Goal: Task Accomplishment & Management: Manage account settings

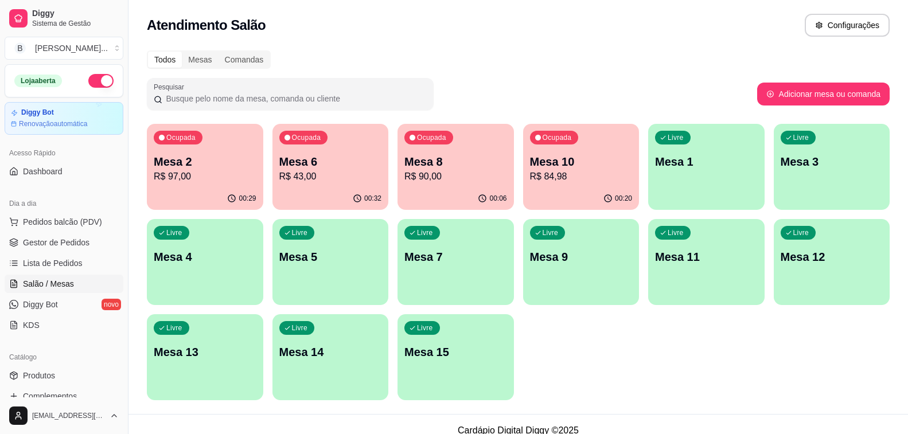
click at [349, 172] on p "R$ 43,00" at bounding box center [330, 177] width 103 height 14
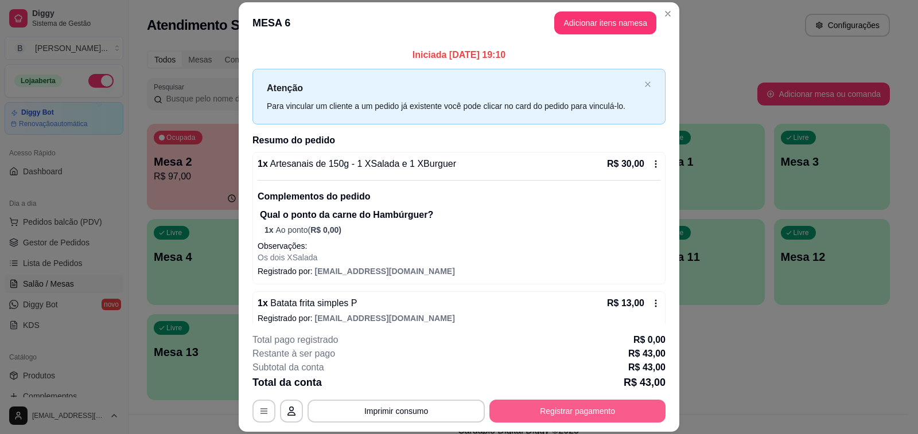
click at [573, 412] on button "Registrar pagamento" at bounding box center [577, 411] width 176 height 23
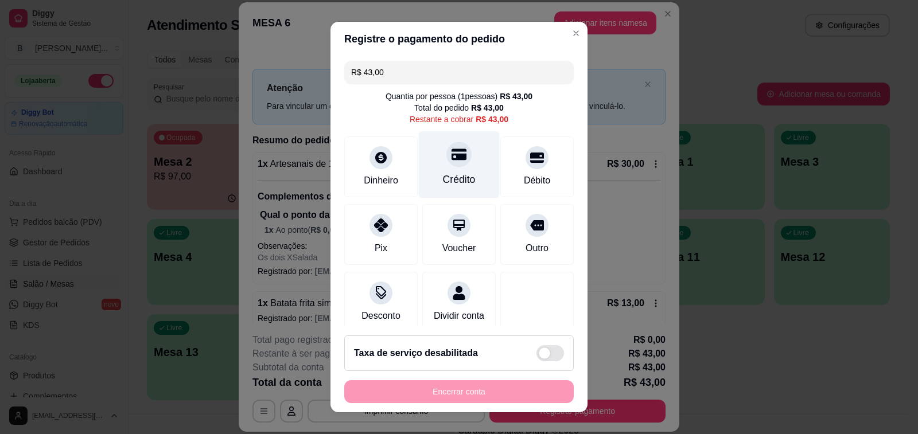
click at [447, 165] on div at bounding box center [458, 154] width 25 height 25
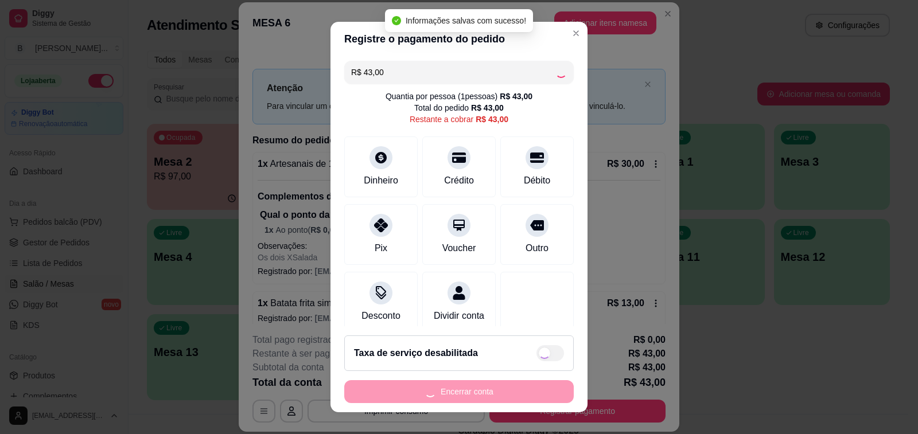
type input "R$ 0,00"
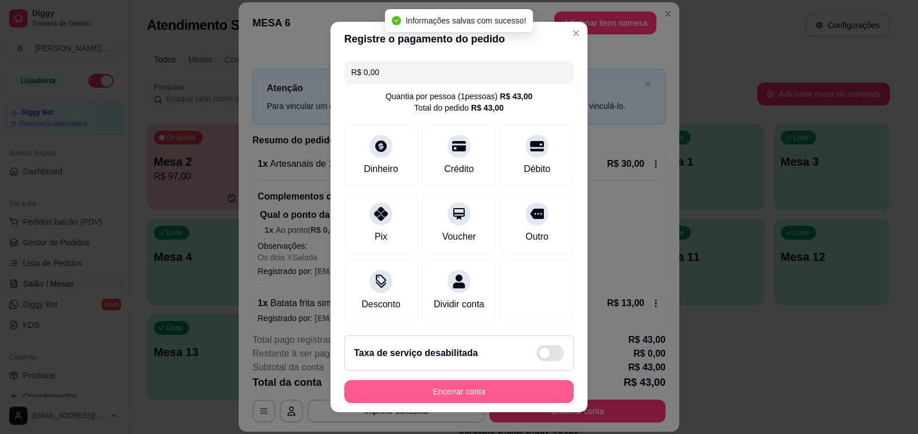
click at [453, 395] on button "Encerrar conta" at bounding box center [458, 391] width 229 height 23
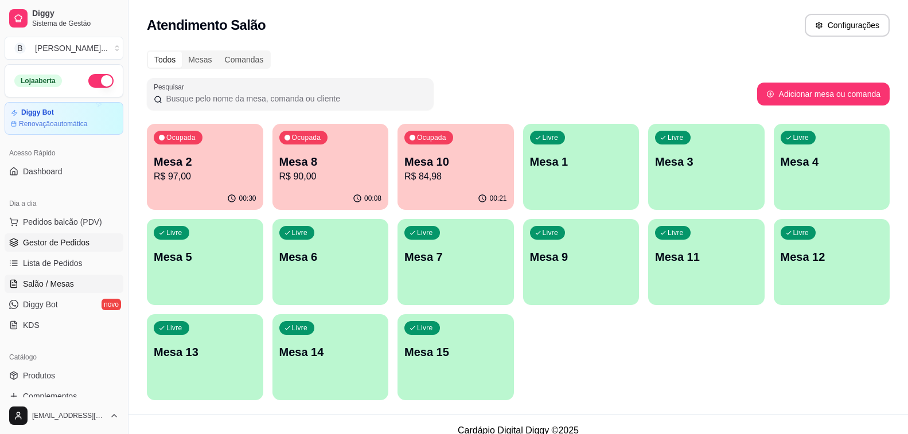
click at [95, 236] on link "Gestor de Pedidos" at bounding box center [64, 243] width 119 height 18
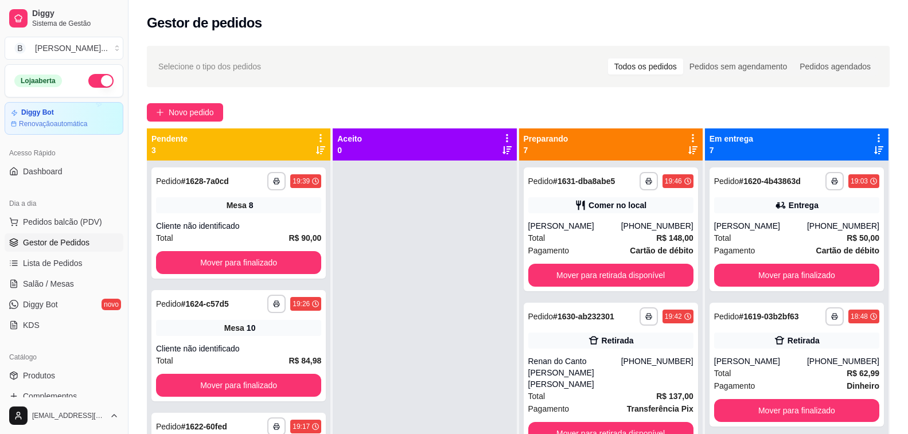
click at [688, 151] on icon at bounding box center [692, 150] width 9 height 8
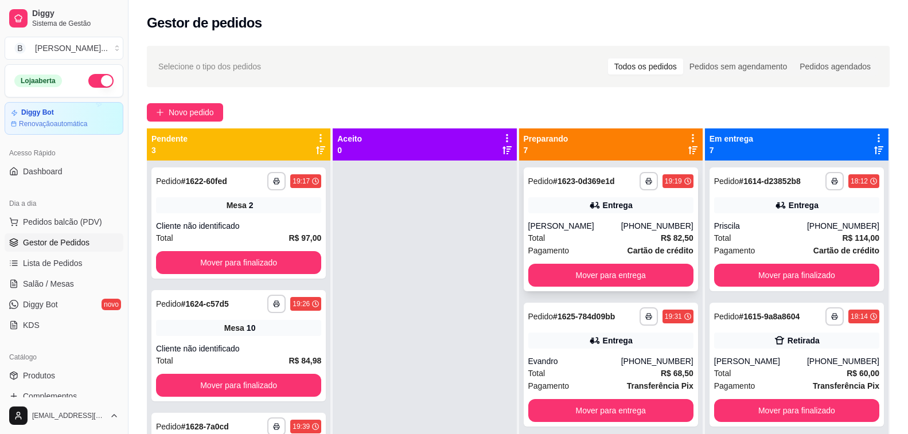
click at [581, 238] on div "Total R$ 82,50" at bounding box center [610, 238] width 165 height 13
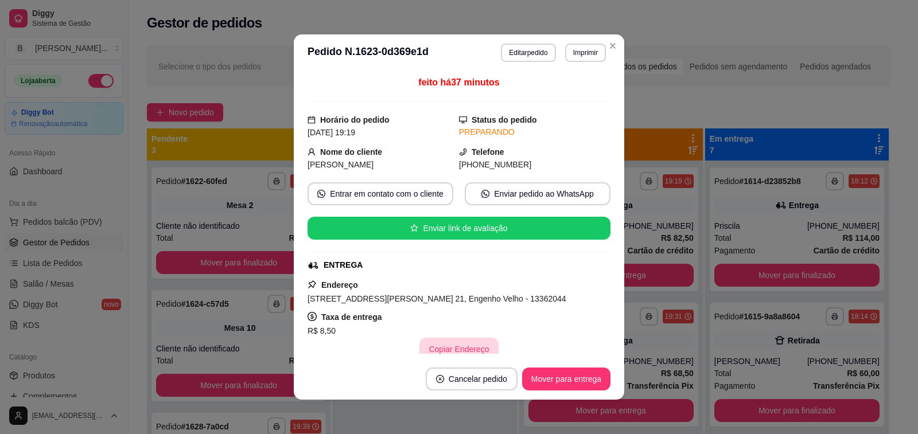
click at [446, 348] on button "Copiar Endereço" at bounding box center [458, 349] width 79 height 23
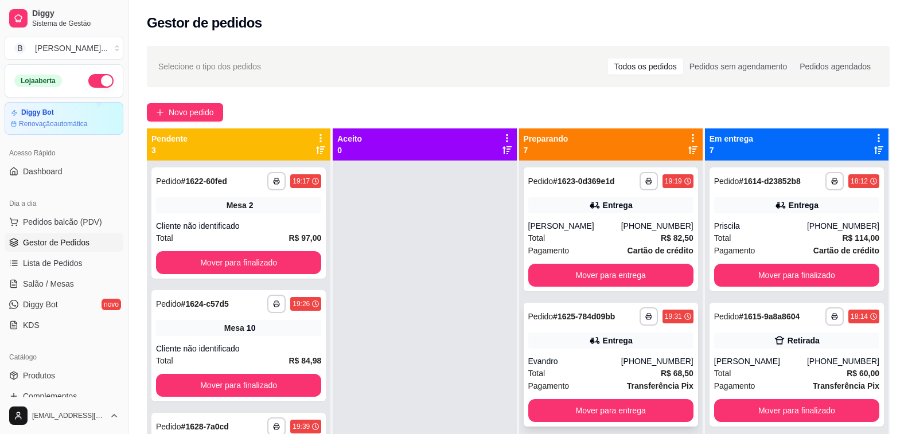
click at [563, 367] on div "Total R$ 68,50" at bounding box center [610, 373] width 165 height 13
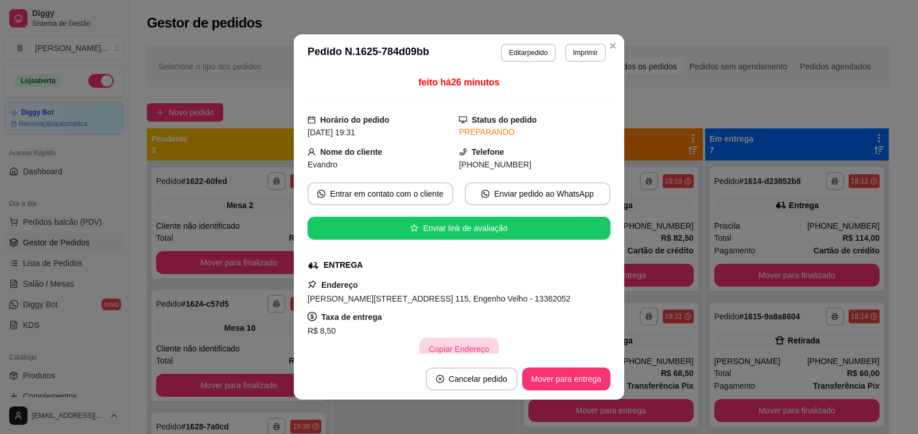
click at [465, 349] on button "Copiar Endereço" at bounding box center [458, 349] width 79 height 23
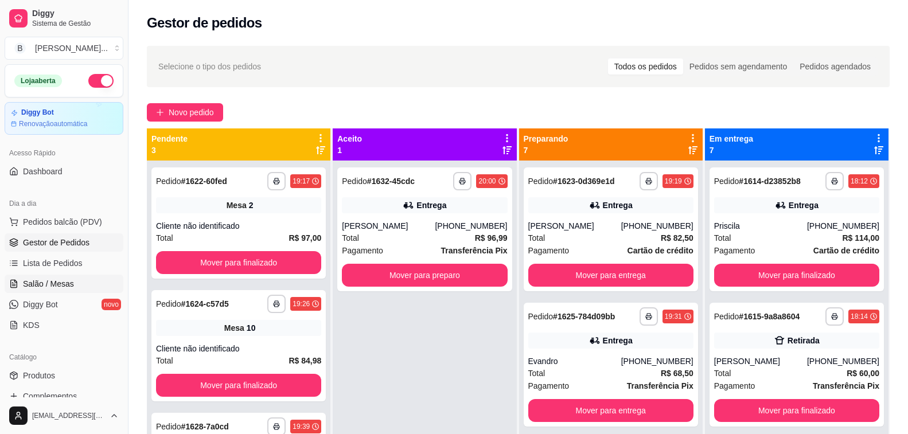
click at [58, 281] on span "Salão / Mesas" at bounding box center [48, 283] width 51 height 11
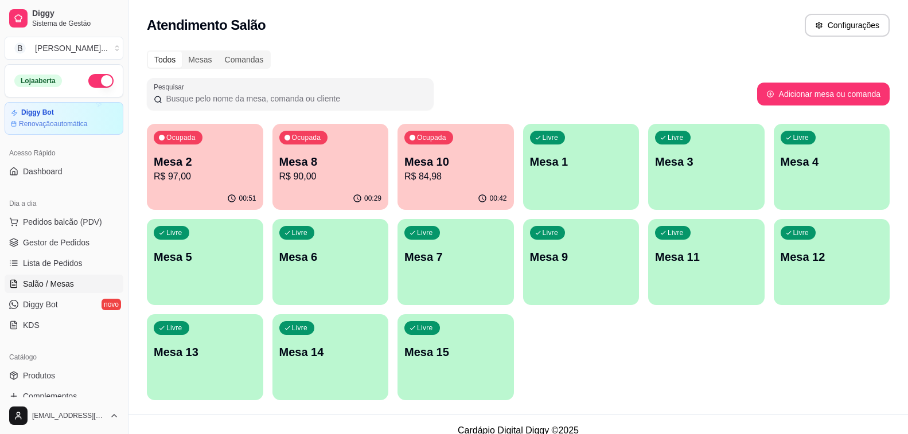
click at [174, 164] on p "Mesa 2" at bounding box center [205, 162] width 103 height 16
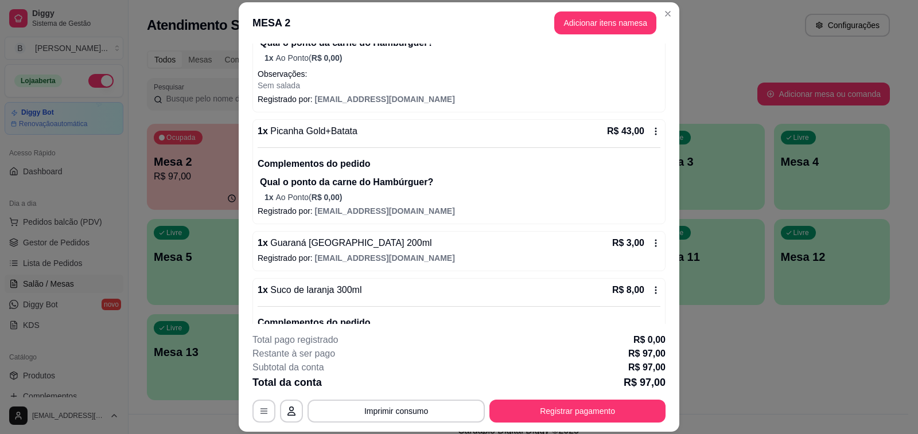
scroll to position [250, 0]
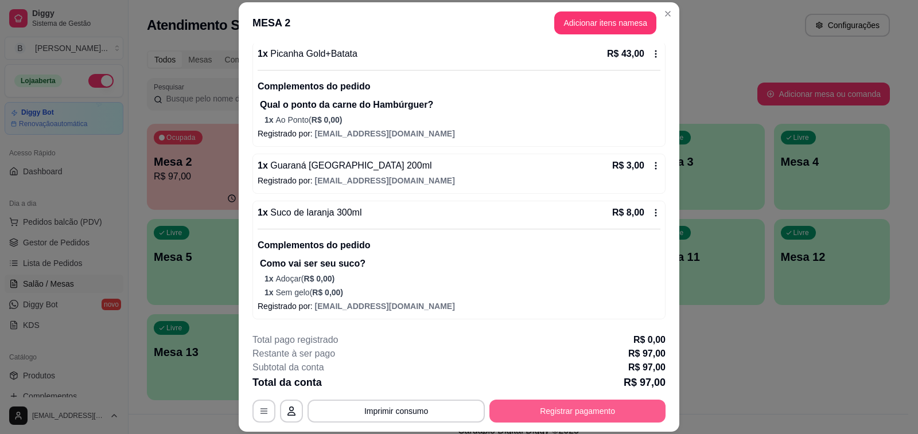
click at [566, 406] on button "Registrar pagamento" at bounding box center [577, 411] width 176 height 23
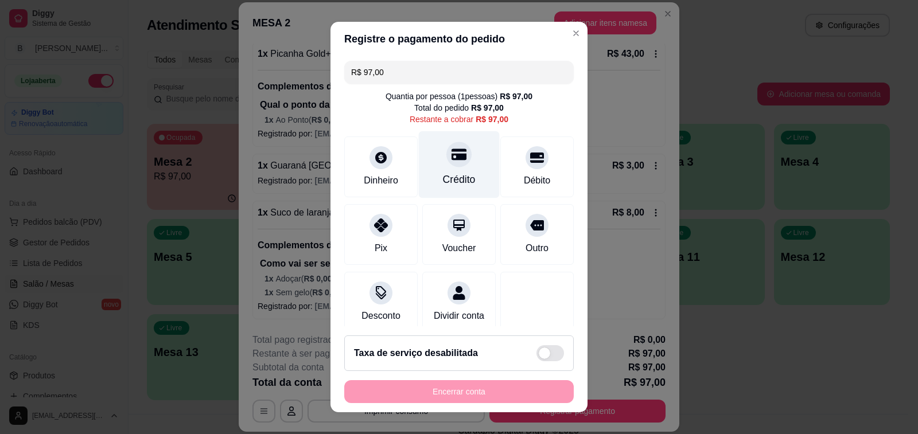
click at [454, 168] on div "Crédito" at bounding box center [459, 164] width 81 height 67
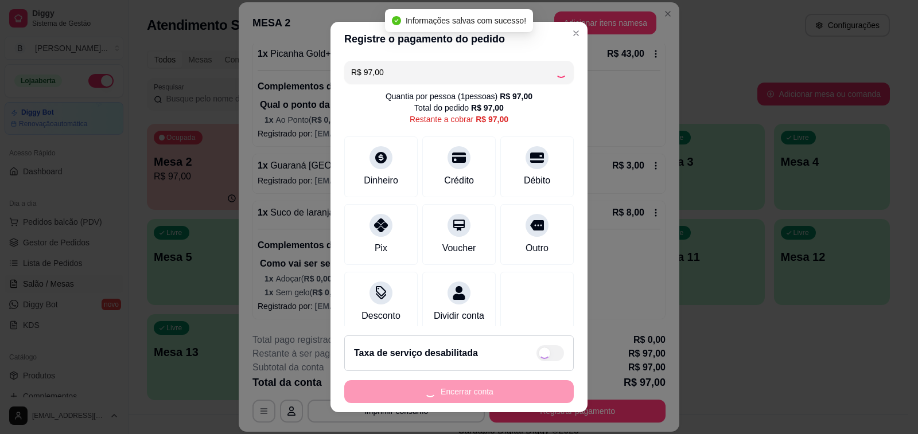
click at [455, 395] on div "Encerrar conta" at bounding box center [458, 391] width 229 height 23
click at [455, 395] on button "Encerrar conta" at bounding box center [458, 391] width 229 height 23
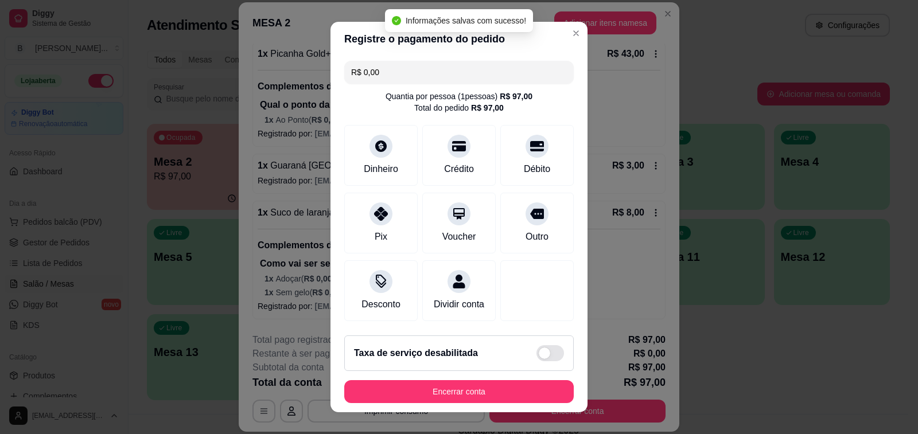
type input "R$ 0,00"
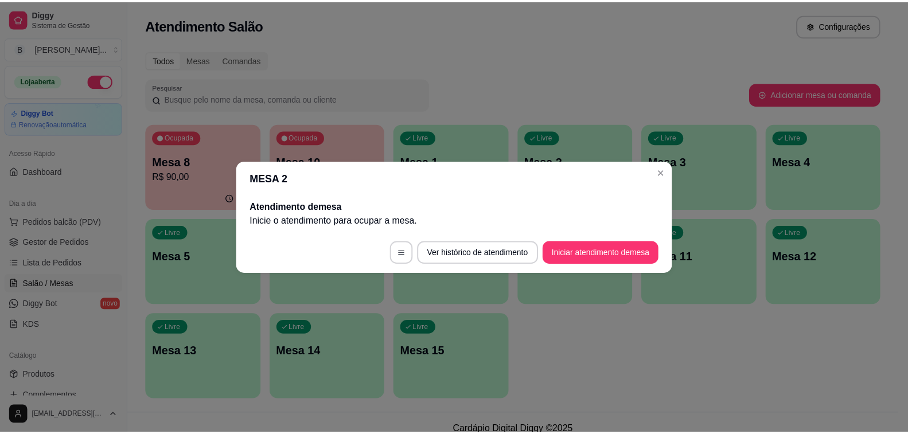
scroll to position [0, 0]
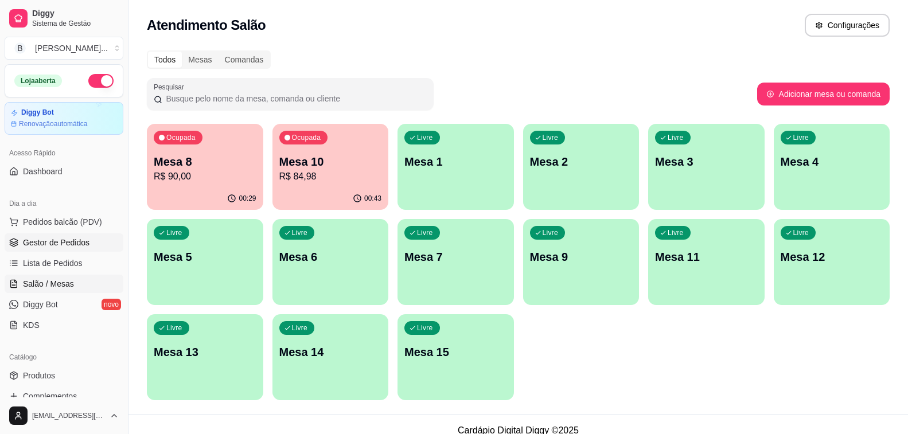
click at [75, 245] on span "Gestor de Pedidos" at bounding box center [56, 242] width 67 height 11
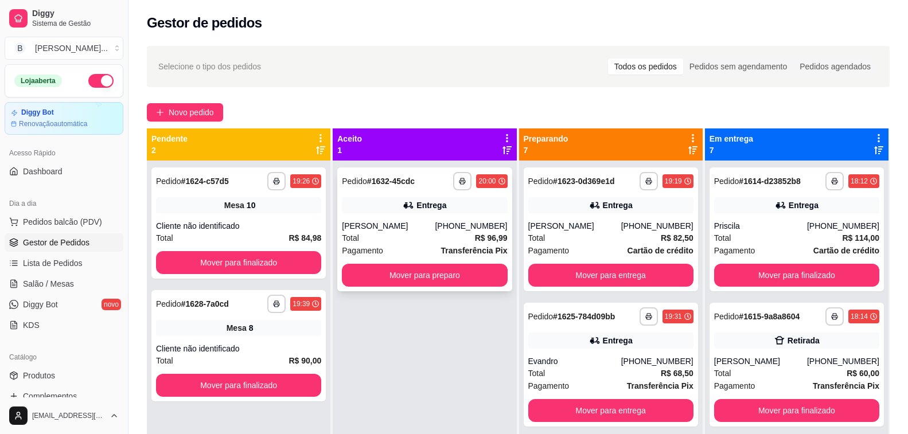
click at [454, 221] on div "[PHONE_NUMBER]" at bounding box center [471, 225] width 72 height 11
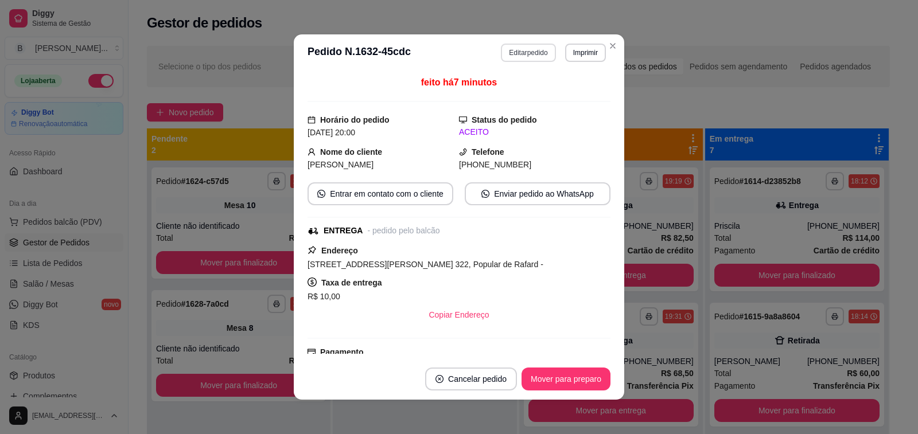
click at [505, 51] on button "Editar pedido" at bounding box center [528, 53] width 55 height 18
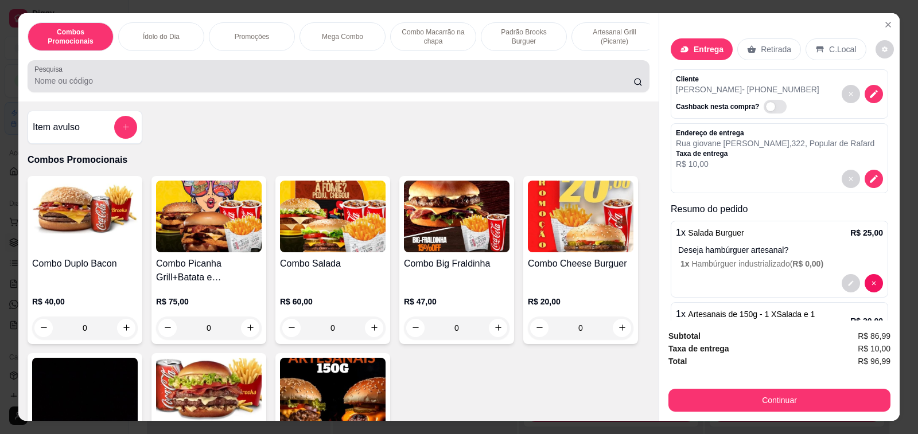
click at [87, 87] on input "Pesquisa" at bounding box center [333, 80] width 599 height 11
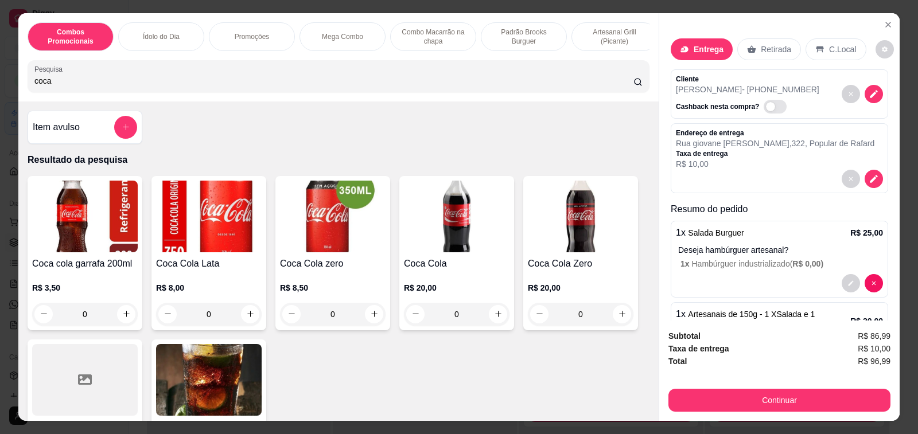
type input "coca"
click at [489, 315] on div "0" at bounding box center [457, 314] width 106 height 23
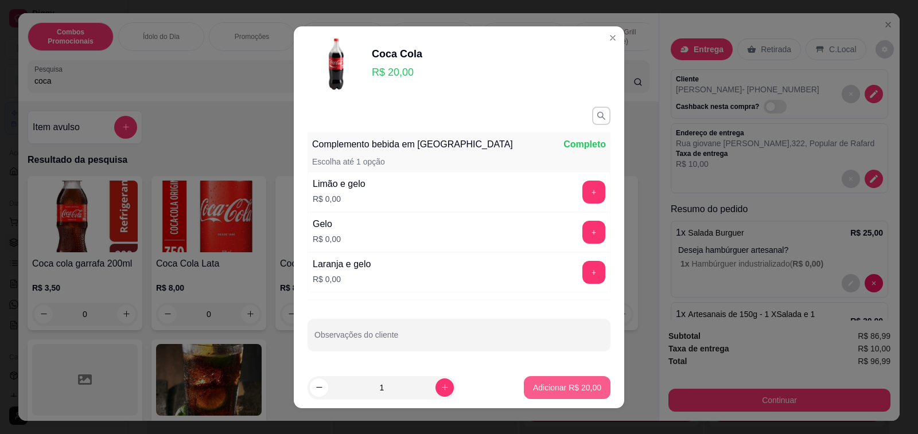
click at [546, 383] on p "Adicionar R$ 20,00" at bounding box center [567, 387] width 68 height 11
type input "1"
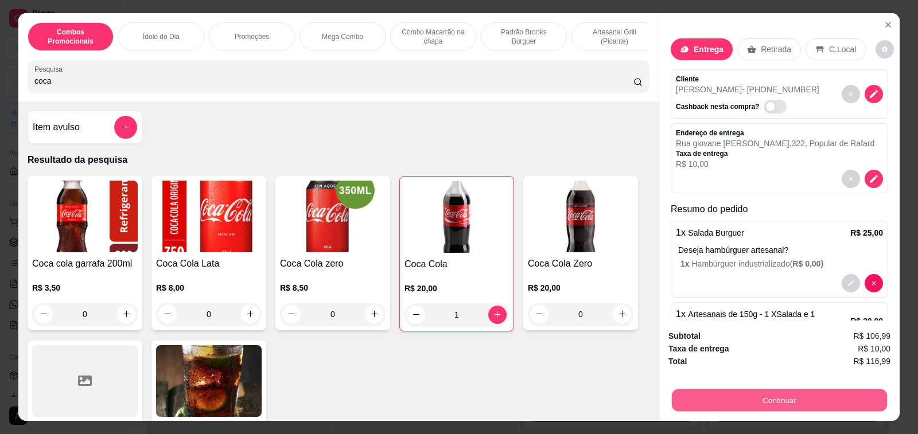
click at [717, 401] on button "Continuar" at bounding box center [779, 401] width 215 height 22
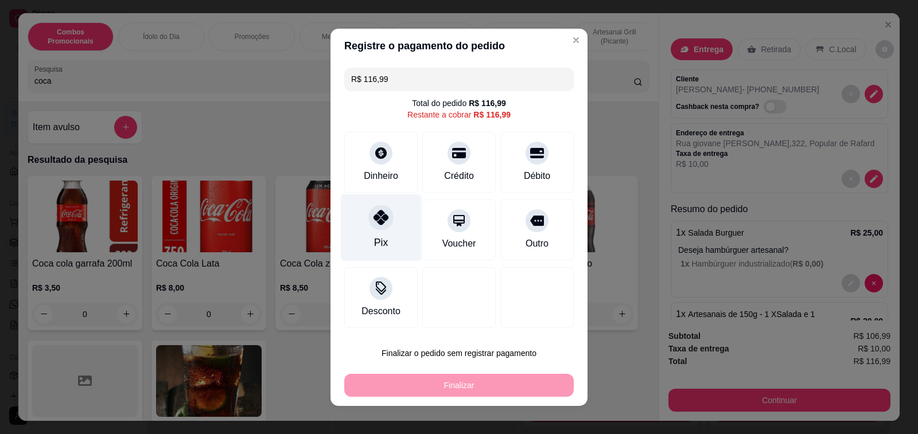
click at [375, 224] on icon at bounding box center [380, 217] width 15 height 15
type input "R$ 0,00"
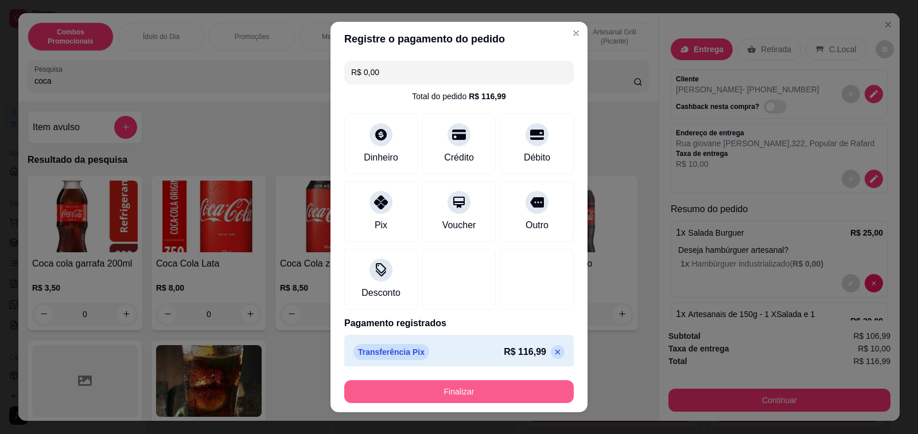
click at [422, 388] on button "Finalizar" at bounding box center [458, 391] width 229 height 23
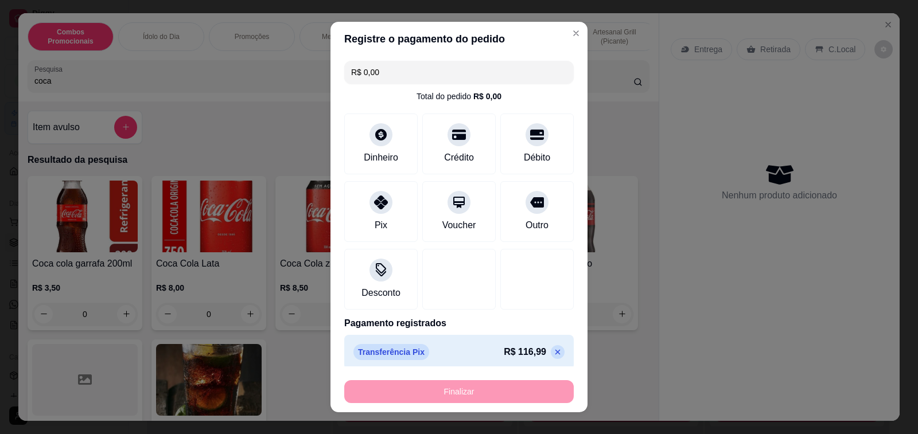
type input "0"
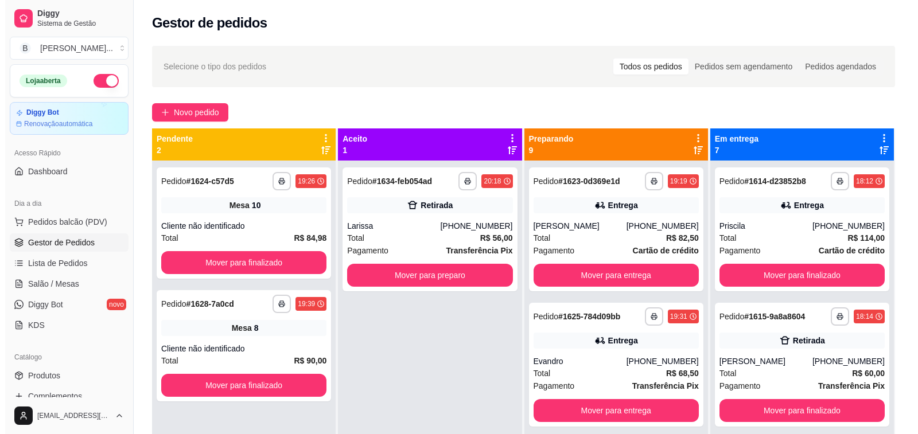
scroll to position [229, 0]
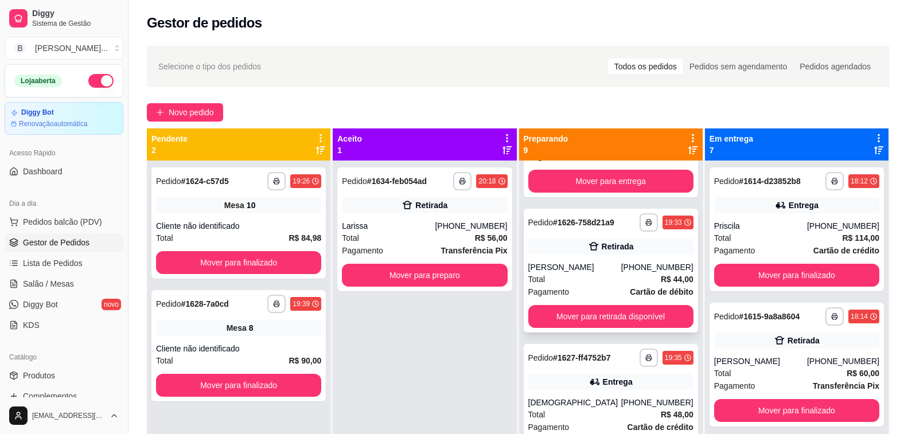
click at [570, 272] on div "[PERSON_NAME]" at bounding box center [574, 267] width 93 height 11
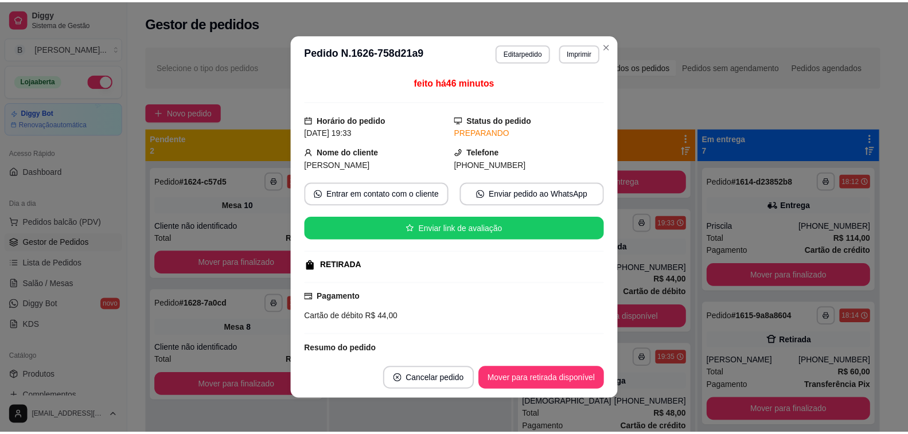
scroll to position [145, 0]
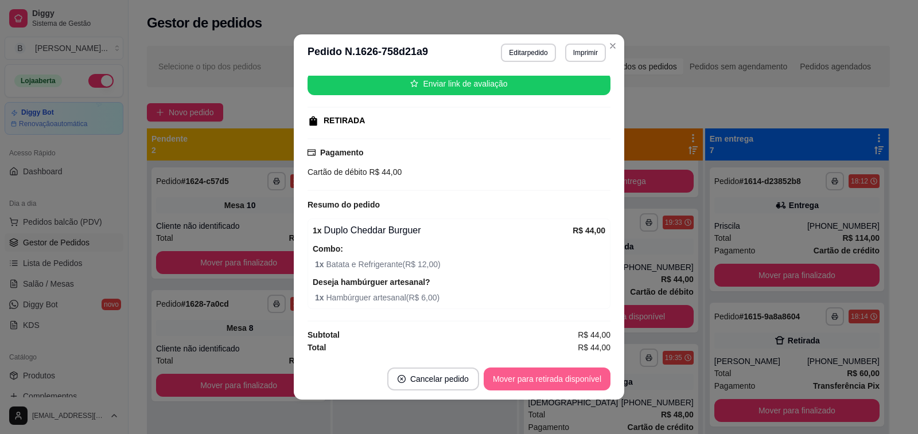
click at [494, 383] on button "Mover para retirada disponível" at bounding box center [547, 379] width 127 height 23
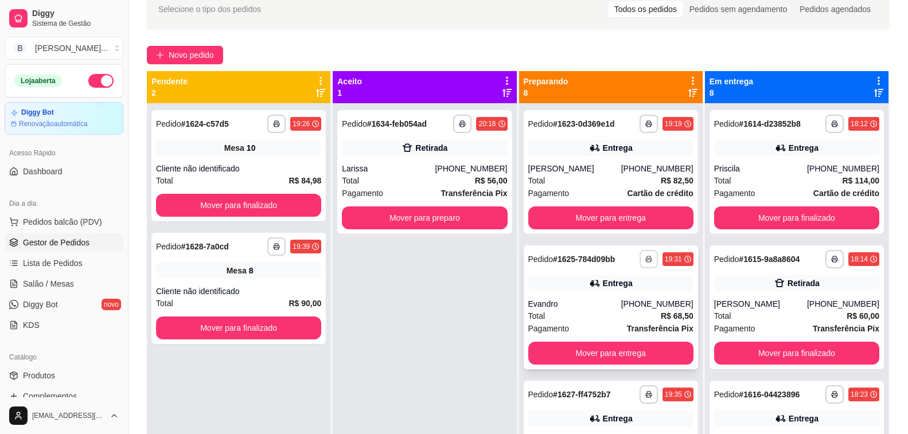
scroll to position [0, 0]
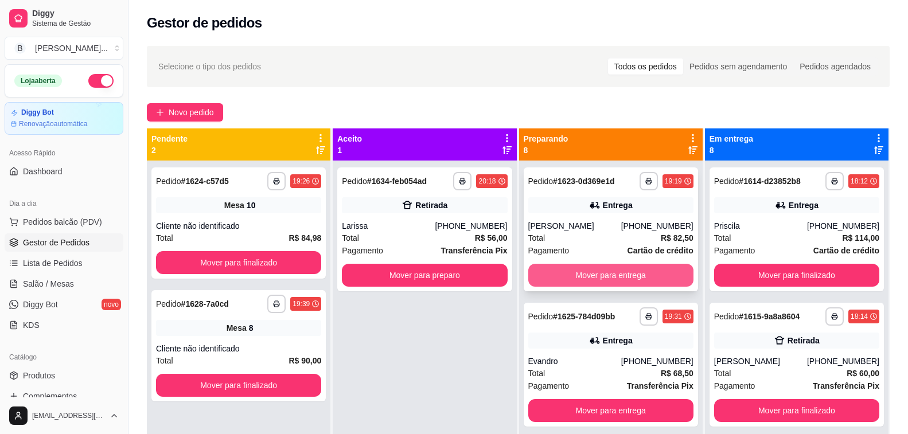
click at [559, 273] on button "Mover para entrega" at bounding box center [610, 275] width 165 height 23
click at [585, 275] on button "Mover para entrega" at bounding box center [611, 275] width 161 height 22
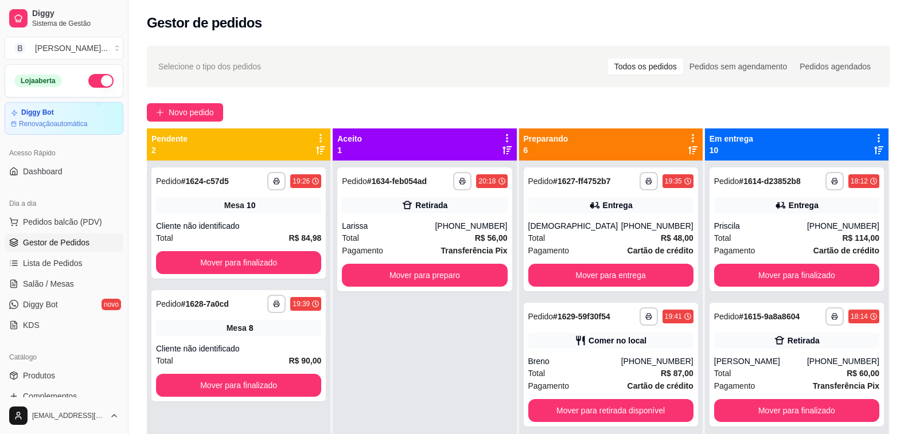
click at [312, 106] on div "Novo pedido" at bounding box center [518, 112] width 743 height 18
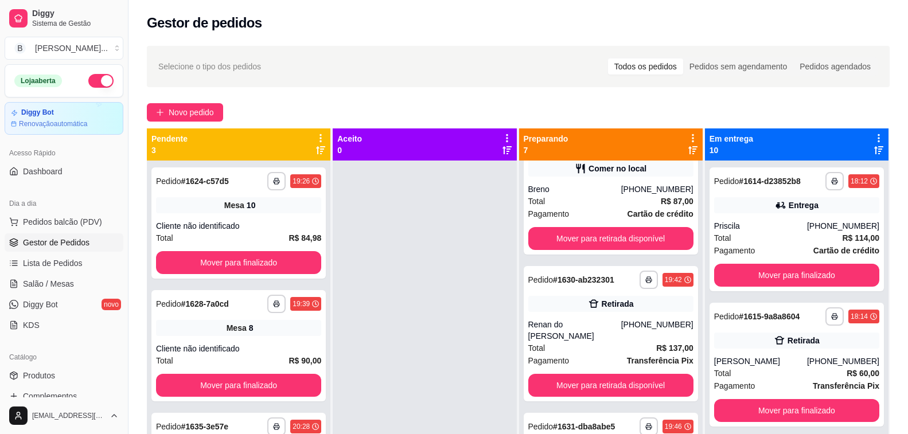
scroll to position [229, 0]
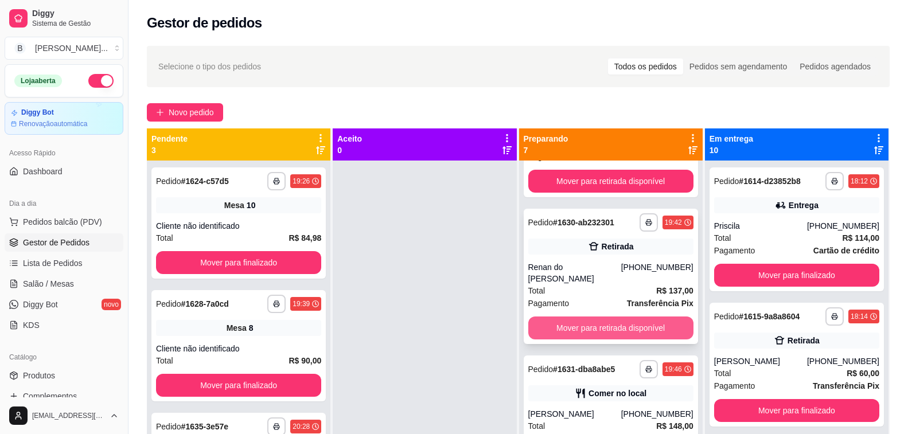
click at [570, 318] on button "Mover para retirada disponível" at bounding box center [610, 328] width 165 height 23
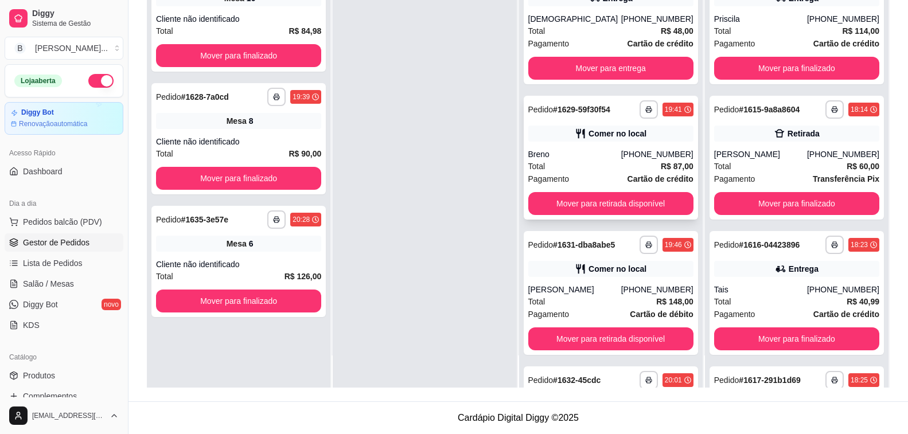
scroll to position [0, 0]
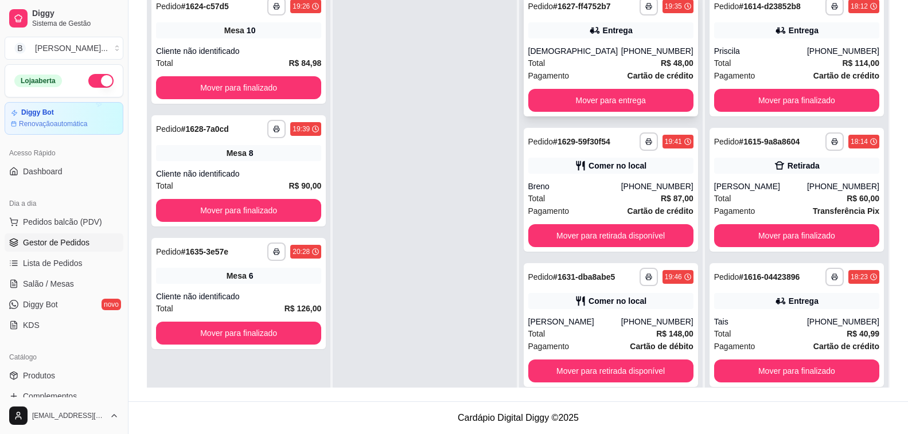
click at [583, 54] on div "[DEMOGRAPHIC_DATA]" at bounding box center [574, 50] width 93 height 11
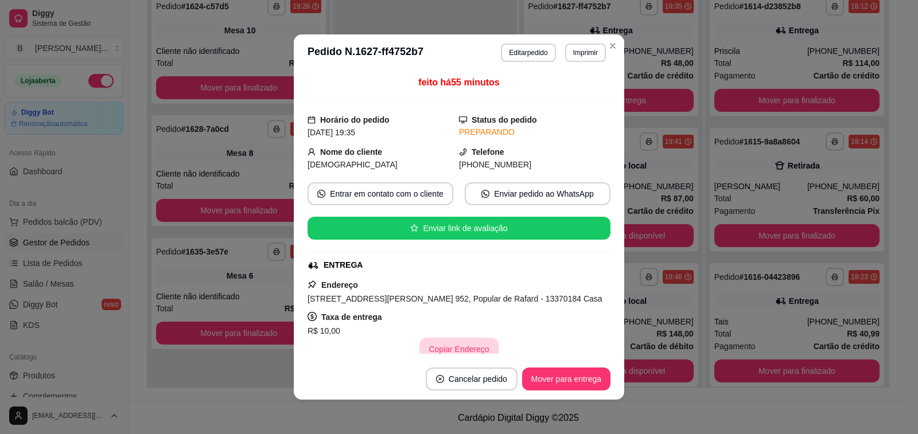
click at [452, 351] on button "Copiar Endereço" at bounding box center [458, 349] width 79 height 23
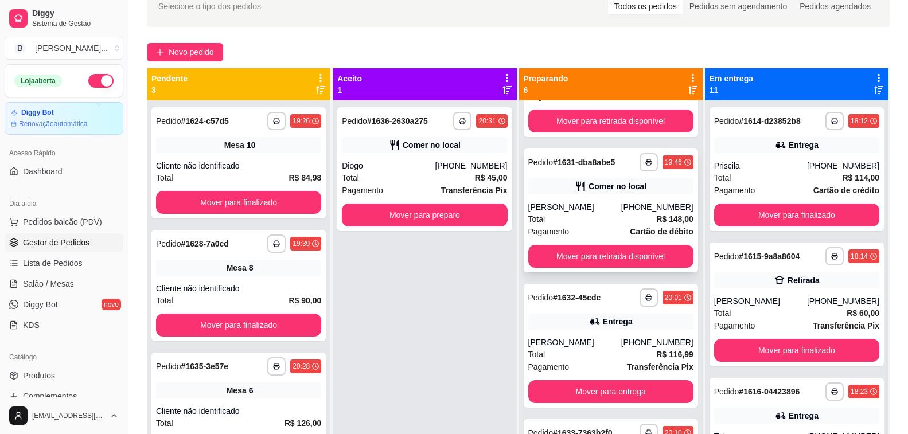
scroll to position [287, 0]
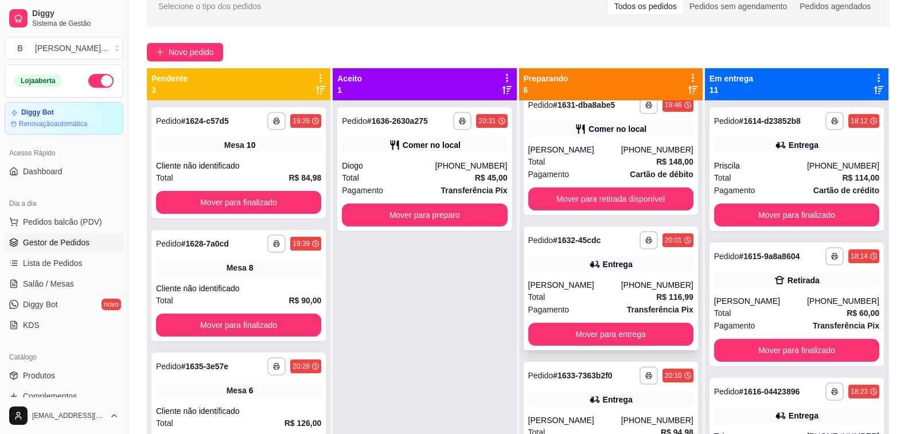
click at [593, 282] on div "[PERSON_NAME]" at bounding box center [574, 284] width 93 height 11
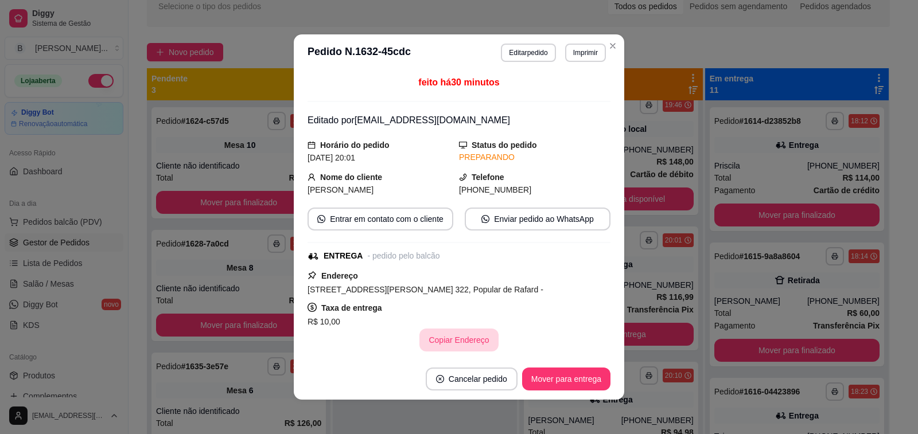
click at [441, 343] on button "Copiar Endereço" at bounding box center [458, 340] width 79 height 23
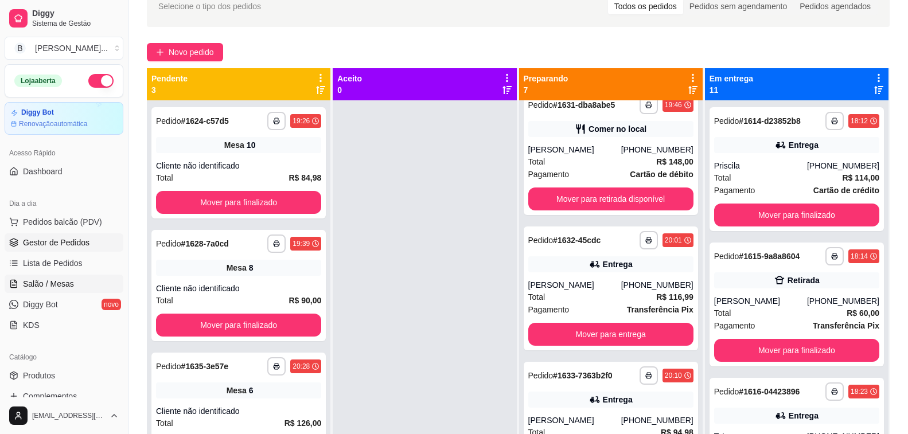
click at [56, 285] on span "Salão / Mesas" at bounding box center [48, 283] width 51 height 11
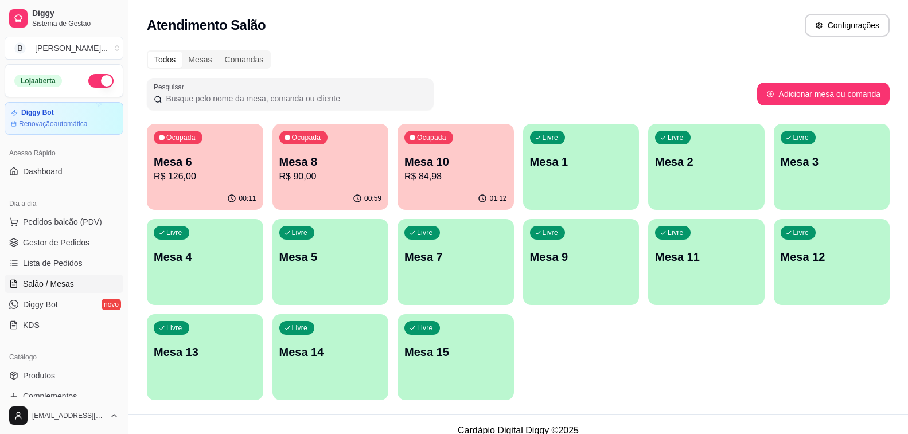
click at [431, 173] on p "R$ 84,98" at bounding box center [455, 177] width 103 height 14
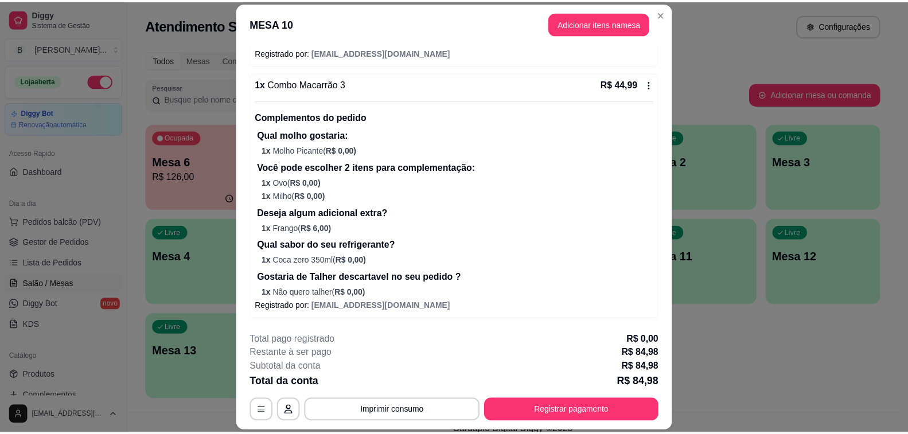
scroll to position [34, 0]
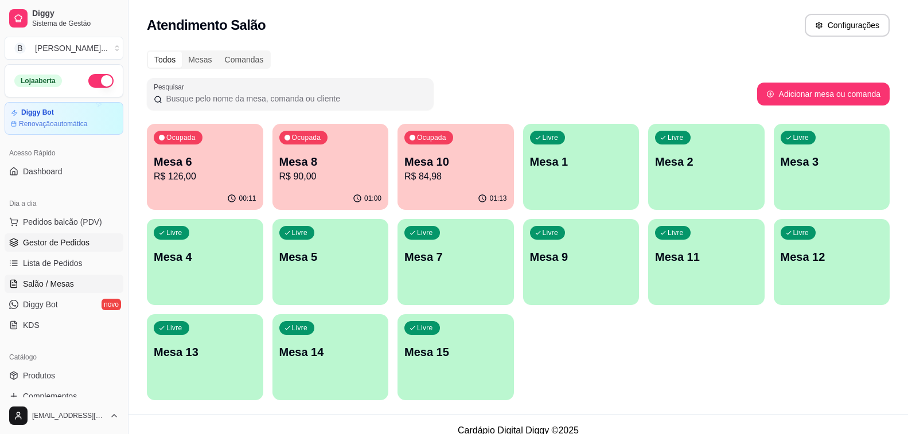
click at [71, 247] on span "Gestor de Pedidos" at bounding box center [56, 242] width 67 height 11
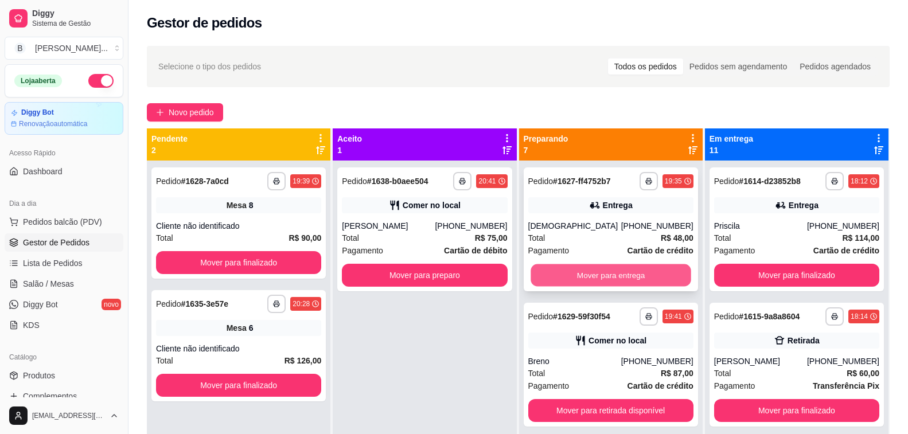
click at [590, 277] on button "Mover para entrega" at bounding box center [611, 275] width 161 height 22
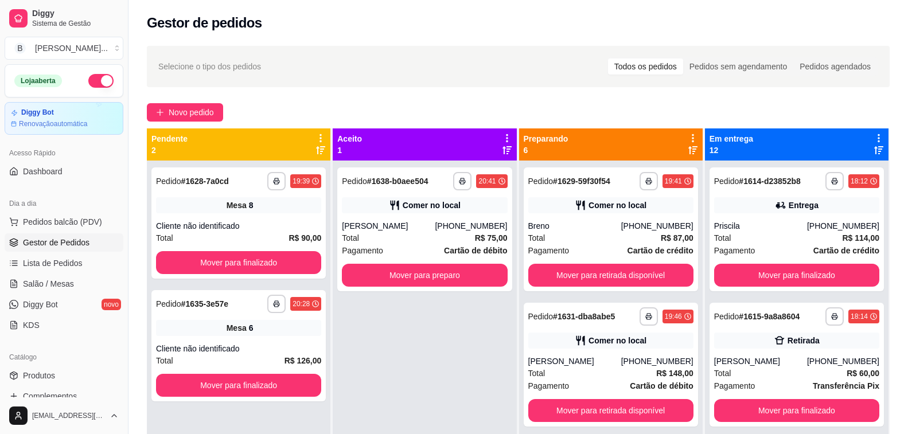
scroll to position [172, 0]
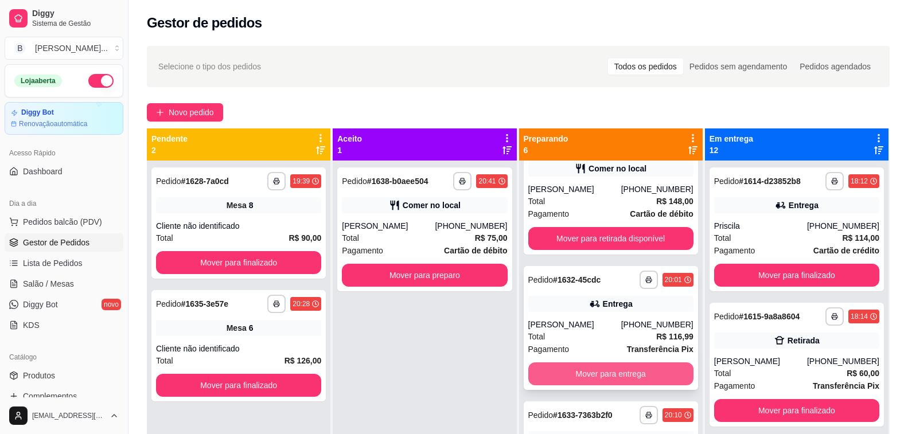
click at [599, 375] on button "Mover para entrega" at bounding box center [610, 374] width 165 height 23
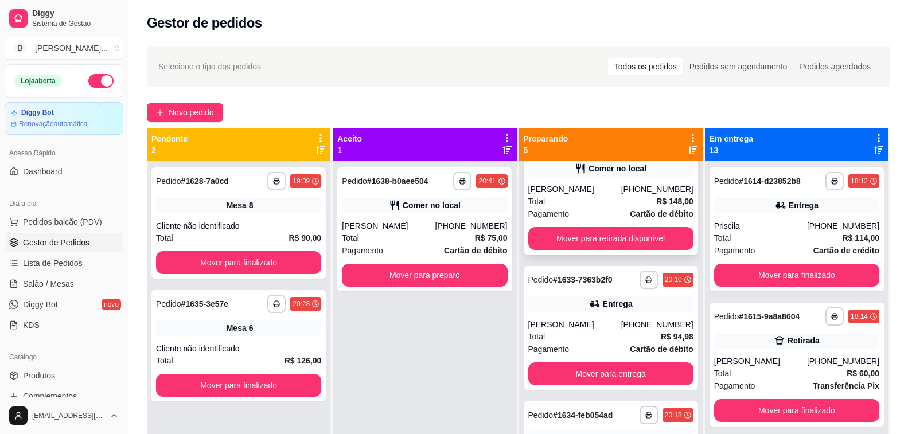
scroll to position [57, 0]
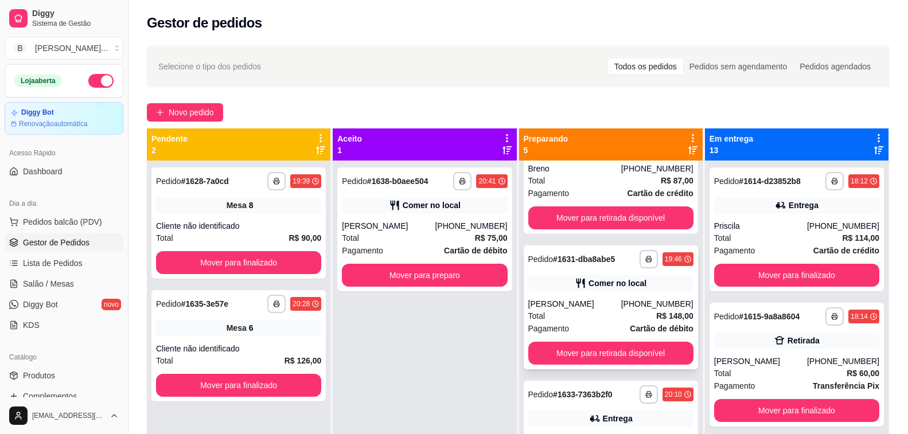
click at [567, 305] on div "[PERSON_NAME]" at bounding box center [574, 303] width 93 height 11
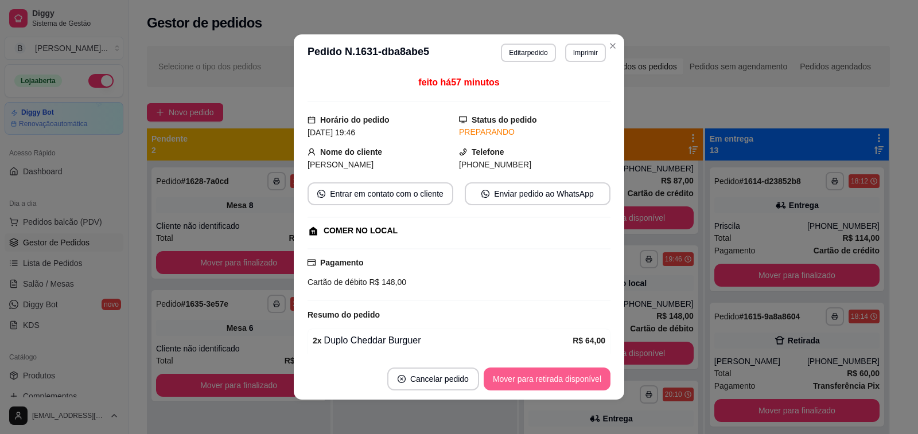
click at [507, 378] on button "Mover para retirada disponível" at bounding box center [547, 379] width 127 height 23
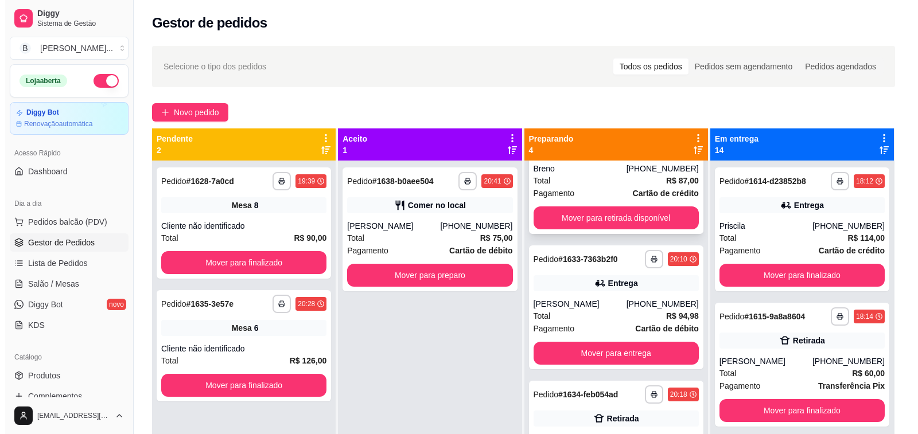
scroll to position [0, 0]
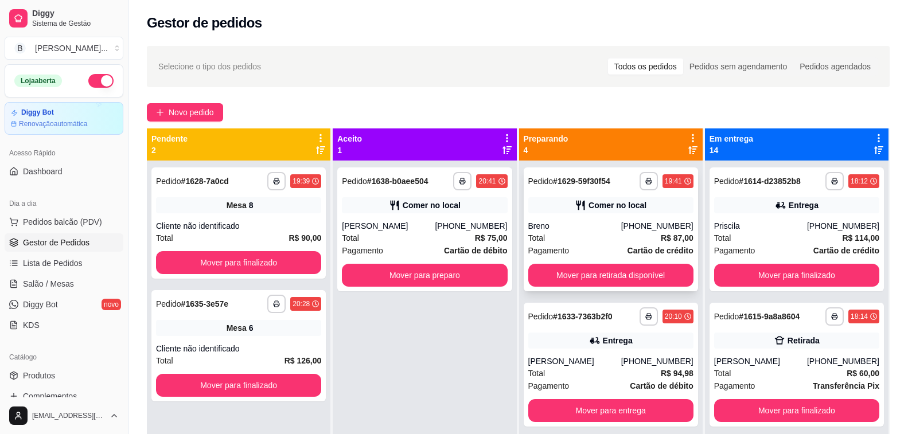
click at [576, 224] on div "Breno" at bounding box center [574, 225] width 93 height 11
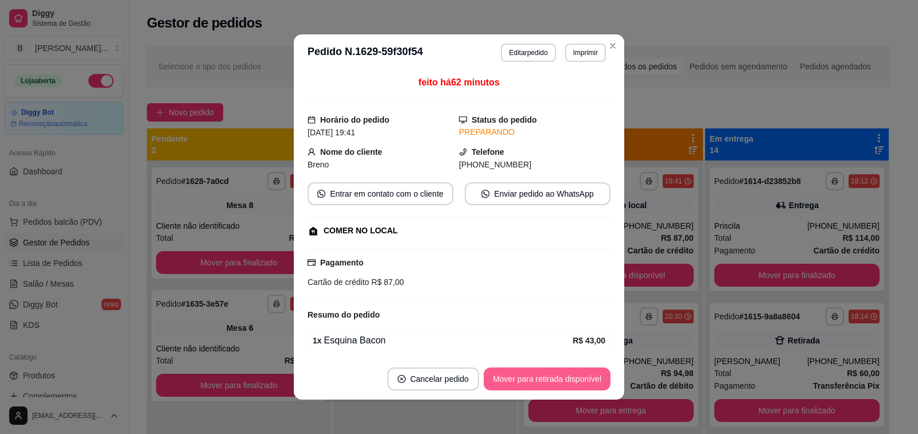
click at [554, 380] on button "Mover para retirada disponível" at bounding box center [547, 379] width 127 height 23
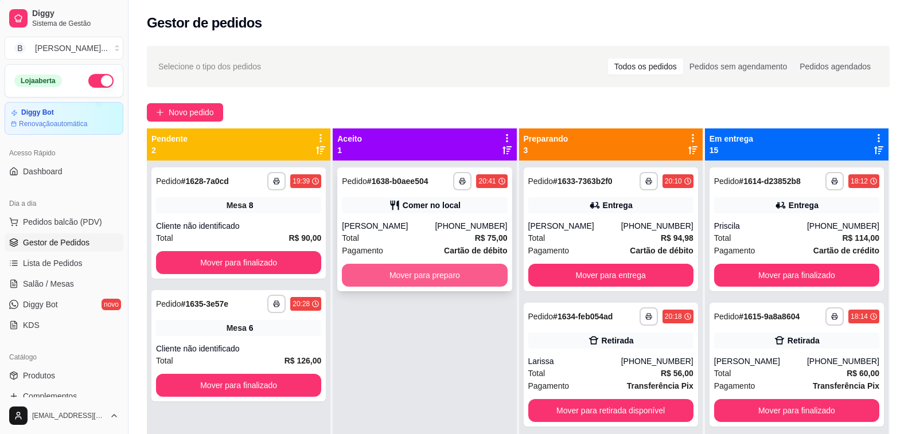
click at [426, 268] on button "Mover para preparo" at bounding box center [424, 275] width 165 height 23
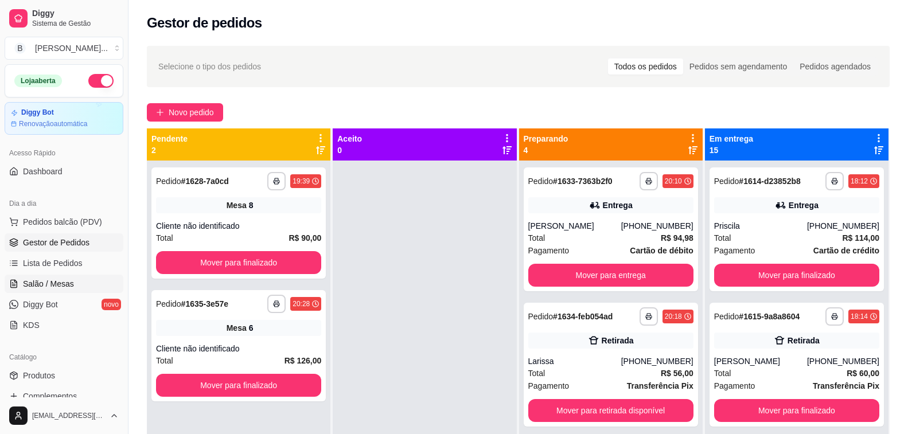
click at [59, 282] on span "Salão / Mesas" at bounding box center [48, 283] width 51 height 11
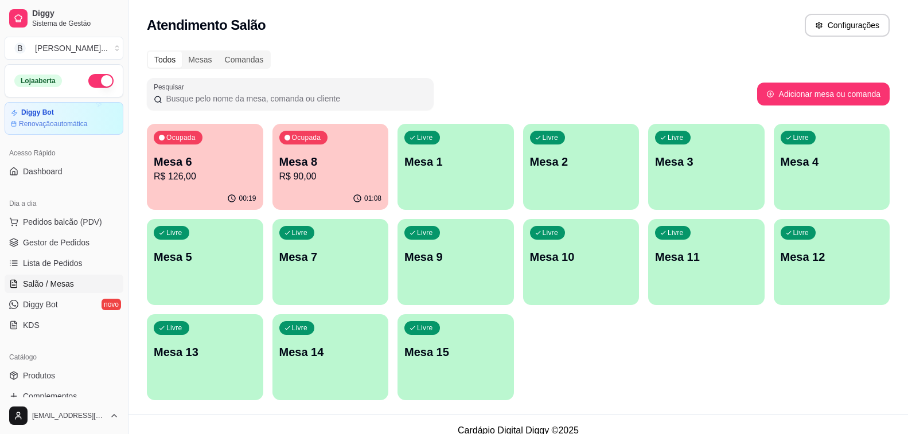
click at [351, 165] on p "Mesa 8" at bounding box center [330, 162] width 103 height 16
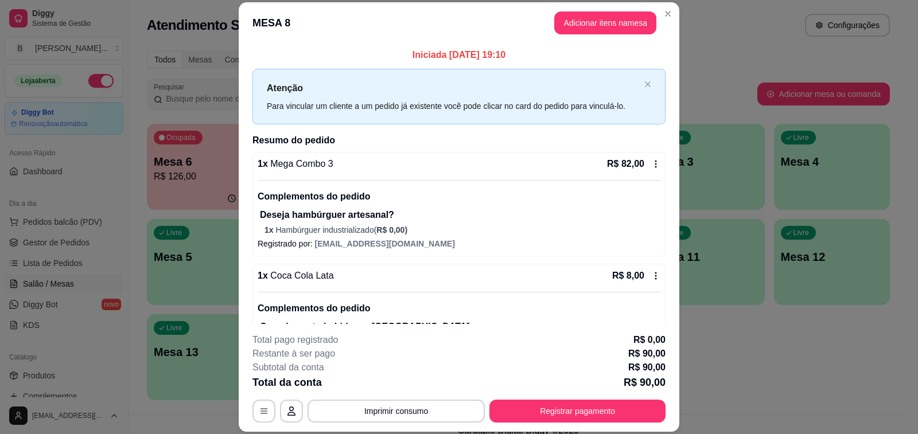
scroll to position [34, 0]
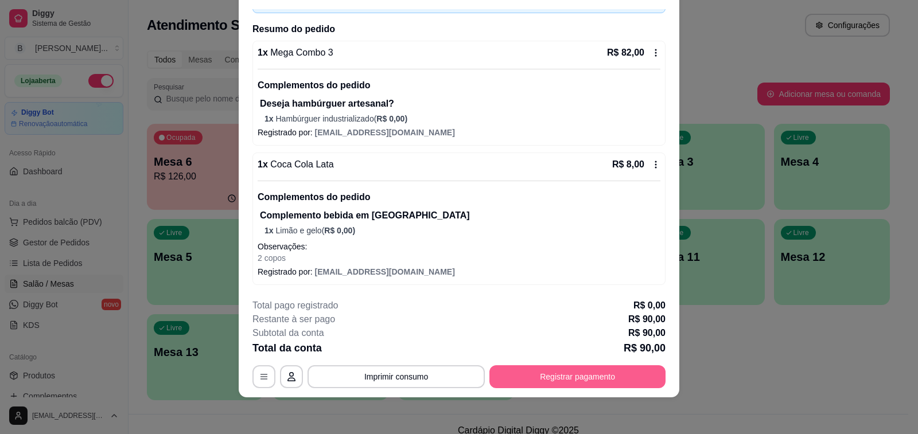
click at [586, 378] on button "Registrar pagamento" at bounding box center [577, 376] width 176 height 23
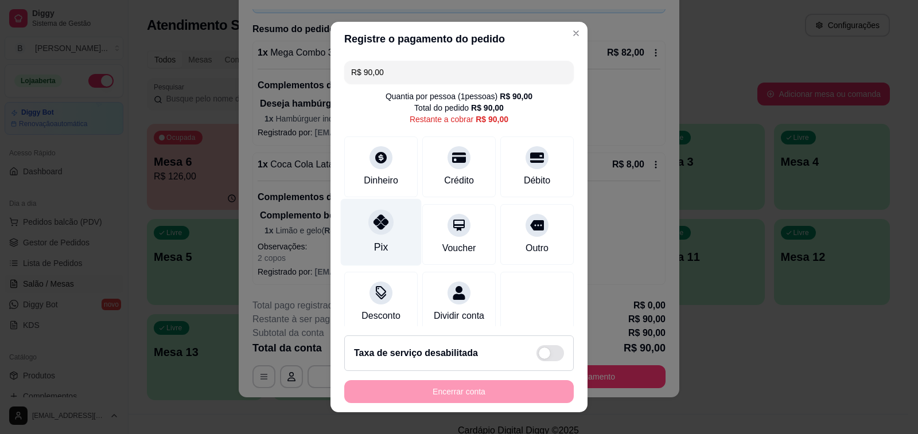
click at [383, 223] on div at bounding box center [380, 221] width 25 height 25
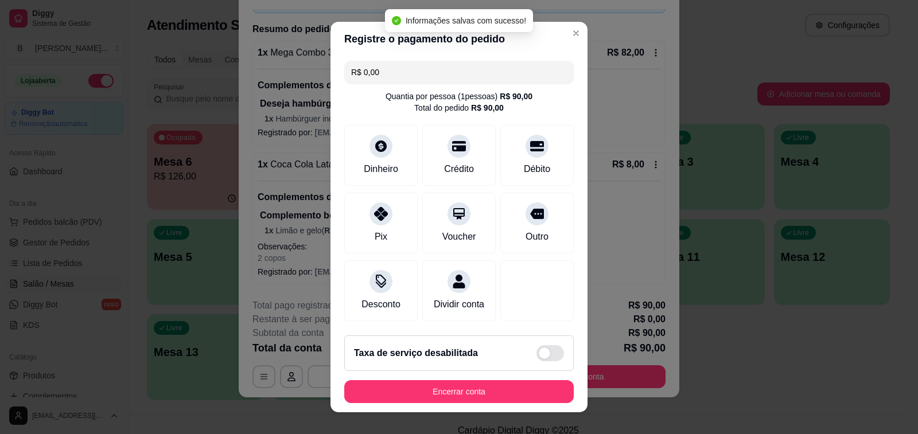
type input "R$ 0,00"
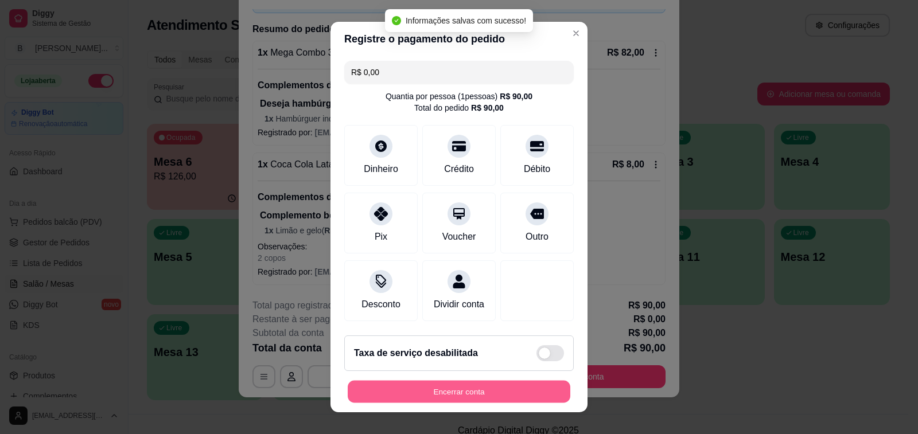
click at [427, 392] on button "Encerrar conta" at bounding box center [459, 392] width 223 height 22
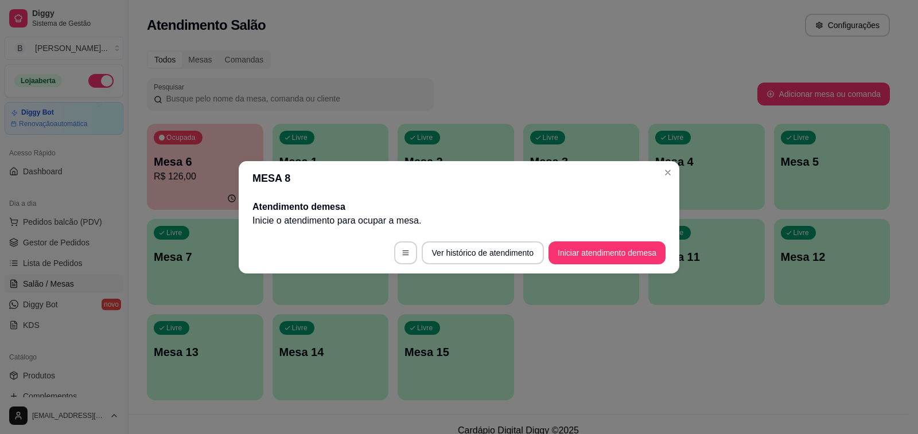
scroll to position [0, 0]
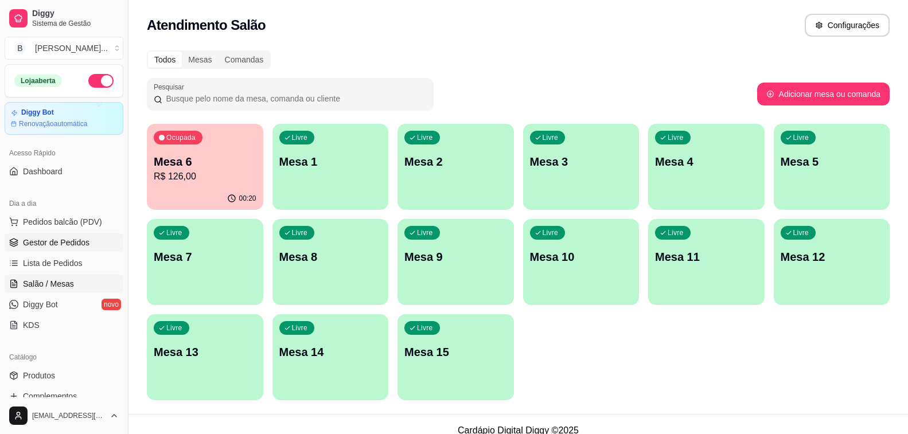
click at [81, 242] on span "Gestor de Pedidos" at bounding box center [56, 242] width 67 height 11
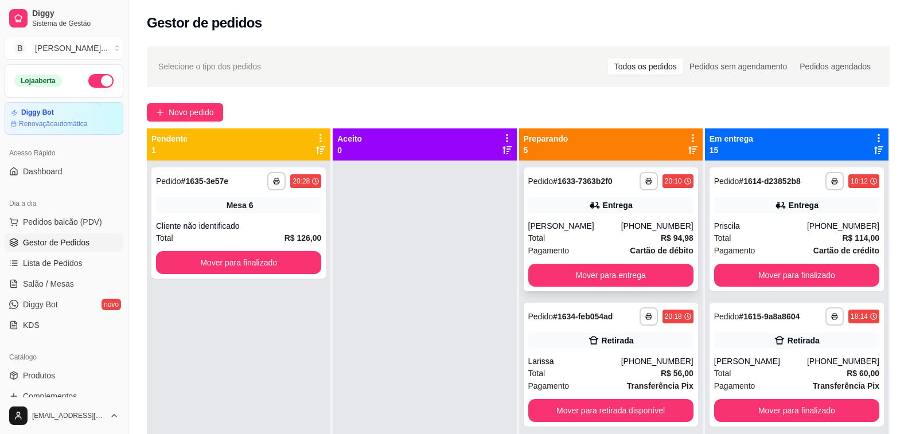
click at [547, 216] on div "**********" at bounding box center [611, 230] width 174 height 124
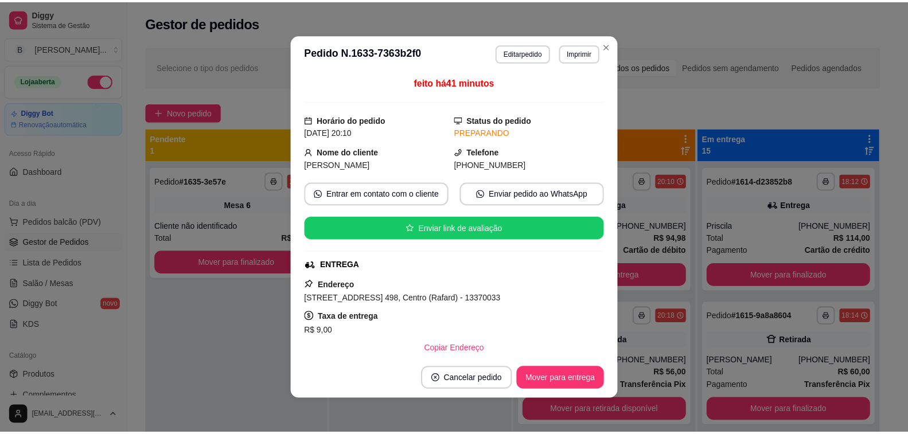
scroll to position [115, 0]
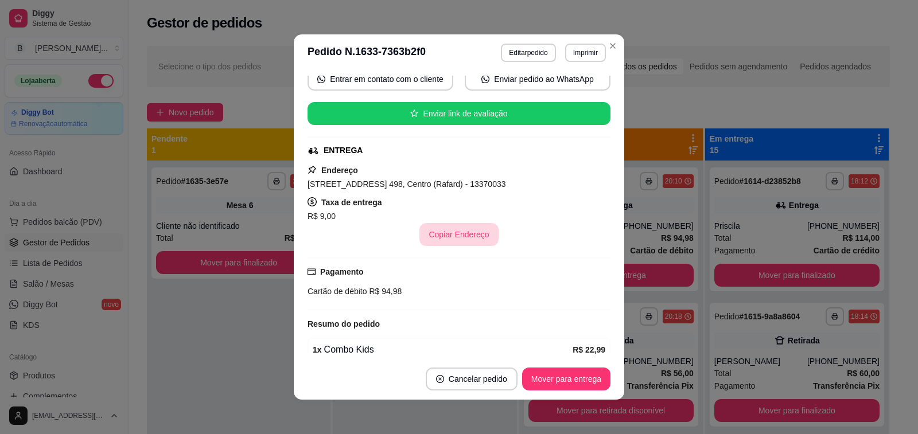
click at [456, 231] on button "Copiar Endereço" at bounding box center [458, 234] width 79 height 23
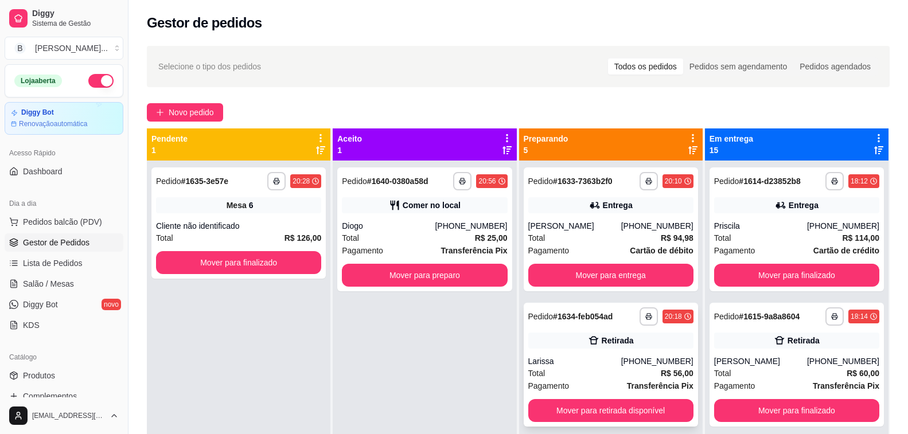
scroll to position [57, 0]
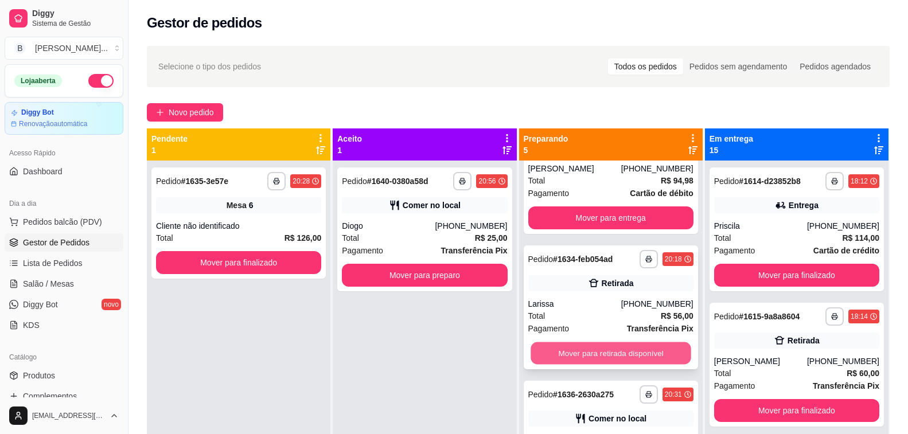
click at [583, 356] on button "Mover para retirada disponível" at bounding box center [611, 354] width 161 height 22
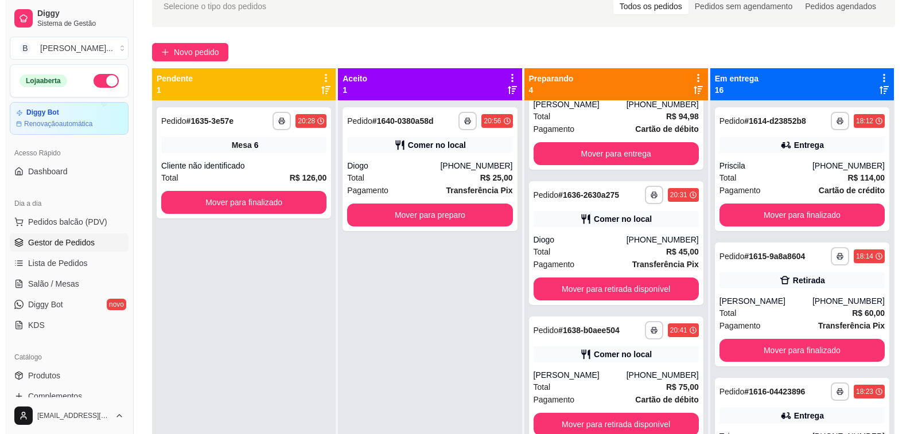
scroll to position [3, 0]
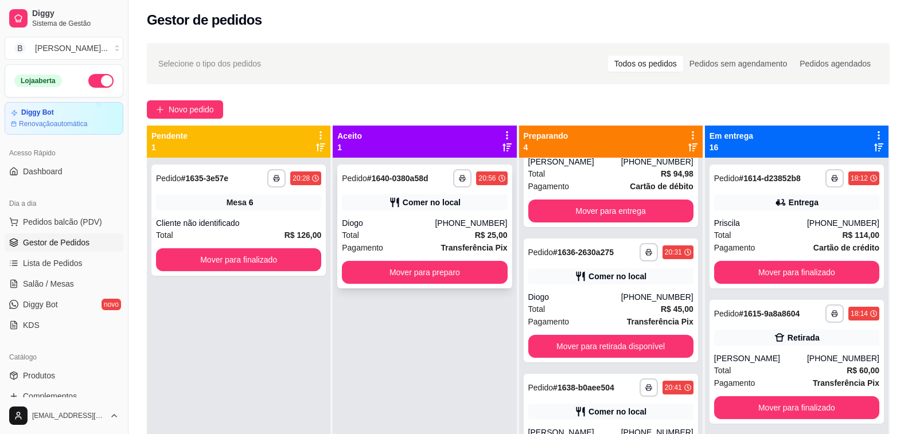
click at [427, 217] on div "**********" at bounding box center [424, 227] width 174 height 124
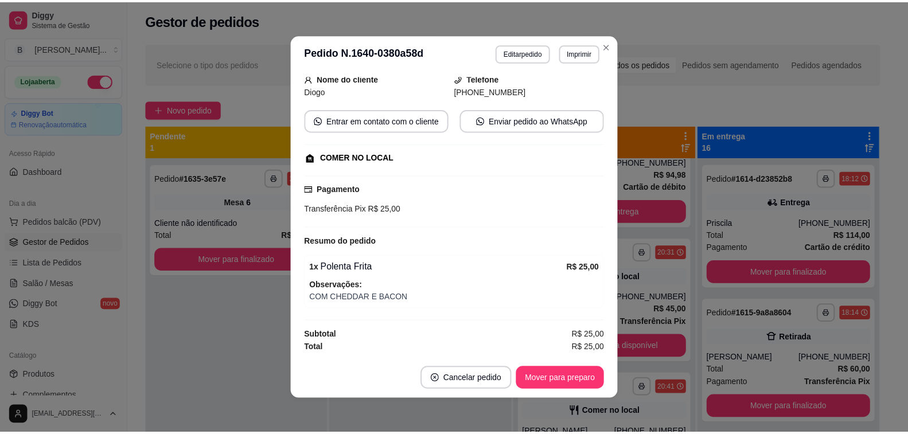
scroll to position [0, 0]
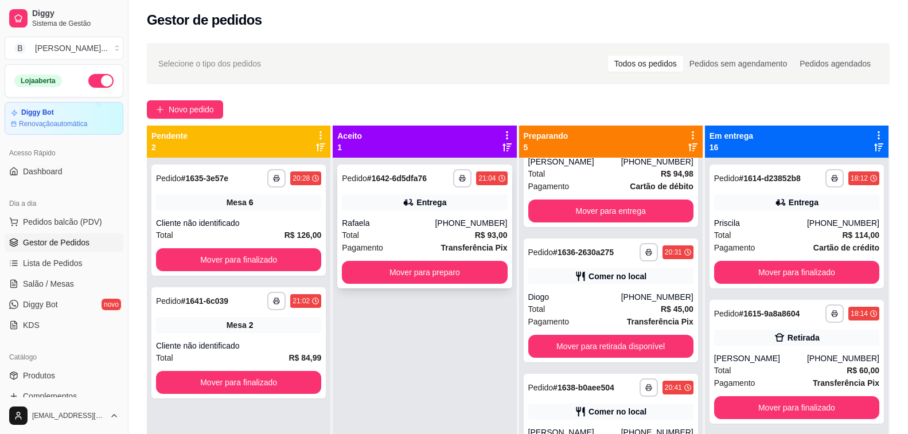
click at [400, 228] on div "Rafaela" at bounding box center [388, 222] width 93 height 11
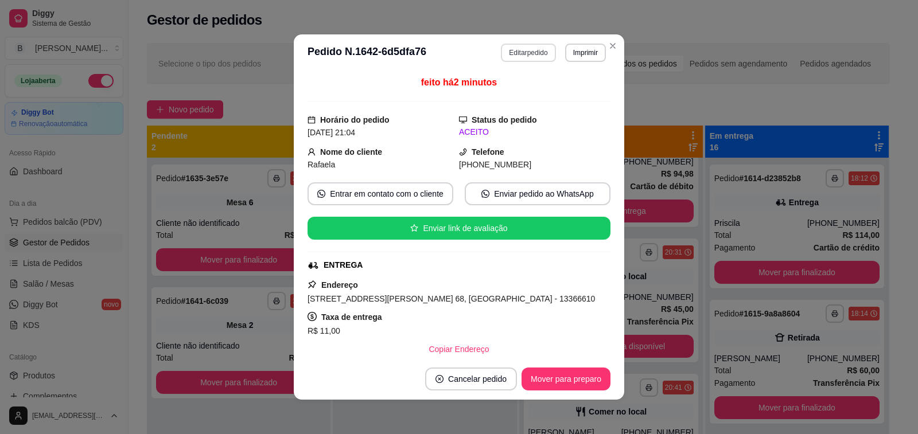
click at [534, 53] on button "Editar pedido" at bounding box center [528, 53] width 55 height 18
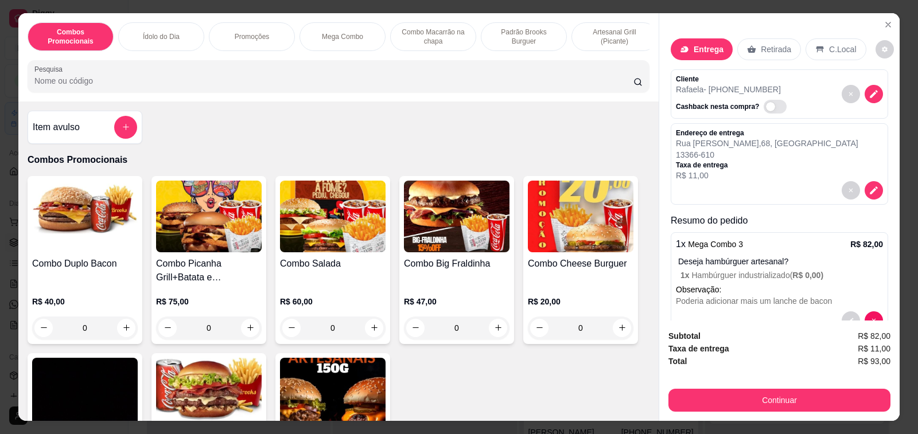
click at [67, 139] on div "Item avulso" at bounding box center [85, 127] width 104 height 23
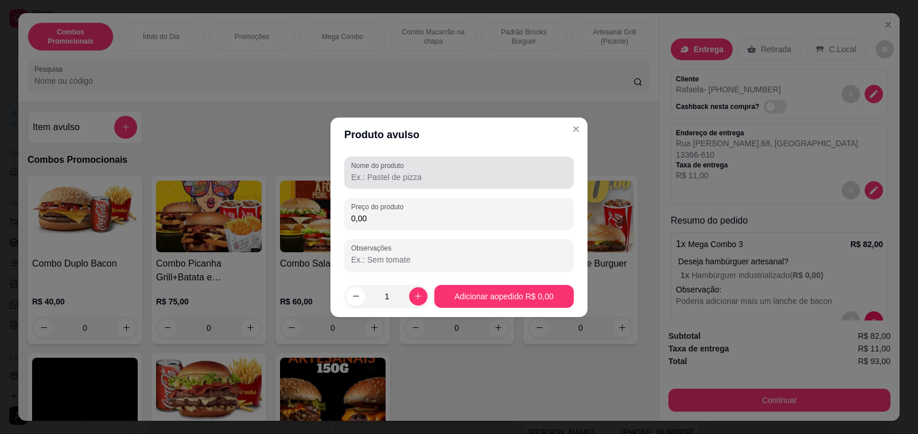
click at [438, 180] on input "Nome do produto" at bounding box center [459, 177] width 216 height 11
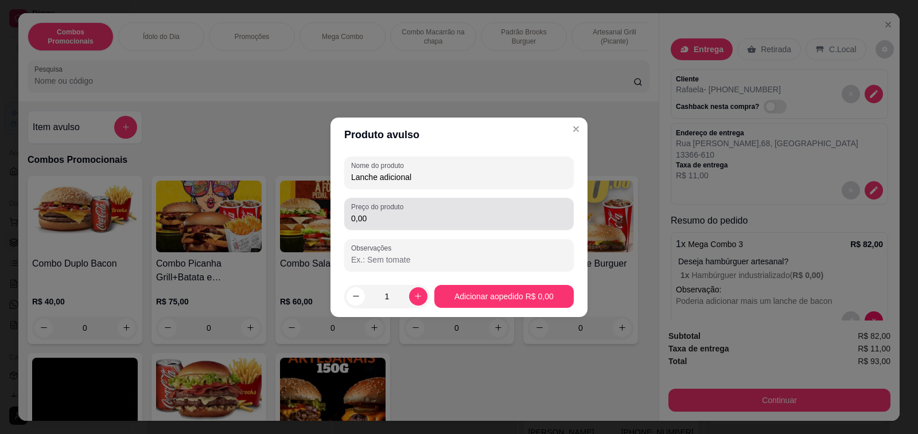
type input "Lanche adicional"
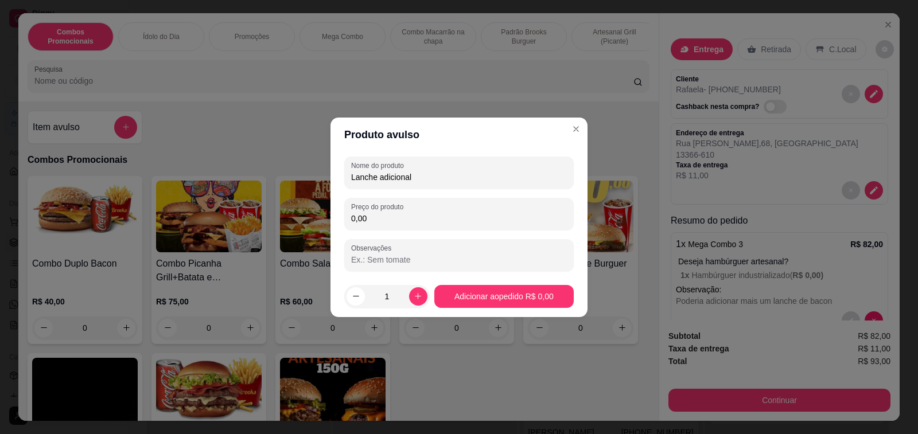
click at [421, 218] on input "0,00" at bounding box center [459, 218] width 216 height 11
type input "17,00"
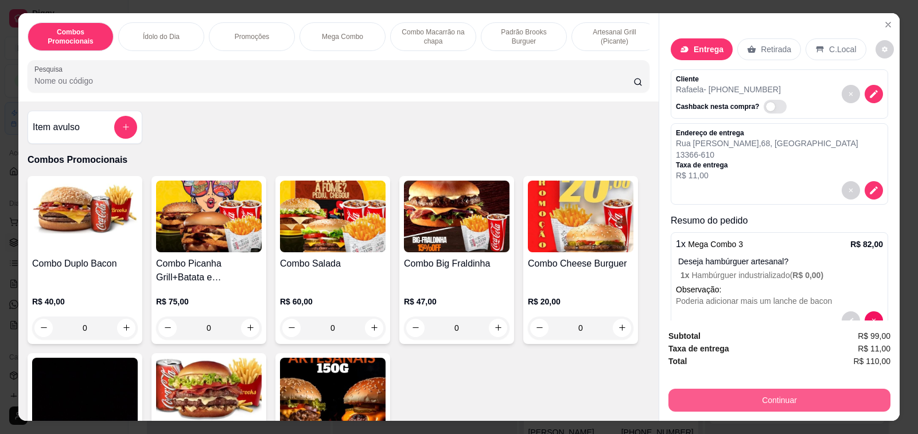
click at [758, 400] on button "Continuar" at bounding box center [779, 400] width 222 height 23
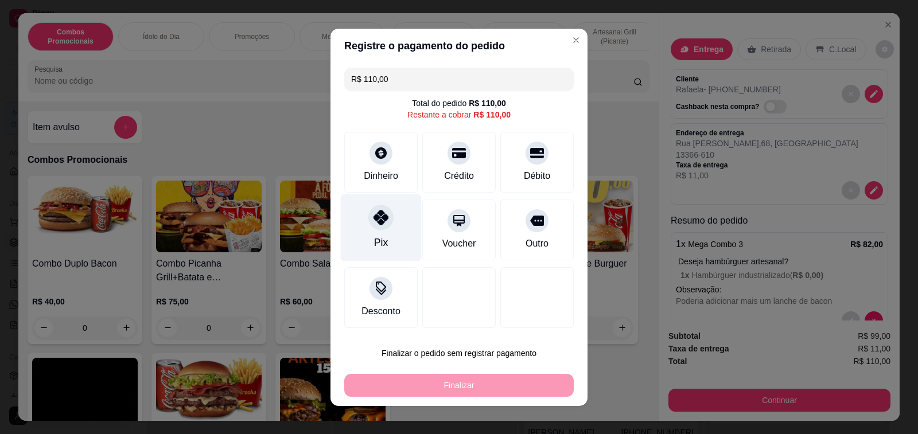
click at [378, 223] on icon at bounding box center [380, 217] width 15 height 15
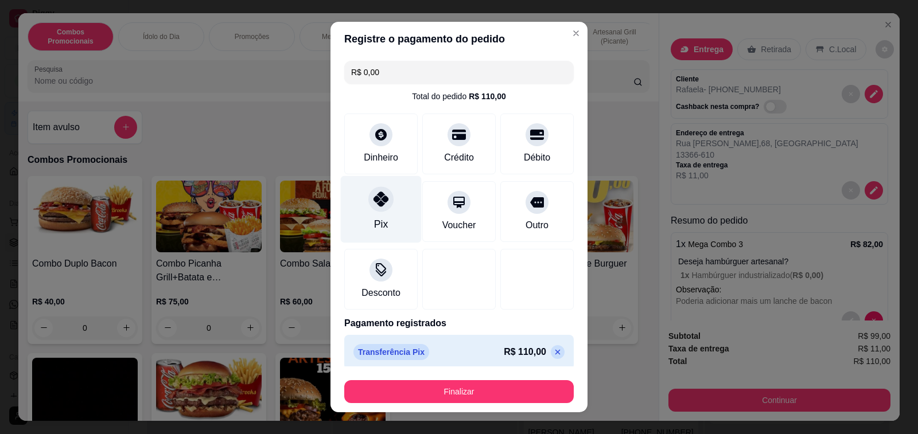
type input "R$ 0,00"
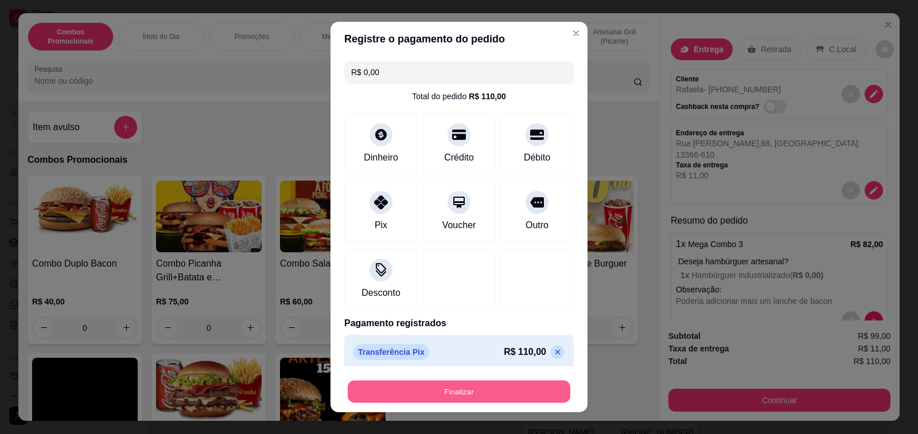
click at [467, 392] on button "Finalizar" at bounding box center [459, 392] width 223 height 22
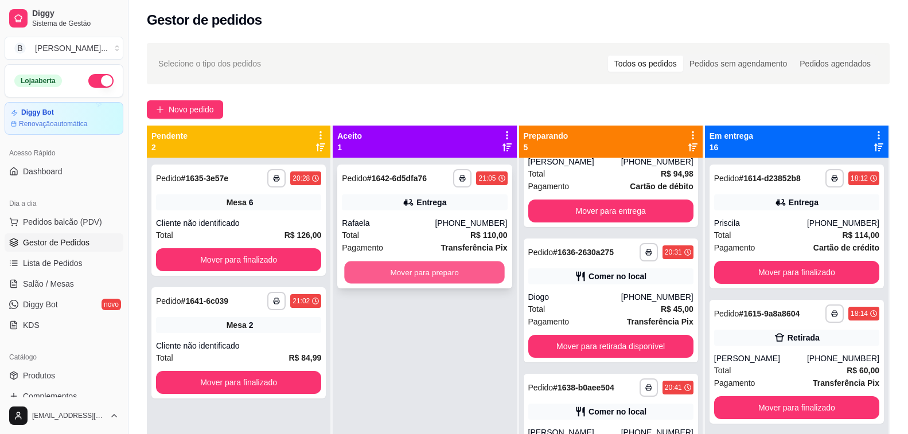
click at [459, 267] on button "Mover para preparo" at bounding box center [425, 273] width 161 height 22
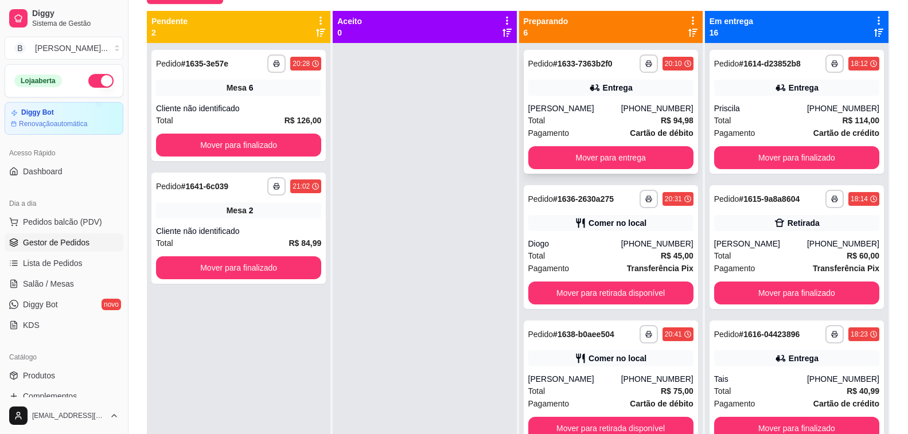
scroll to position [60, 0]
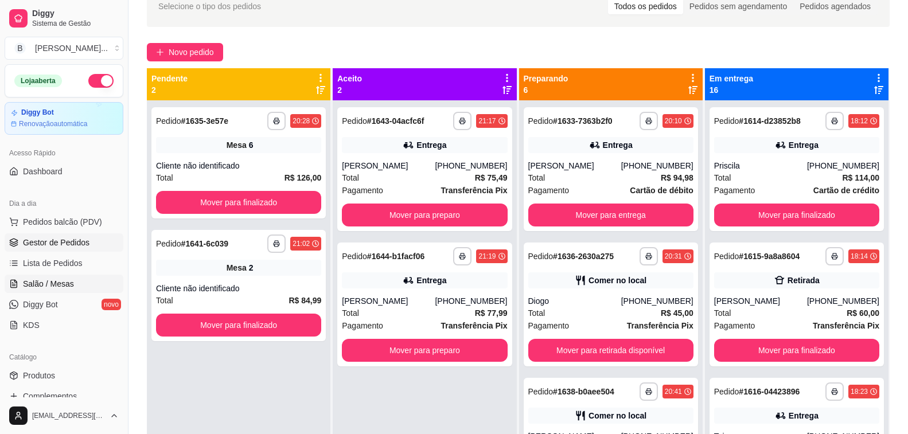
click at [52, 282] on span "Salão / Mesas" at bounding box center [48, 283] width 51 height 11
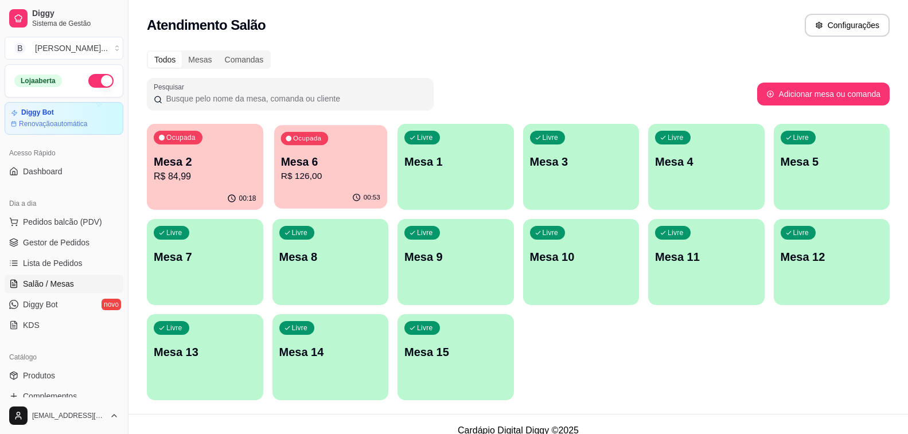
click at [303, 178] on p "R$ 126,00" at bounding box center [330, 176] width 99 height 13
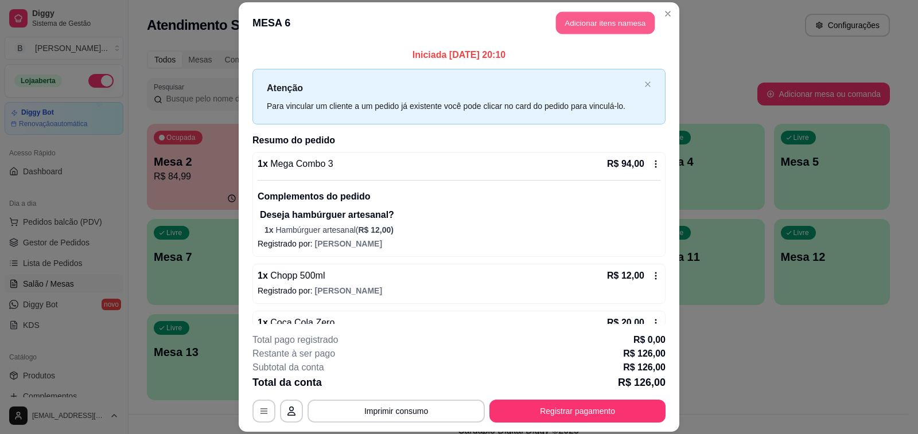
click at [619, 26] on button "Adicionar itens na mesa" at bounding box center [605, 22] width 99 height 22
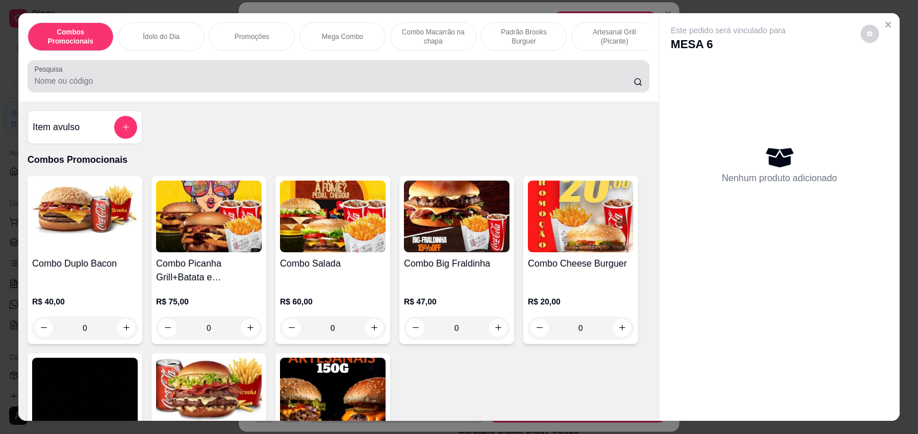
click at [70, 87] on input "Pesquisa" at bounding box center [333, 80] width 599 height 11
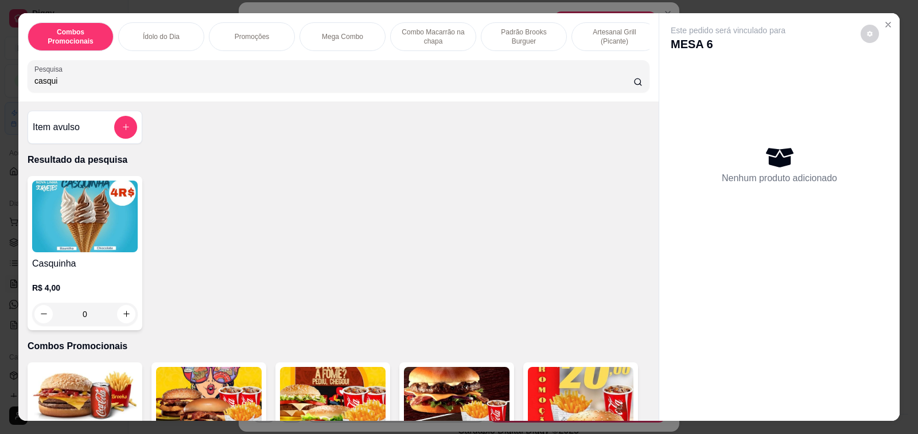
type input "casqui"
click at [69, 247] on img at bounding box center [85, 217] width 106 height 72
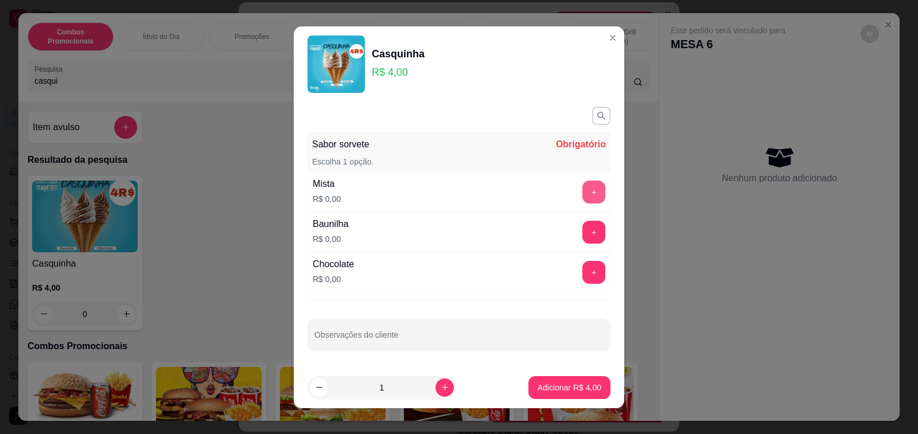
click at [582, 195] on button "+" at bounding box center [593, 192] width 23 height 23
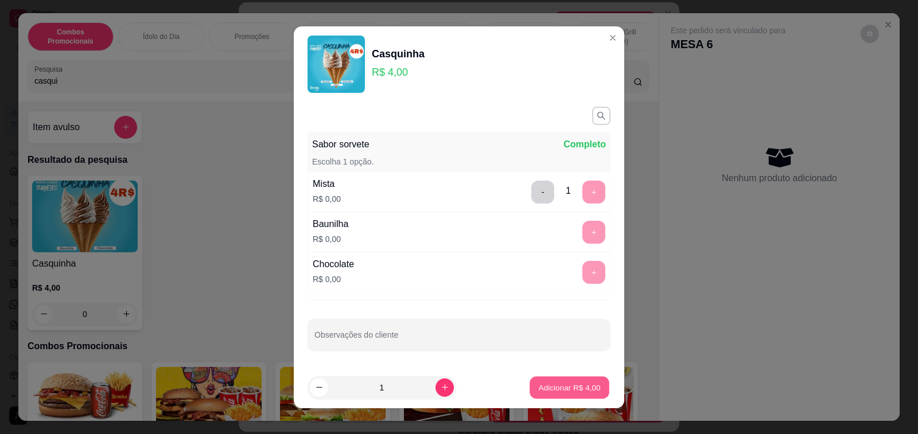
click at [561, 389] on p "Adicionar R$ 4,00" at bounding box center [569, 387] width 62 height 11
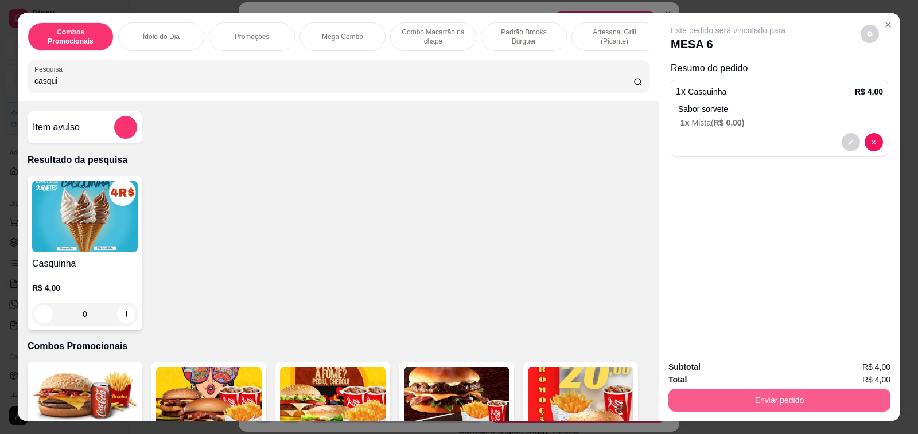
click at [765, 399] on button "Enviar pedido" at bounding box center [779, 400] width 222 height 23
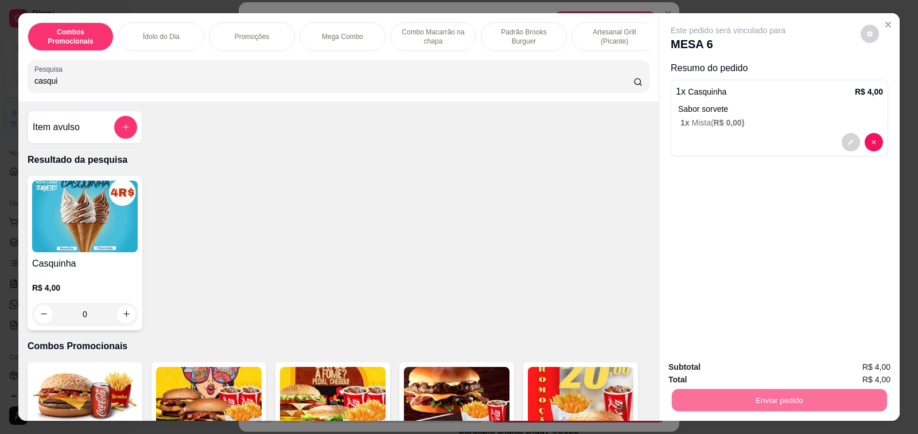
click at [880, 368] on button "Enviar pedido" at bounding box center [859, 367] width 63 height 21
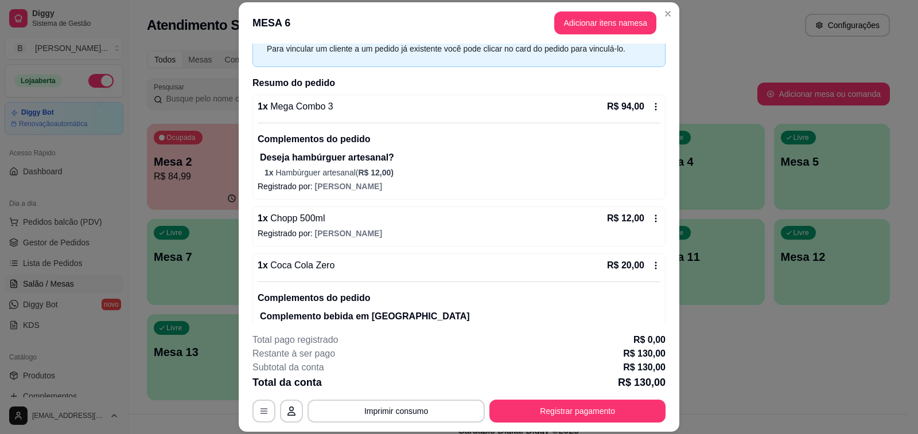
scroll to position [208, 0]
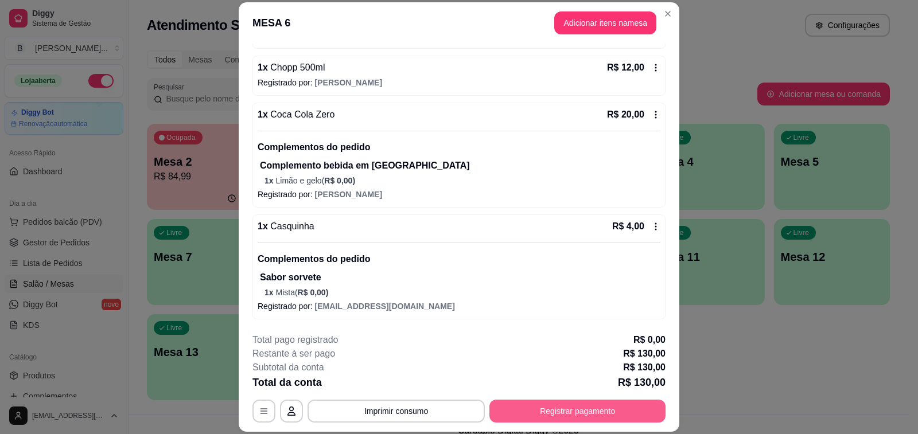
click at [559, 410] on button "Registrar pagamento" at bounding box center [577, 411] width 176 height 23
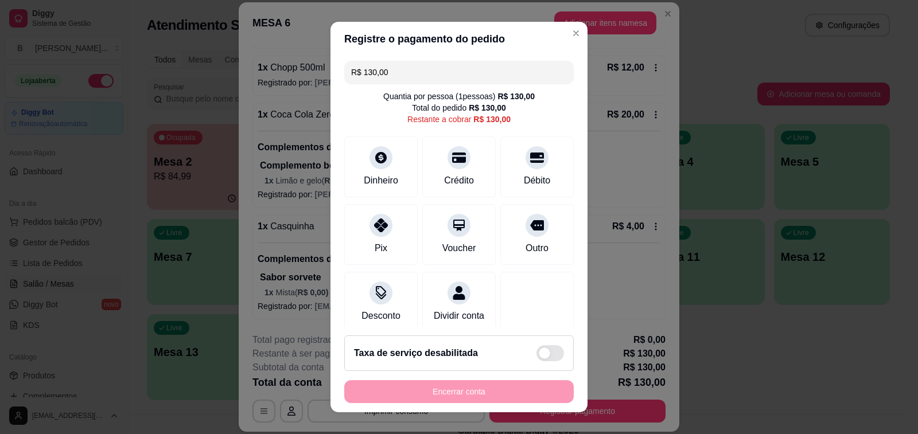
click at [415, 72] on input "R$ 130,00" at bounding box center [459, 72] width 216 height 23
click at [369, 167] on div at bounding box center [380, 154] width 25 height 25
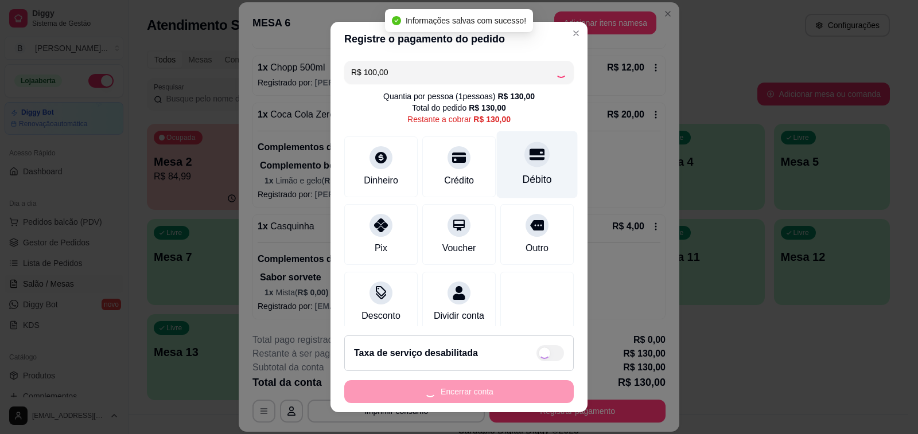
click at [530, 155] on icon at bounding box center [537, 154] width 15 height 11
click at [472, 400] on div "Encerrar conta" at bounding box center [458, 391] width 229 height 23
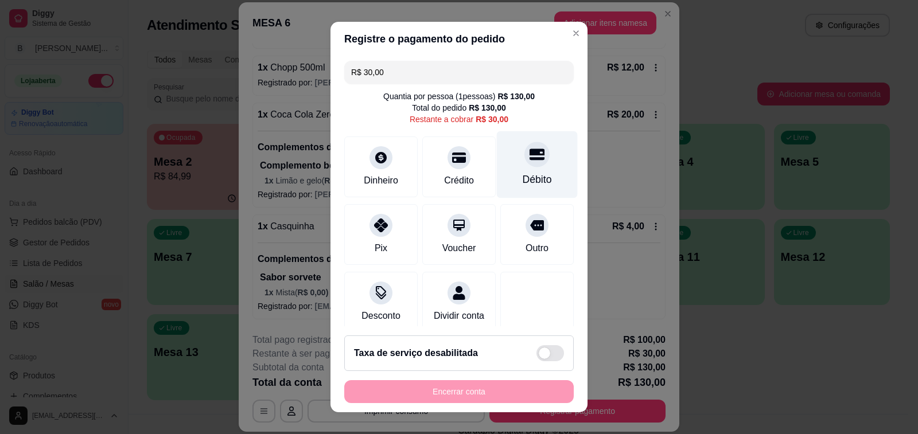
click at [521, 168] on div "Débito" at bounding box center [537, 164] width 81 height 67
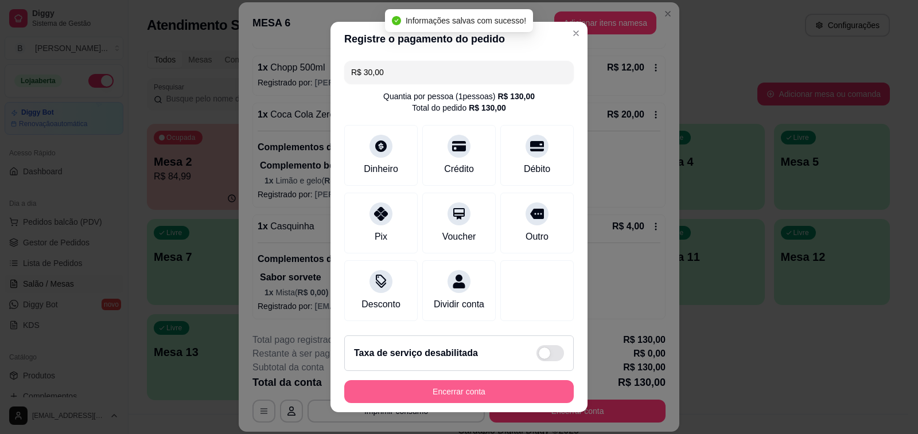
type input "R$ 0,00"
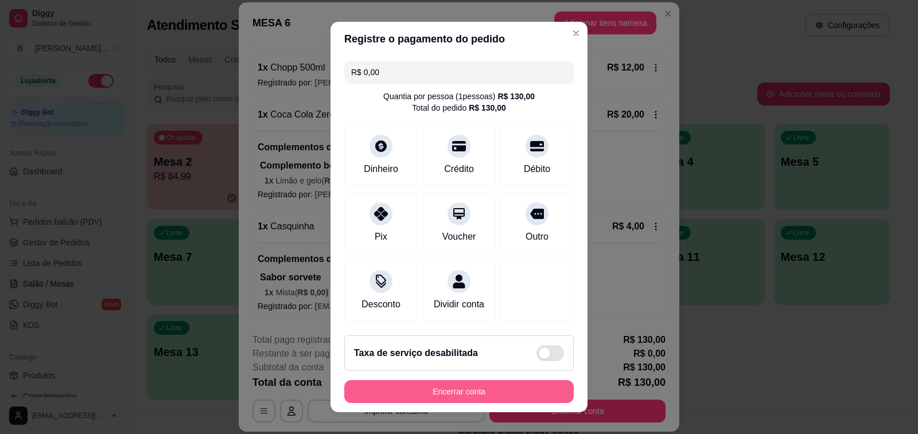
click at [470, 389] on button "Encerrar conta" at bounding box center [458, 391] width 229 height 23
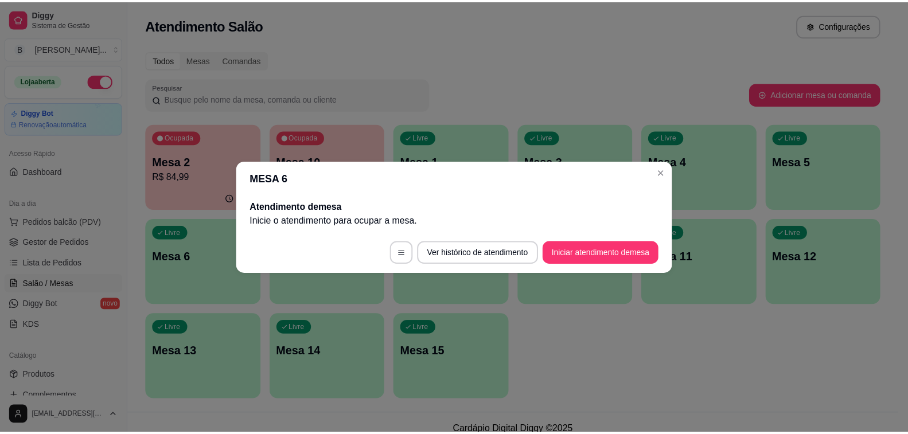
scroll to position [0, 0]
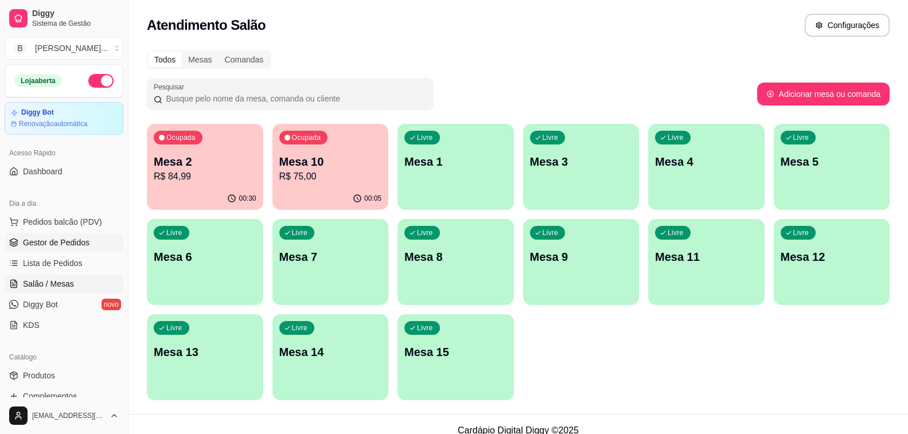
click at [80, 242] on span "Gestor de Pedidos" at bounding box center [56, 242] width 67 height 11
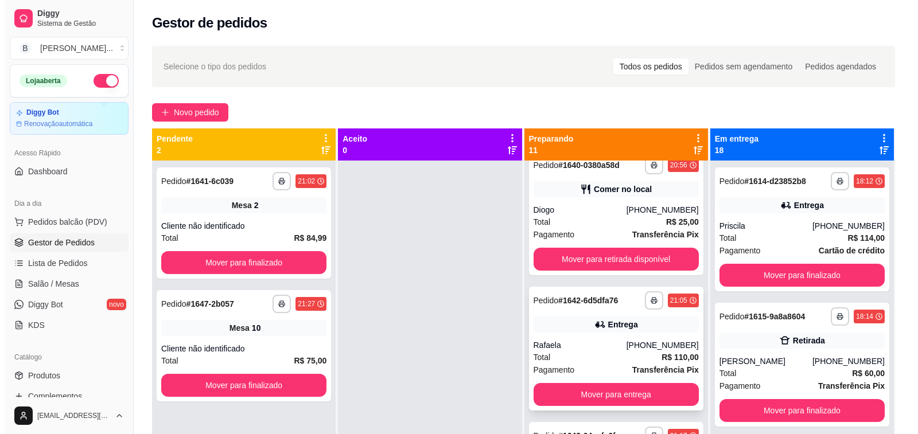
scroll to position [344, 0]
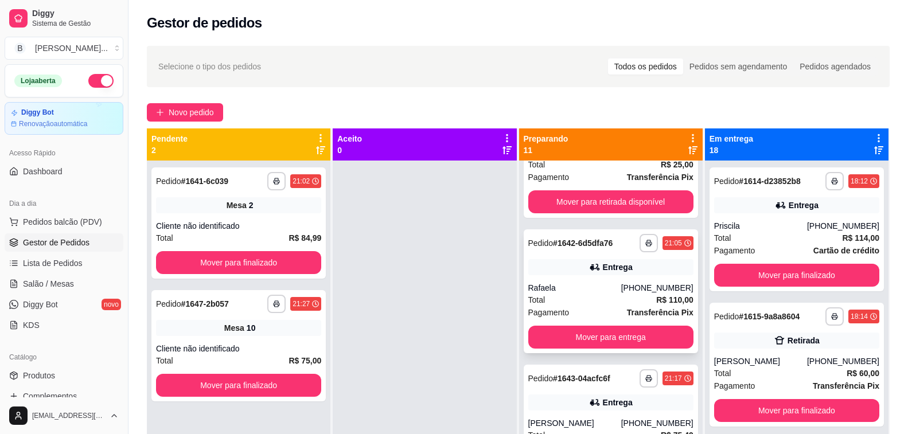
click at [583, 290] on div "Rafaela" at bounding box center [574, 287] width 93 height 11
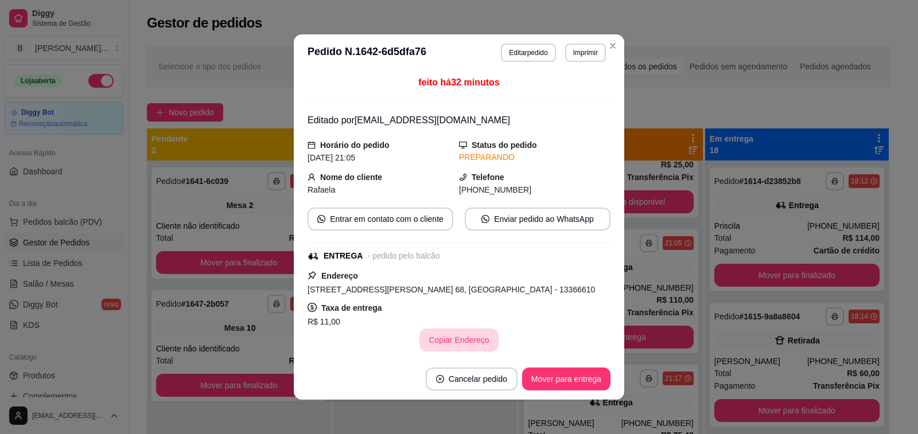
click at [435, 343] on button "Copiar Endereço" at bounding box center [458, 340] width 79 height 23
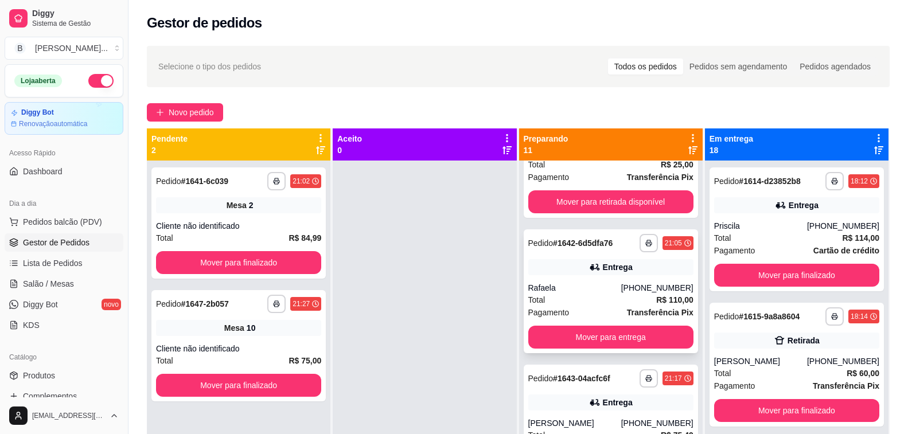
click at [602, 294] on div "Total R$ 110,00" at bounding box center [610, 300] width 165 height 13
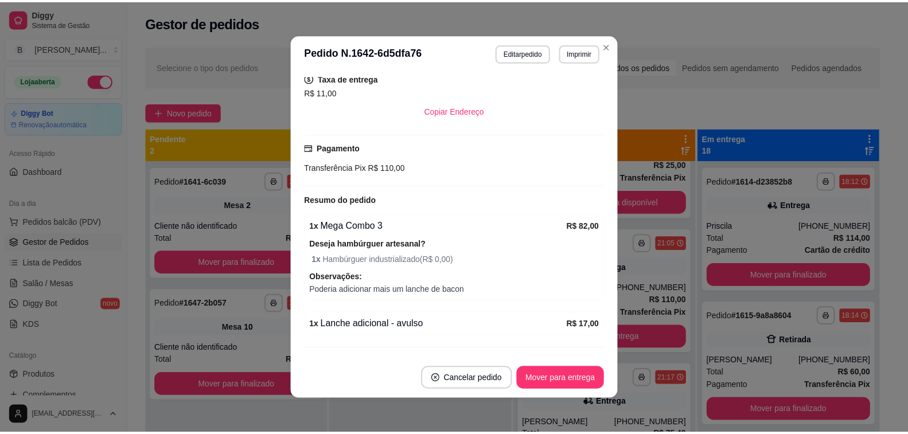
scroll to position [258, 0]
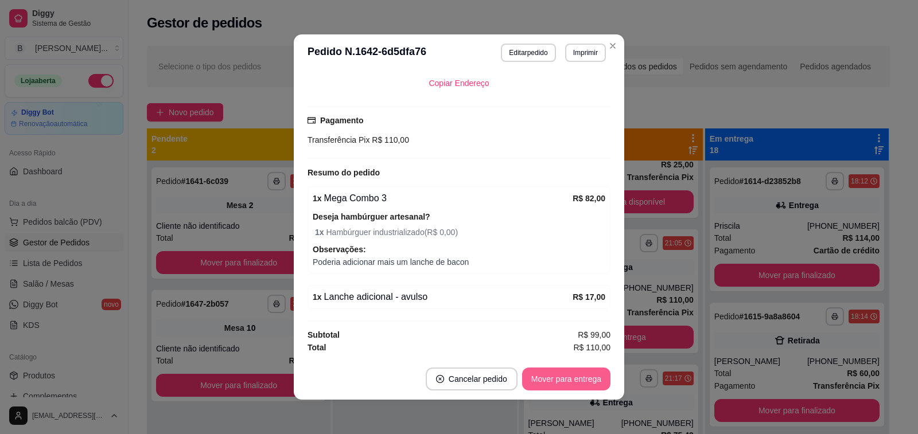
click at [540, 384] on button "Mover para entrega" at bounding box center [566, 379] width 88 height 23
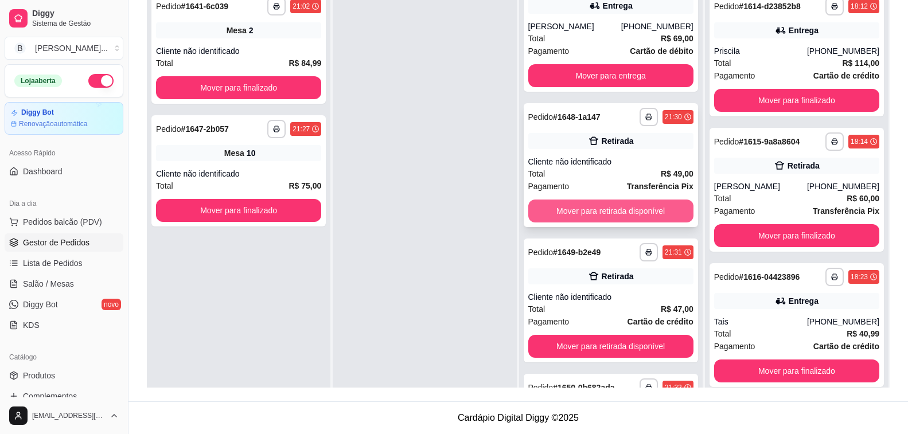
scroll to position [185, 0]
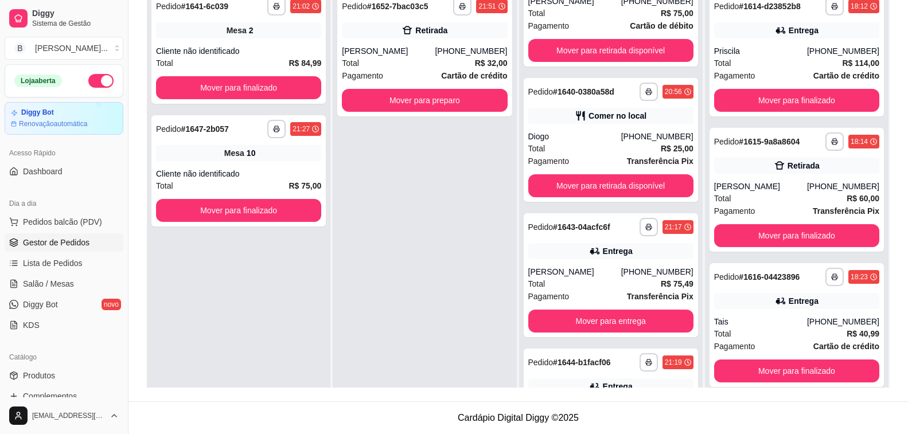
drag, startPoint x: 348, startPoint y: 239, endPoint x: 372, endPoint y: 225, distance: 28.0
click at [348, 239] on div "**********" at bounding box center [425, 203] width 184 height 434
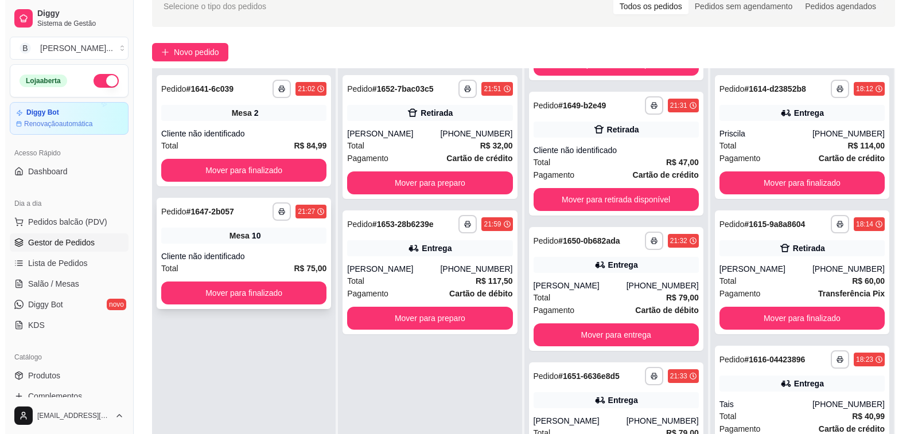
scroll to position [0, 0]
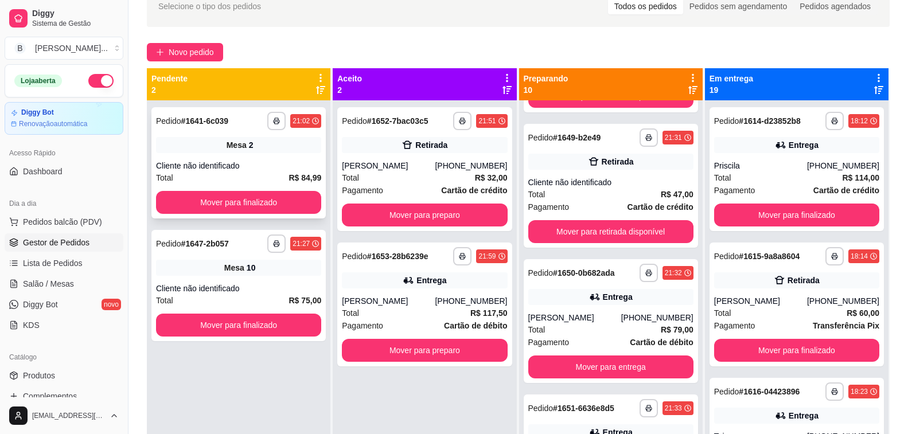
click at [194, 159] on div "**********" at bounding box center [238, 162] width 174 height 111
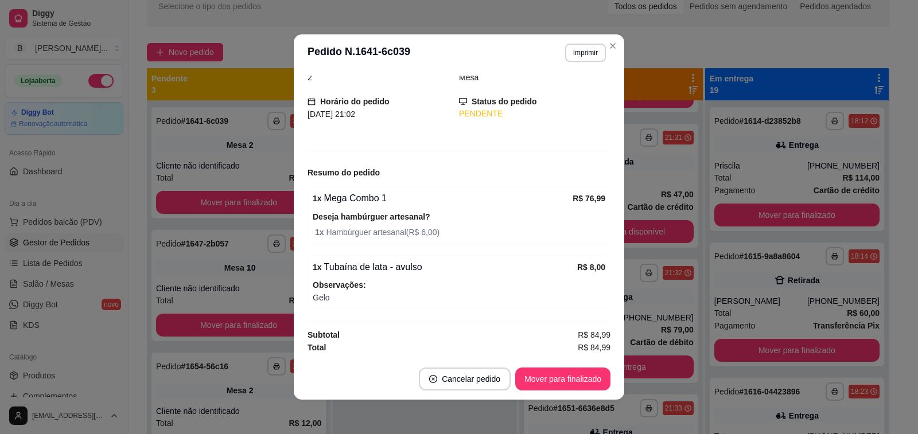
scroll to position [2, 0]
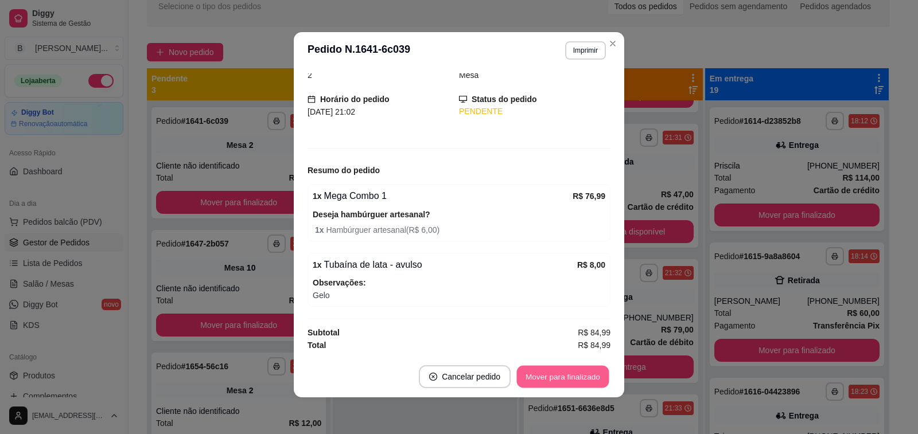
click at [571, 369] on button "Mover para finalizado" at bounding box center [563, 377] width 92 height 22
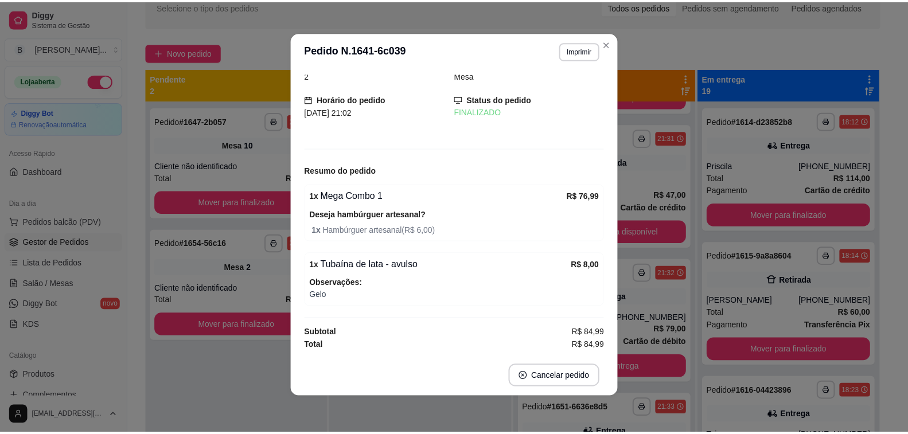
scroll to position [18, 0]
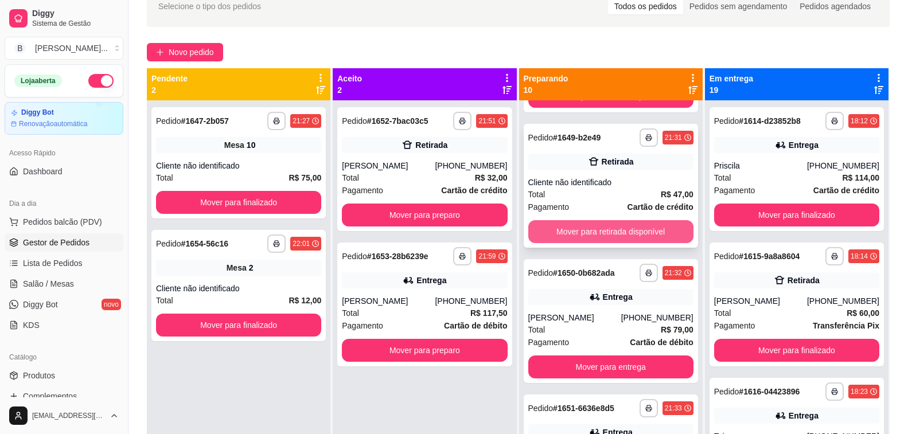
click at [573, 231] on button "Mover para retirada disponível" at bounding box center [610, 231] width 165 height 23
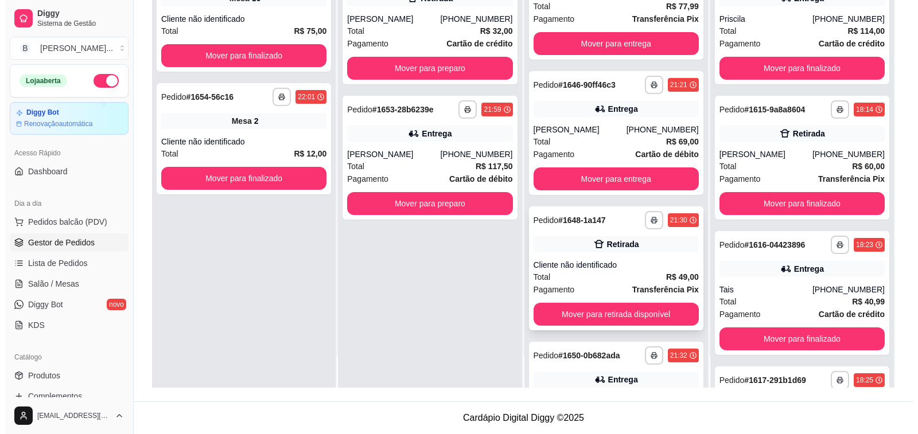
scroll to position [509, 0]
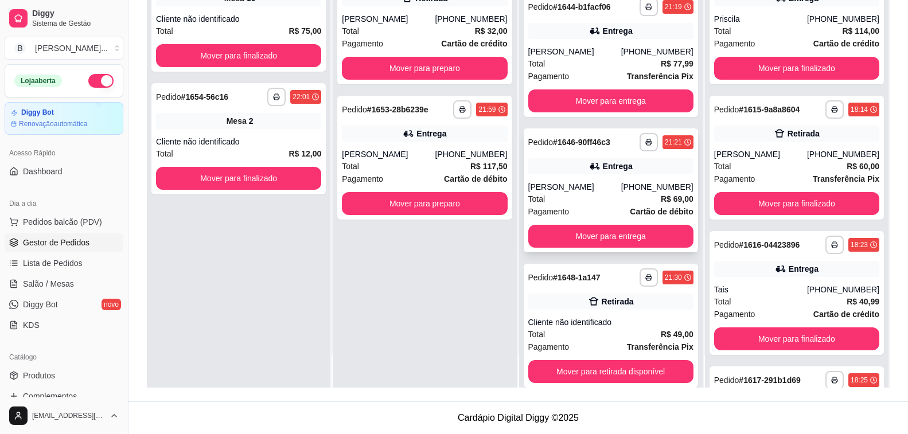
click at [572, 191] on div "[PERSON_NAME]" at bounding box center [574, 186] width 93 height 11
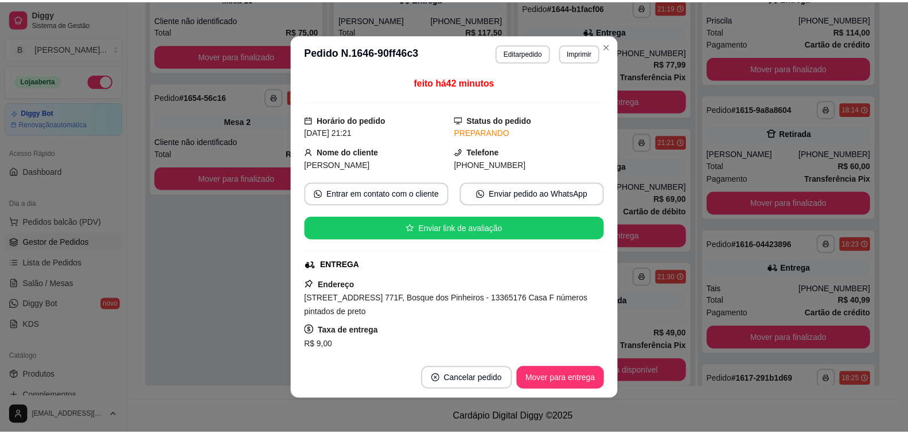
scroll to position [115, 0]
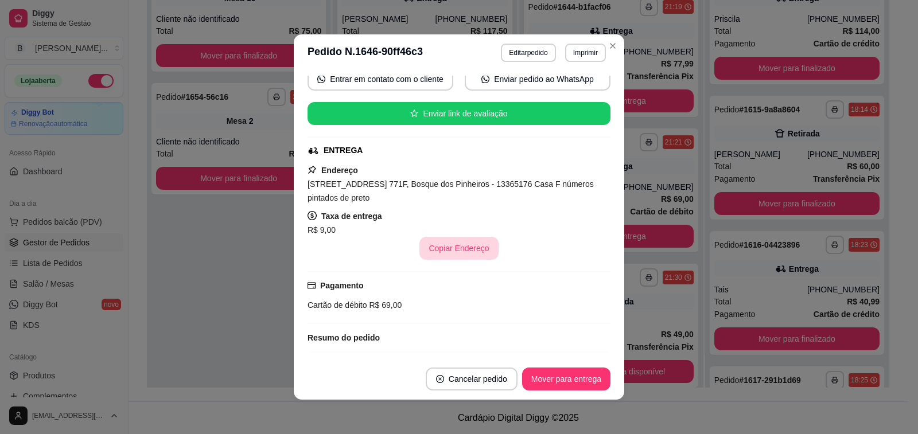
click at [442, 254] on button "Copiar Endereço" at bounding box center [458, 248] width 79 height 23
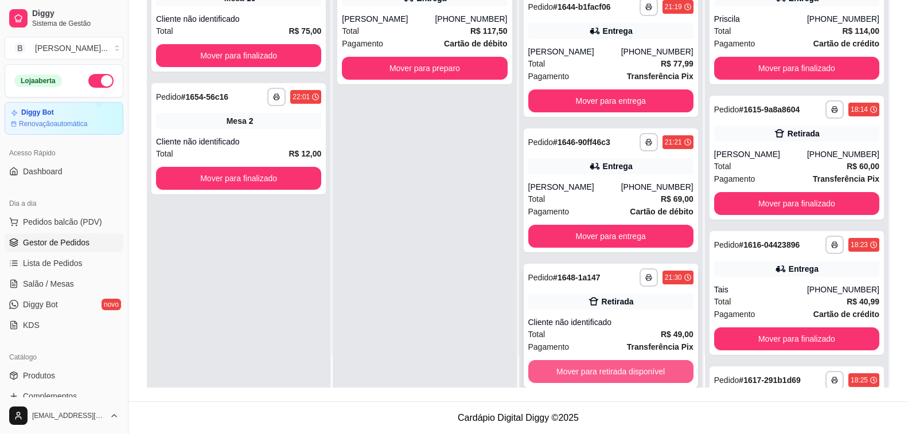
click at [636, 369] on button "Mover para retirada disponível" at bounding box center [610, 371] width 165 height 23
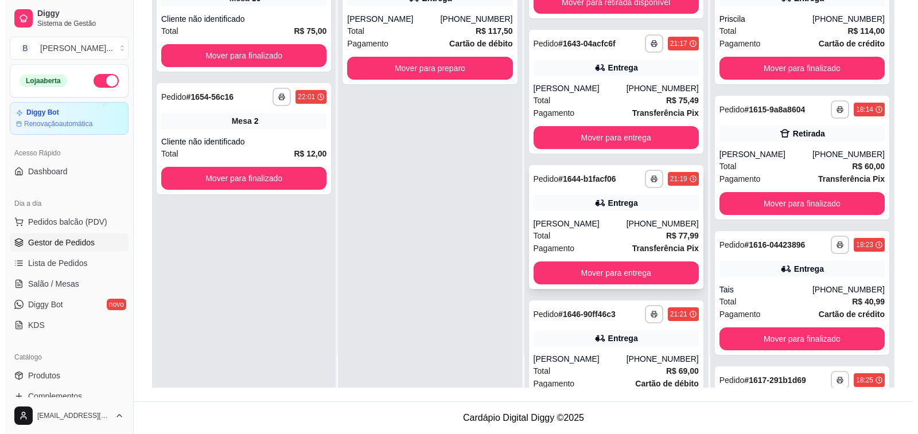
scroll to position [279, 0]
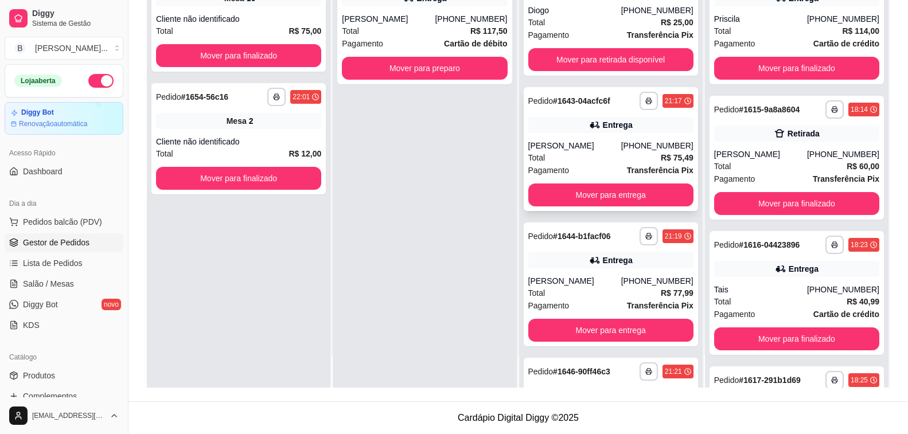
click at [581, 141] on div "[PERSON_NAME]" at bounding box center [574, 145] width 93 height 11
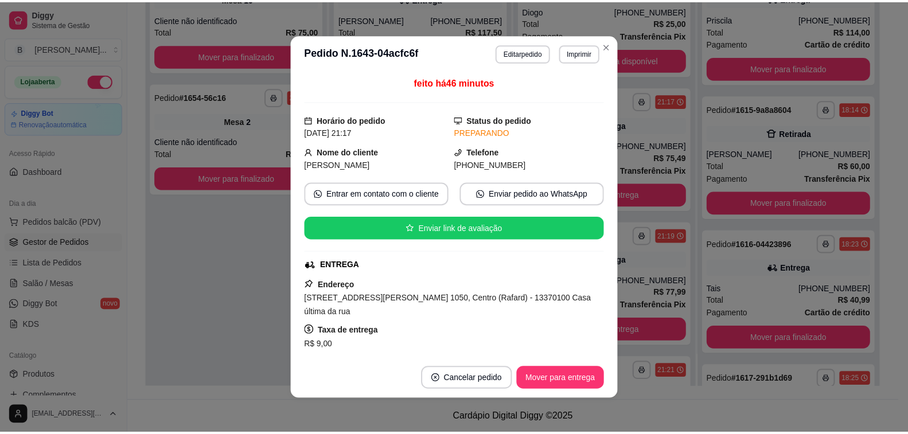
scroll to position [57, 0]
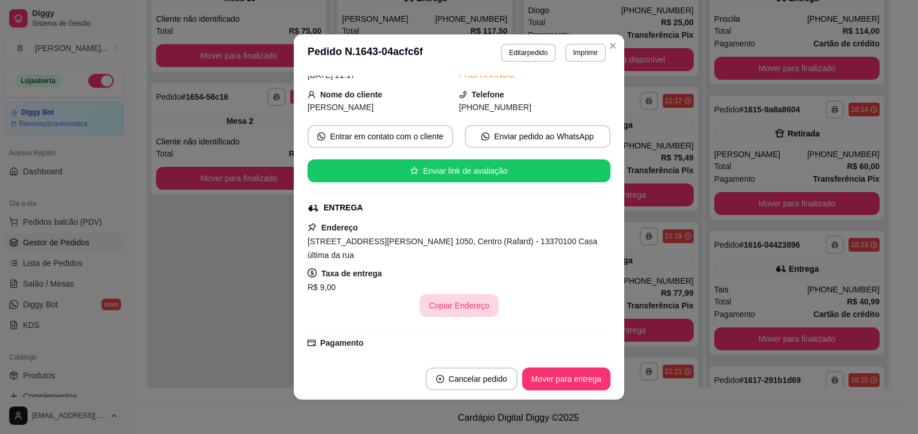
click at [437, 310] on button "Copiar Endereço" at bounding box center [458, 305] width 79 height 23
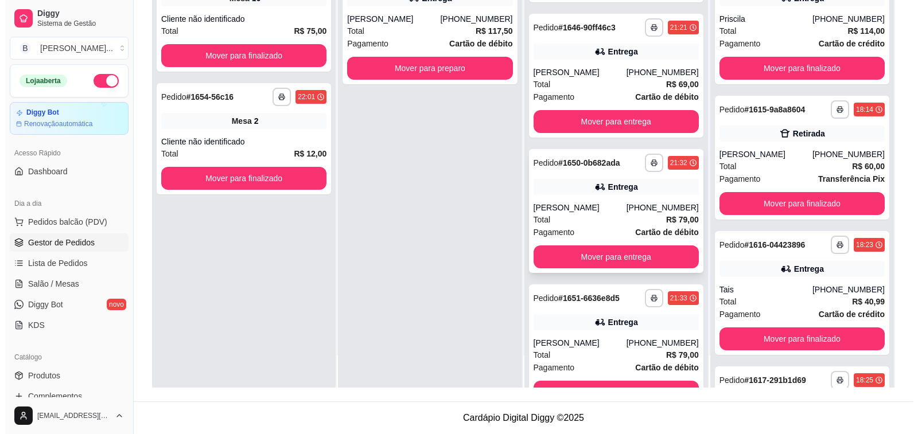
scroll to position [738, 0]
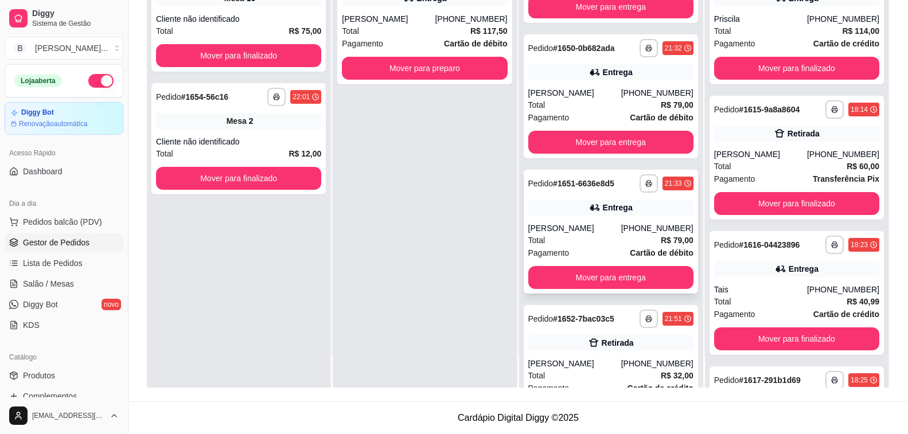
click at [578, 234] on div "Total R$ 79,00" at bounding box center [610, 240] width 165 height 13
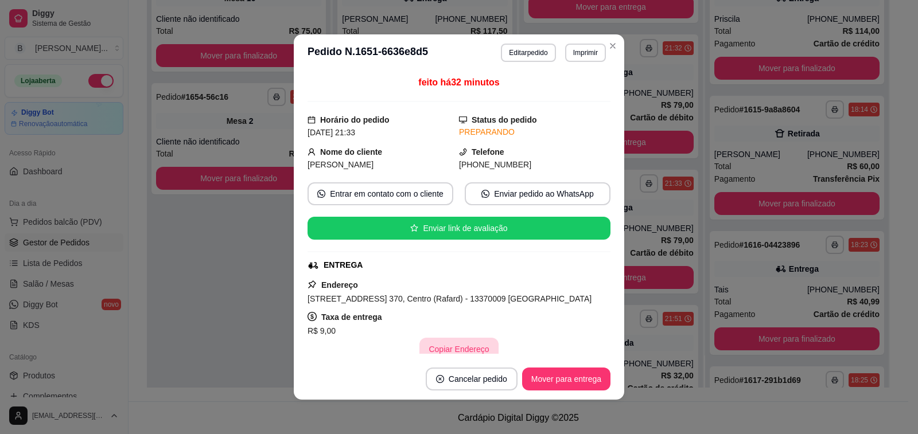
click at [455, 349] on button "Copiar Endereço" at bounding box center [458, 349] width 79 height 23
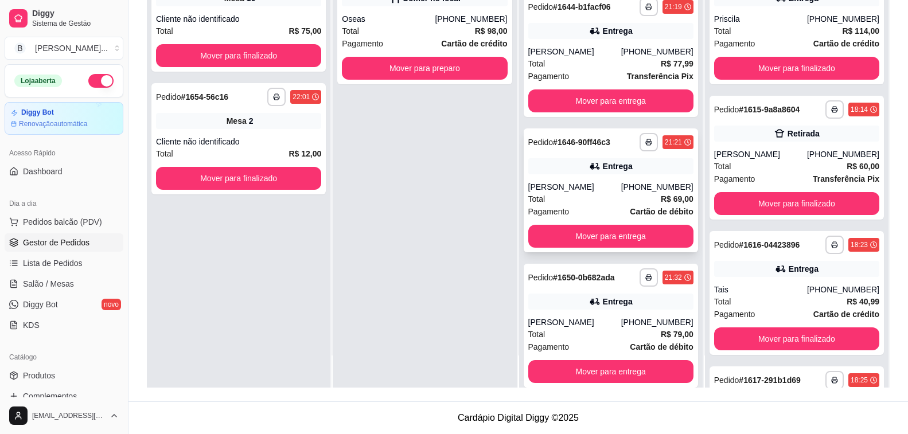
scroll to position [45, 0]
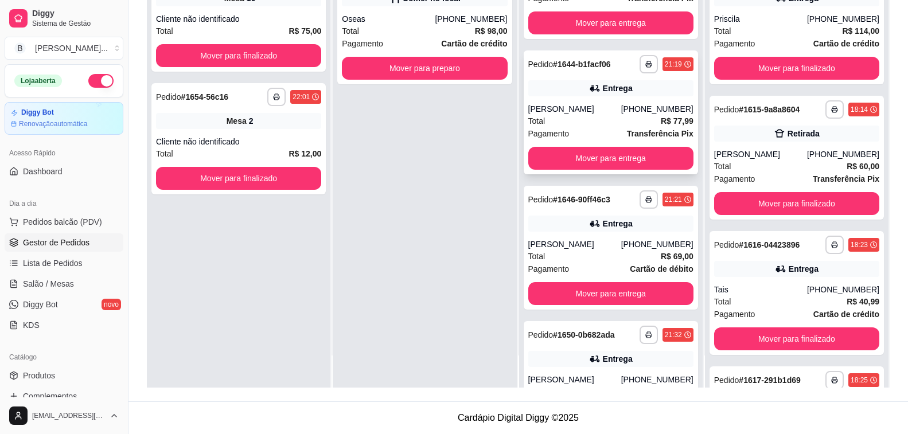
click at [574, 106] on div "[PERSON_NAME]" at bounding box center [574, 108] width 93 height 11
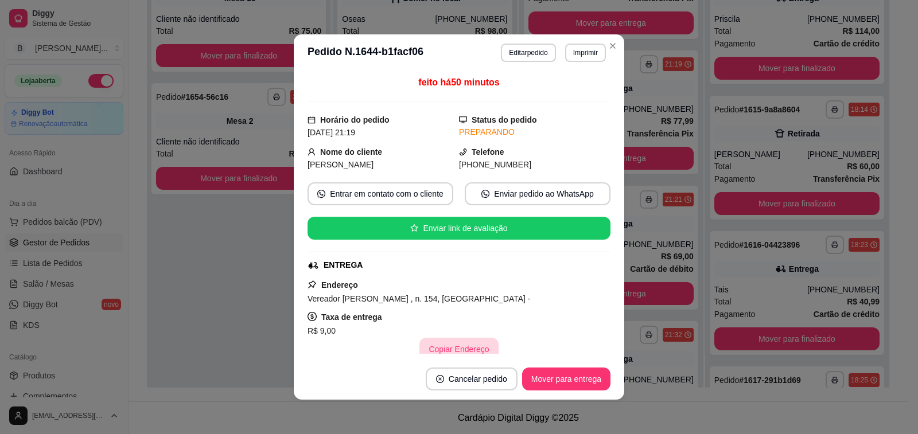
click at [439, 343] on button "Copiar Endereço" at bounding box center [458, 349] width 79 height 23
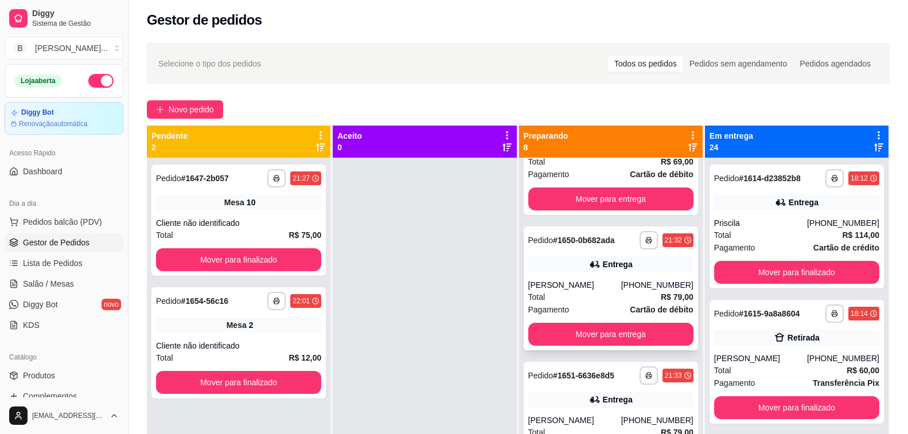
scroll to position [229, 0]
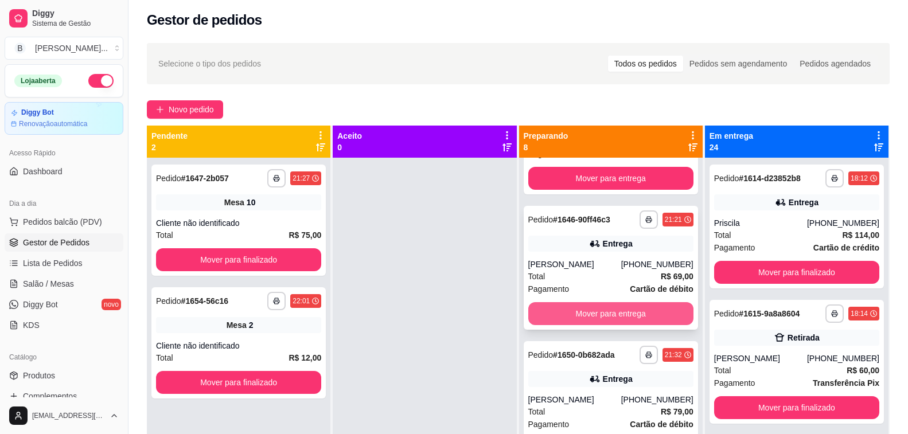
click at [590, 314] on button "Mover para entrega" at bounding box center [610, 313] width 165 height 23
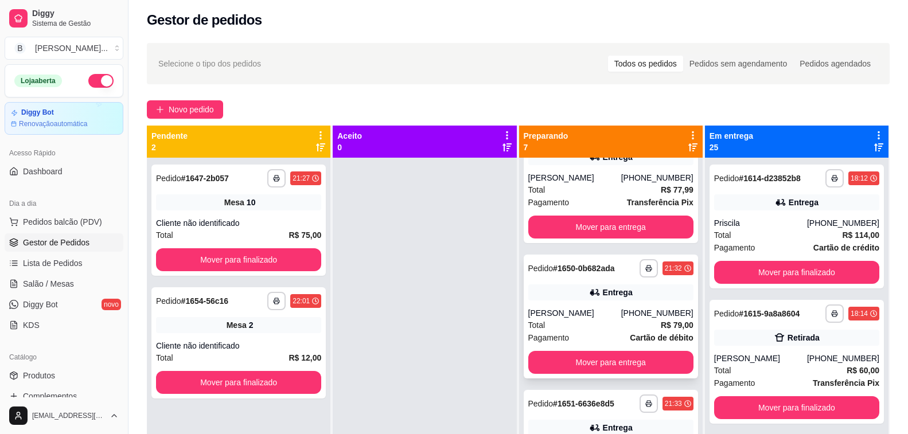
scroll to position [9, 0]
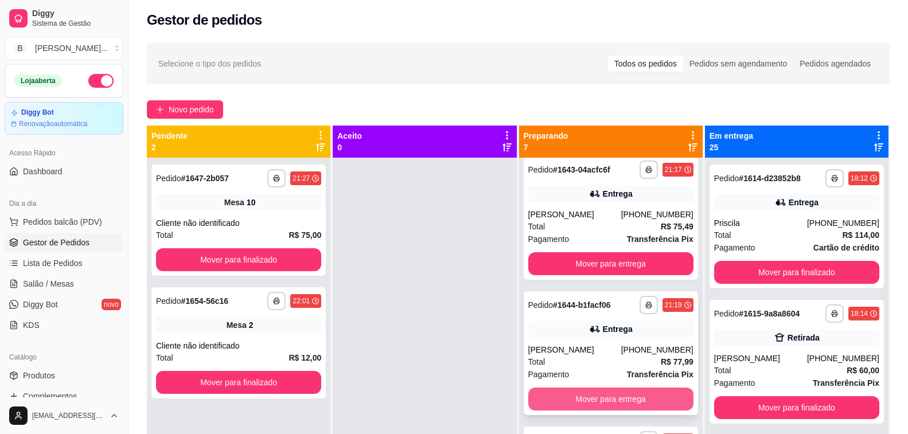
click at [592, 402] on button "Mover para entrega" at bounding box center [610, 399] width 165 height 23
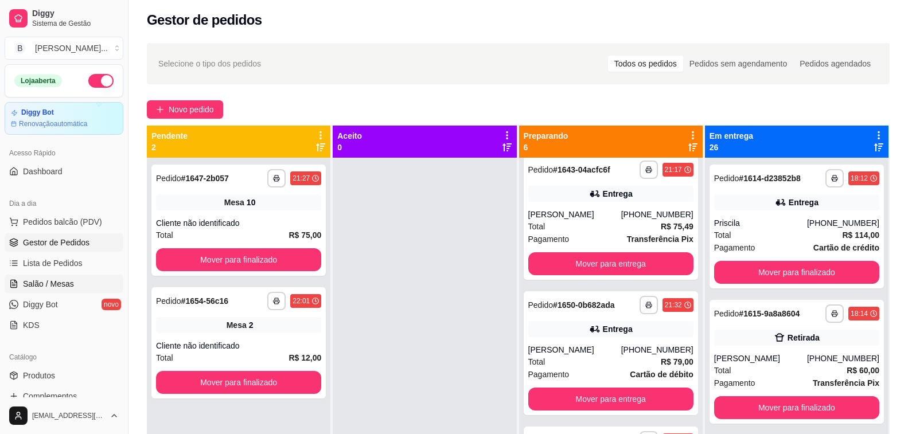
click at [49, 287] on span "Salão / Mesas" at bounding box center [48, 283] width 51 height 11
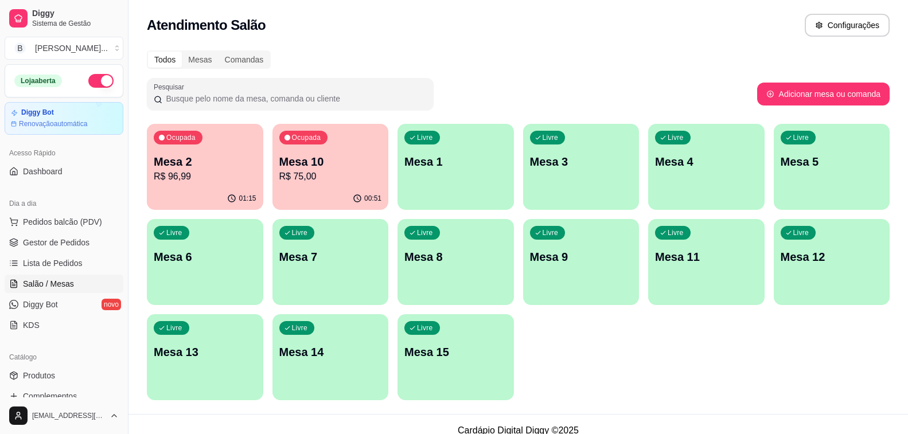
click at [296, 178] on p "R$ 75,00" at bounding box center [330, 177] width 103 height 14
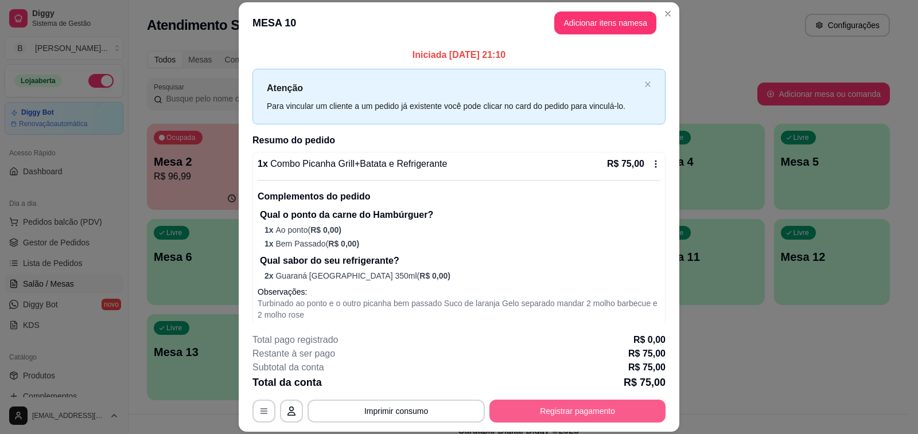
click at [589, 416] on button "Registrar pagamento" at bounding box center [577, 411] width 176 height 23
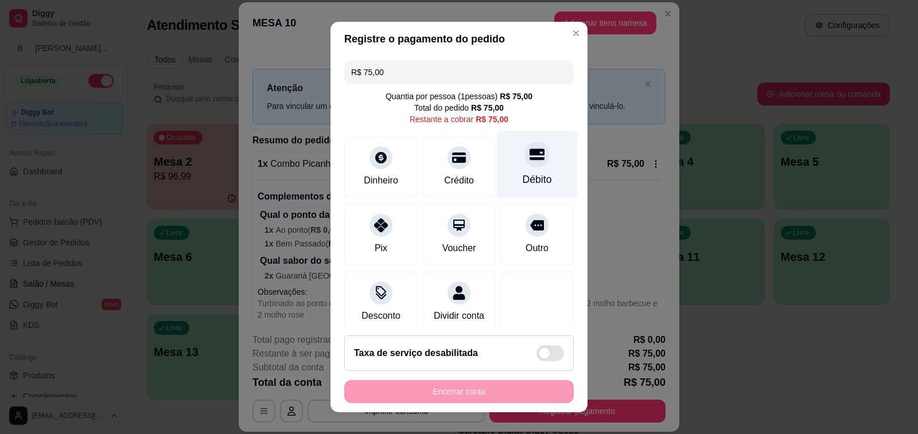
click at [524, 166] on div at bounding box center [536, 154] width 25 height 25
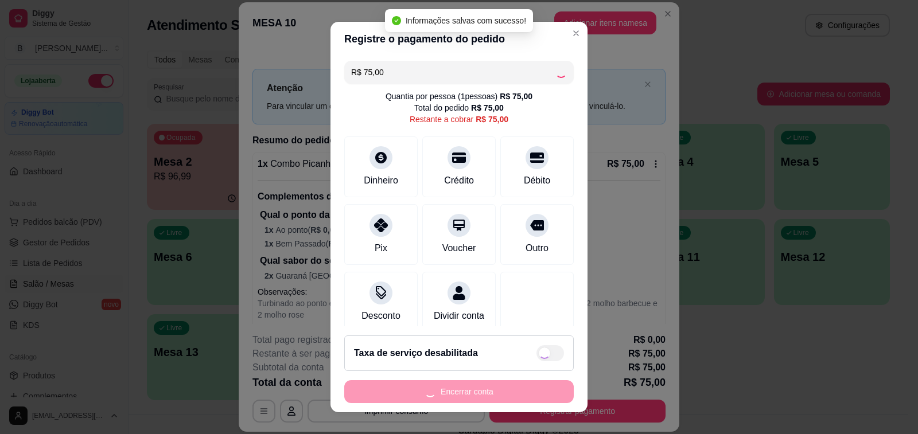
type input "R$ 0,00"
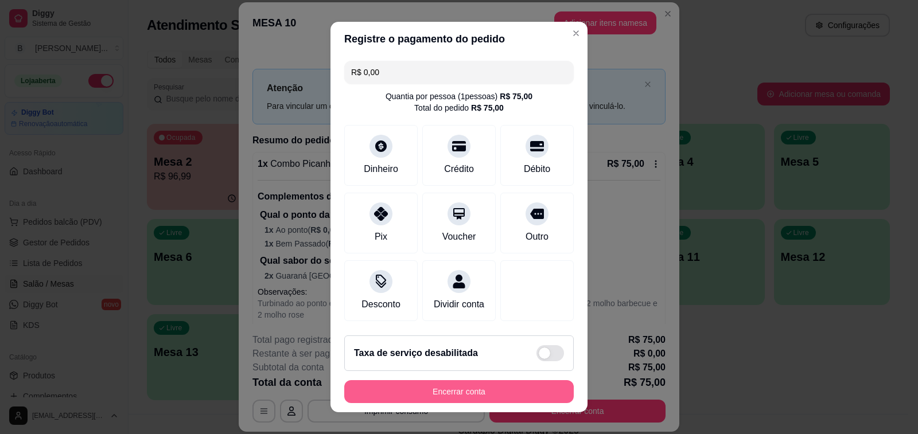
click at [386, 392] on button "Encerrar conta" at bounding box center [458, 391] width 229 height 23
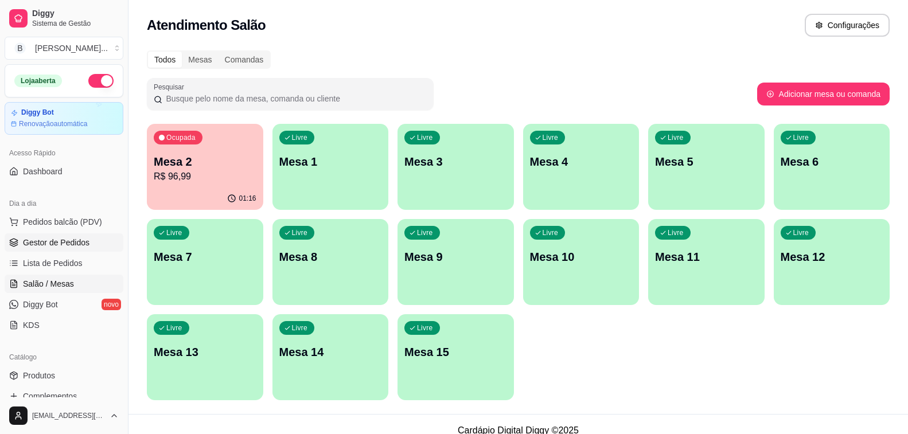
click at [69, 242] on span "Gestor de Pedidos" at bounding box center [56, 242] width 67 height 11
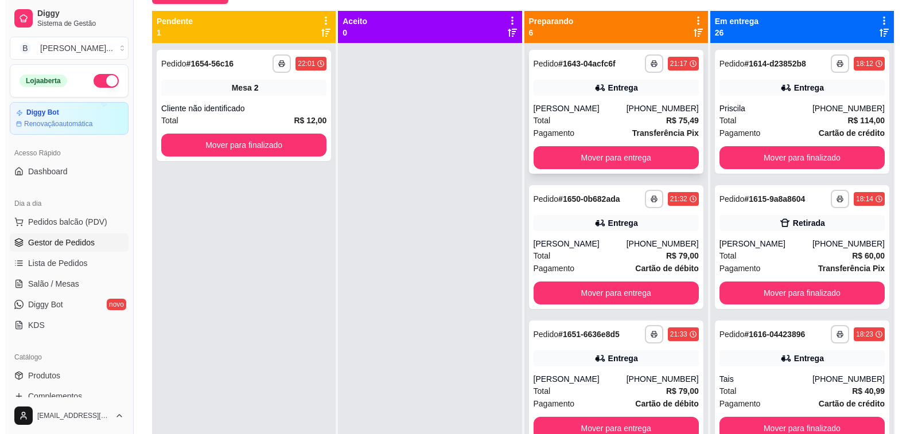
scroll to position [60, 0]
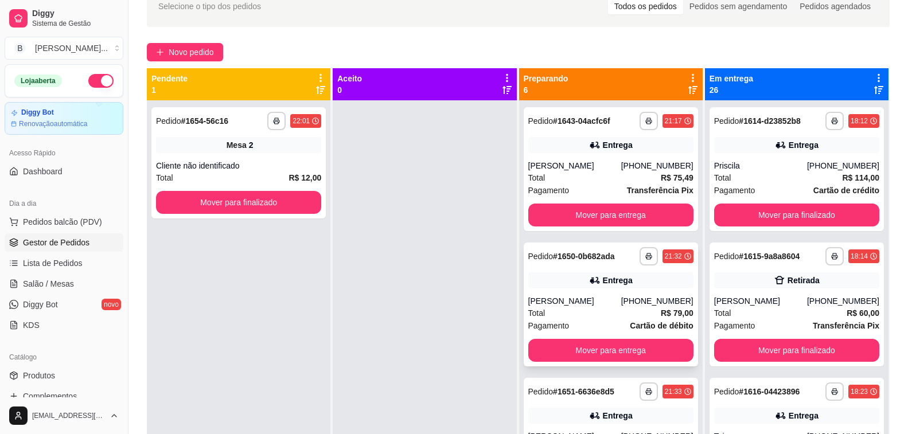
click at [572, 297] on div "[PERSON_NAME]" at bounding box center [574, 300] width 93 height 11
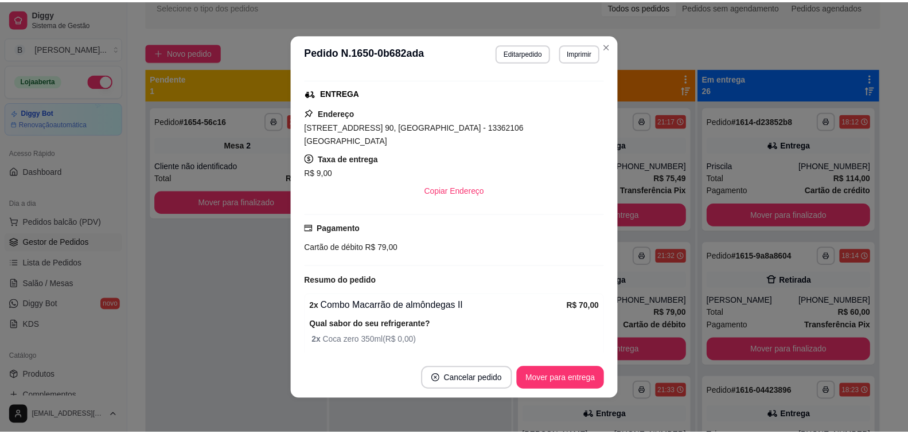
scroll to position [229, 0]
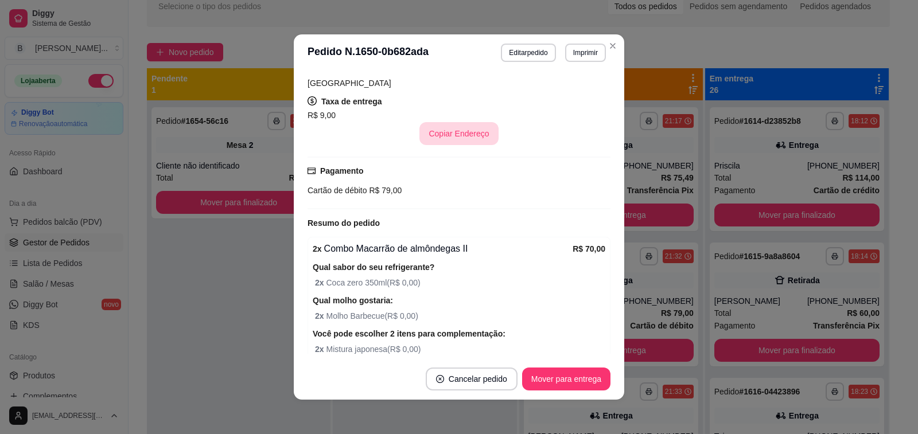
click at [463, 122] on button "Copiar Endereço" at bounding box center [458, 133] width 79 height 23
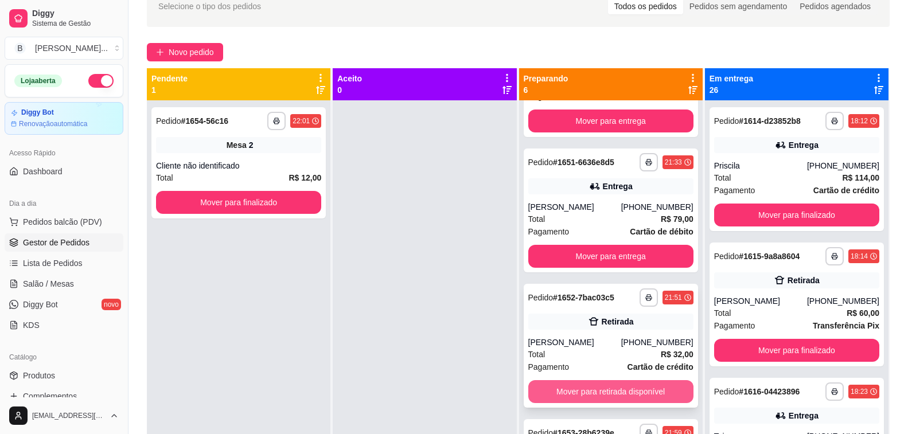
click at [592, 394] on button "Mover para retirada disponível" at bounding box center [610, 391] width 165 height 23
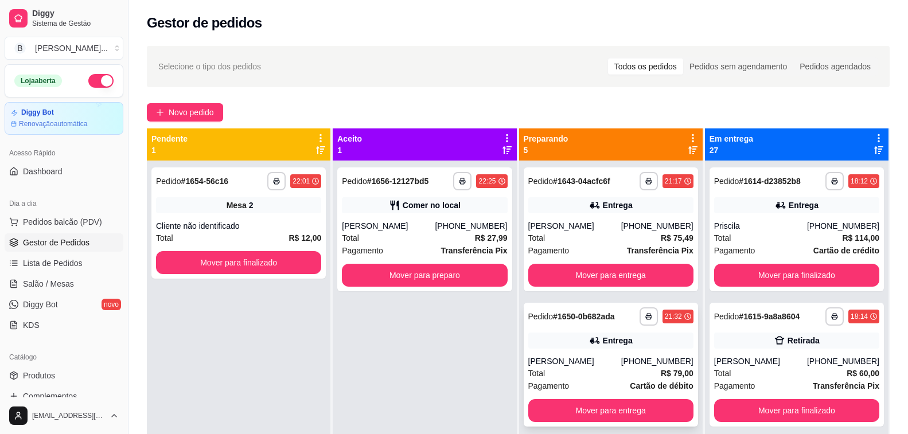
scroll to position [57, 0]
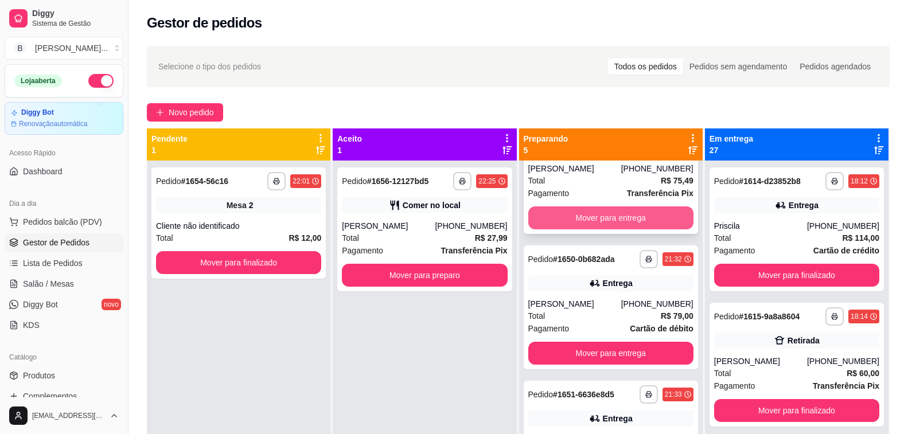
click at [597, 217] on button "Mover para entrega" at bounding box center [610, 218] width 165 height 23
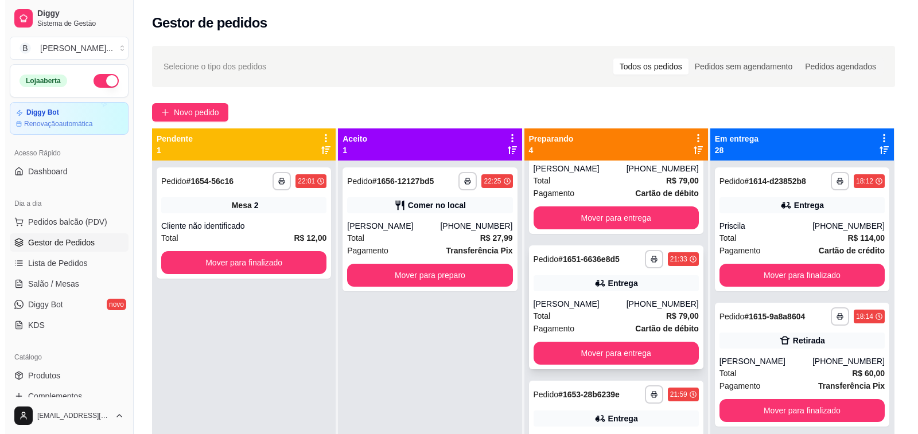
scroll to position [0, 0]
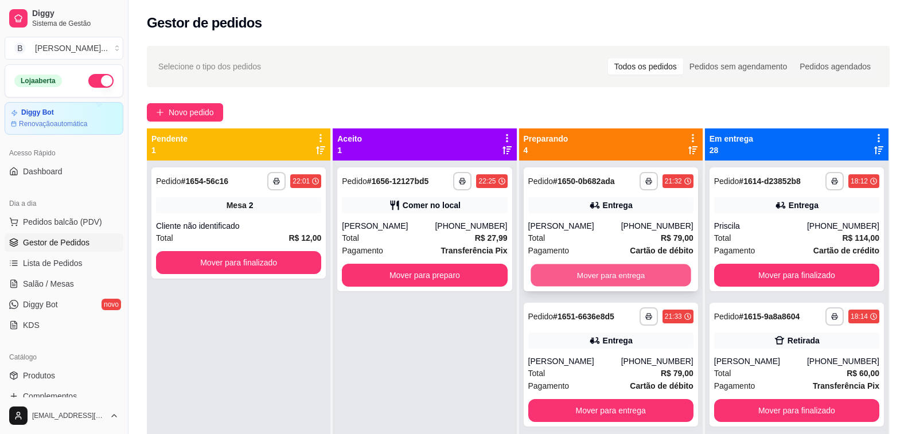
click at [589, 275] on button "Mover para entrega" at bounding box center [611, 275] width 161 height 22
click at [579, 271] on button "Mover para entrega" at bounding box center [611, 275] width 161 height 22
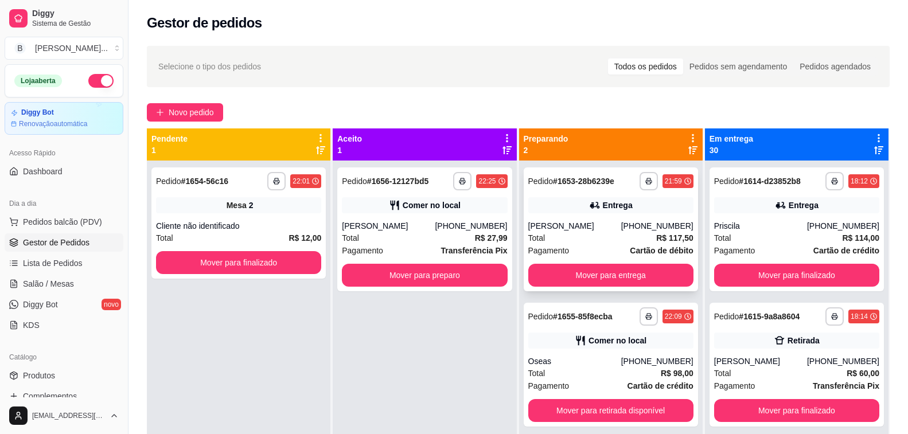
click at [581, 227] on div "[PERSON_NAME]" at bounding box center [574, 225] width 93 height 11
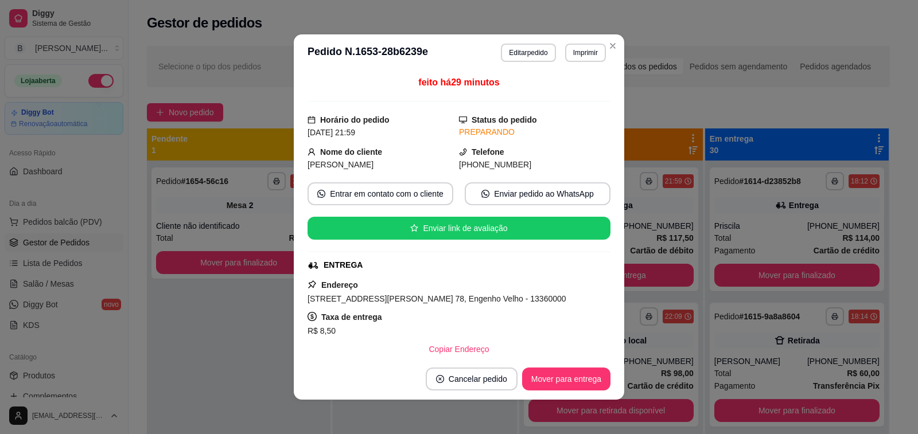
scroll to position [115, 0]
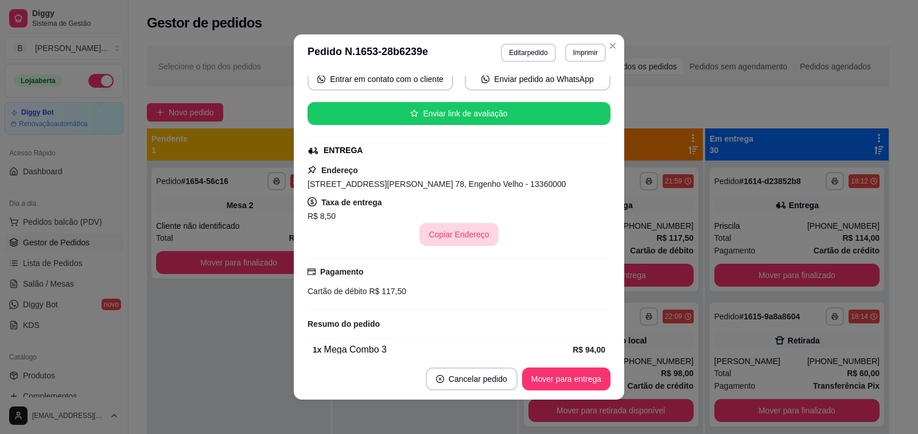
click at [459, 227] on button "Copiar Endereço" at bounding box center [458, 234] width 79 height 23
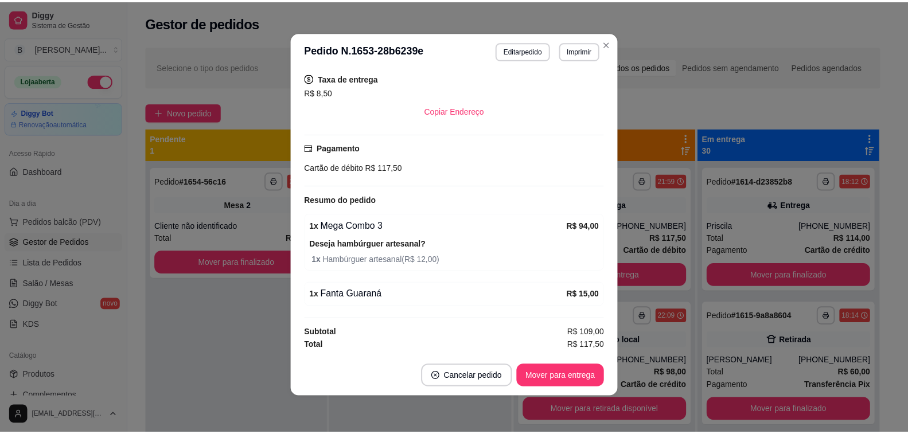
scroll to position [180, 0]
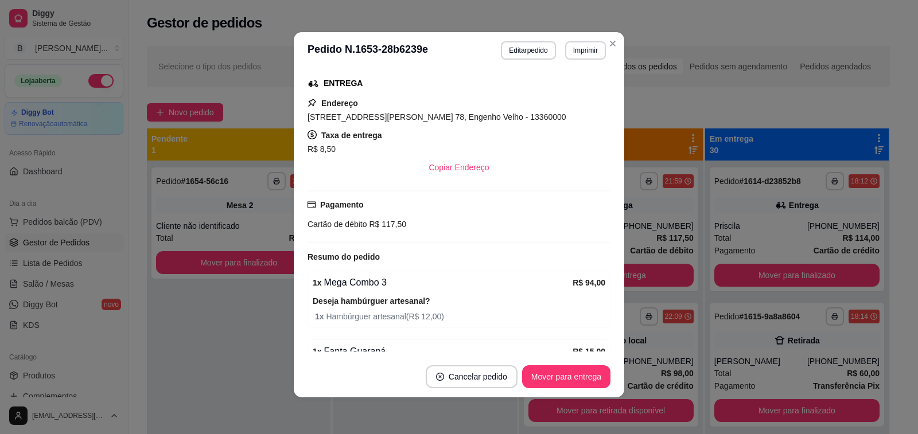
click at [575, 378] on button "Mover para entrega" at bounding box center [566, 376] width 88 height 23
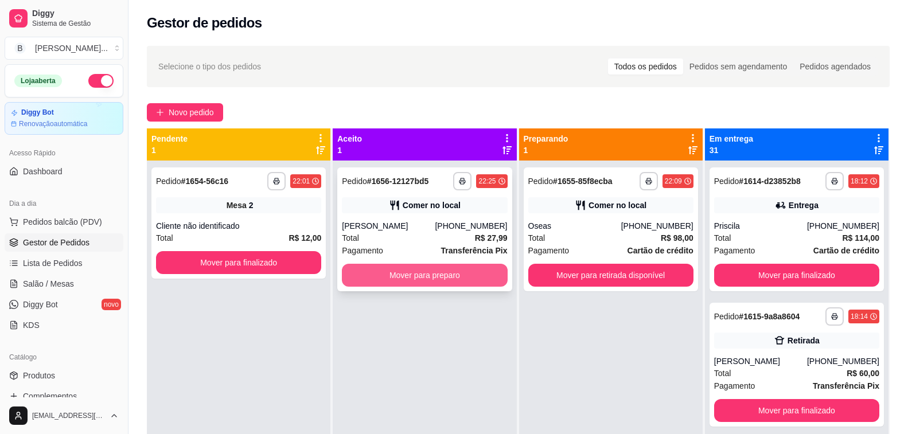
click at [437, 271] on button "Mover para preparo" at bounding box center [424, 275] width 165 height 23
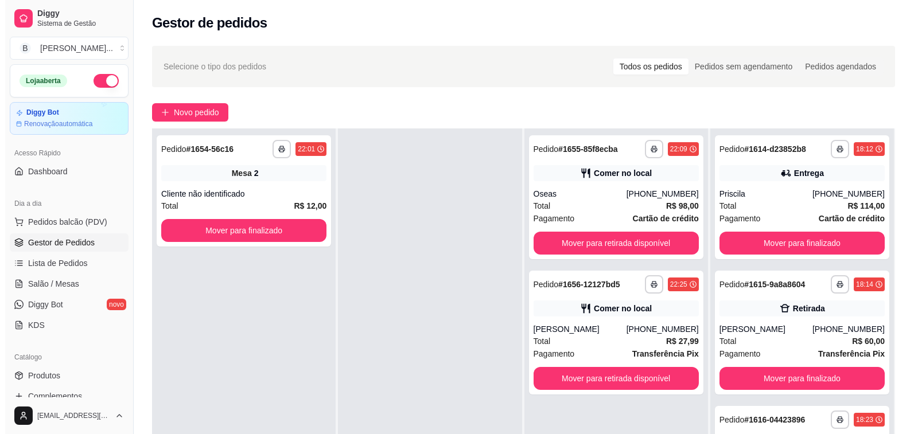
scroll to position [0, 0]
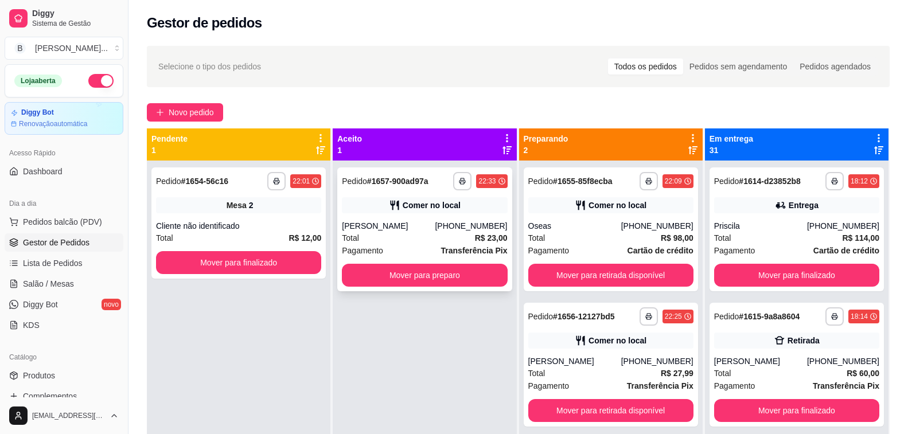
click at [388, 238] on div "Total R$ 23,00" at bounding box center [424, 238] width 165 height 13
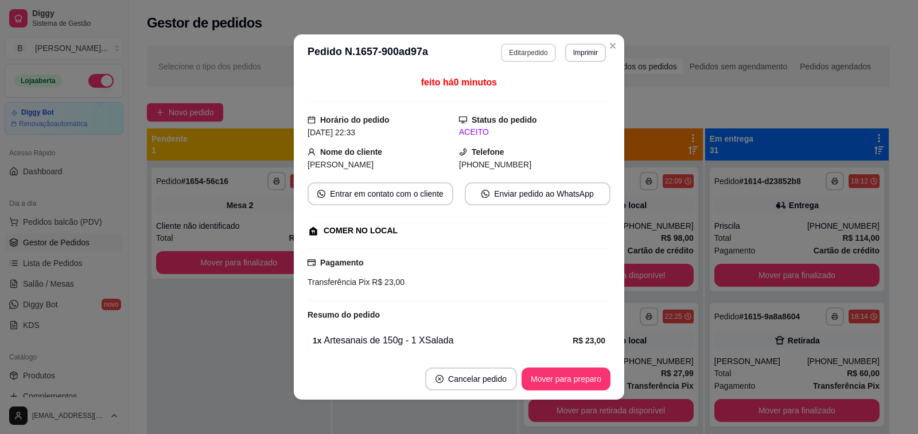
click at [528, 49] on button "Editar pedido" at bounding box center [528, 53] width 55 height 18
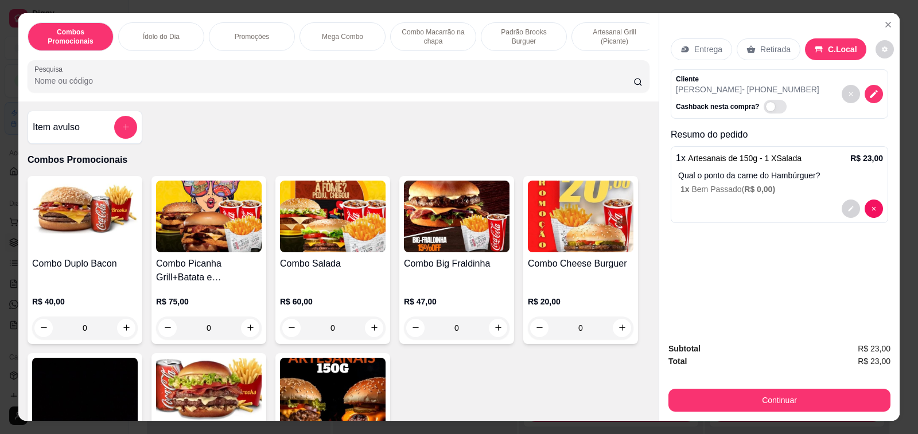
click at [71, 134] on h4 "Item avulso" at bounding box center [56, 127] width 47 height 14
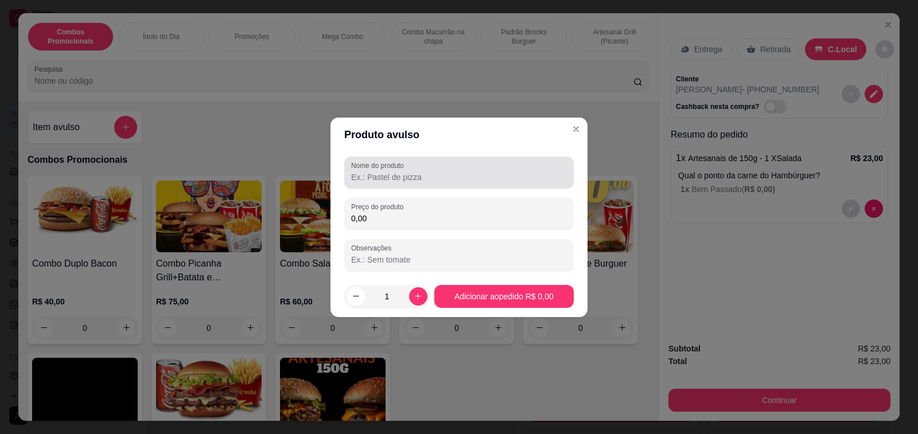
click at [371, 181] on input "Nome do produto" at bounding box center [459, 177] width 216 height 11
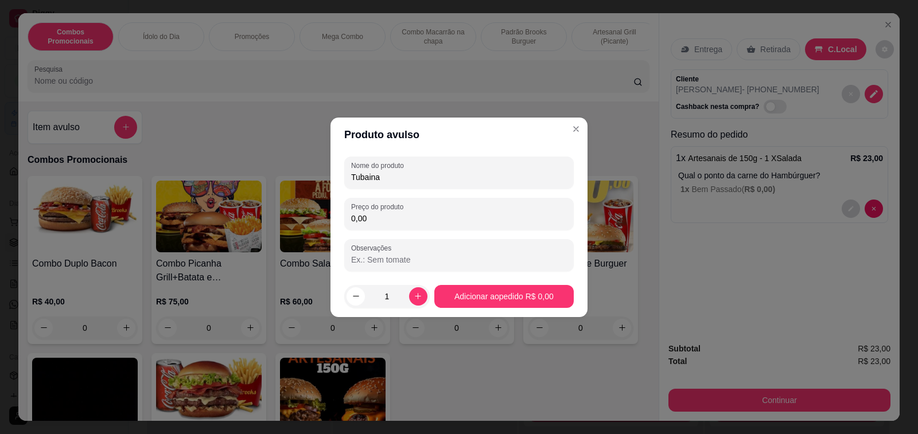
type input "Tubaina"
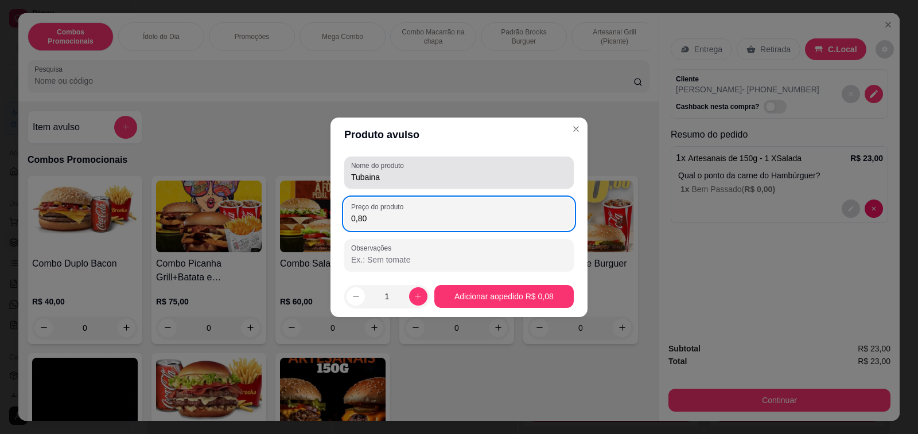
type input "8,00"
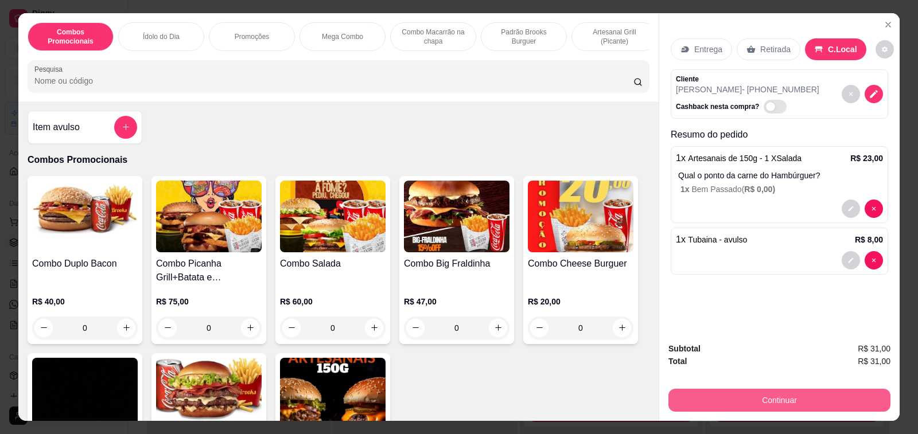
click at [716, 396] on button "Continuar" at bounding box center [779, 400] width 222 height 23
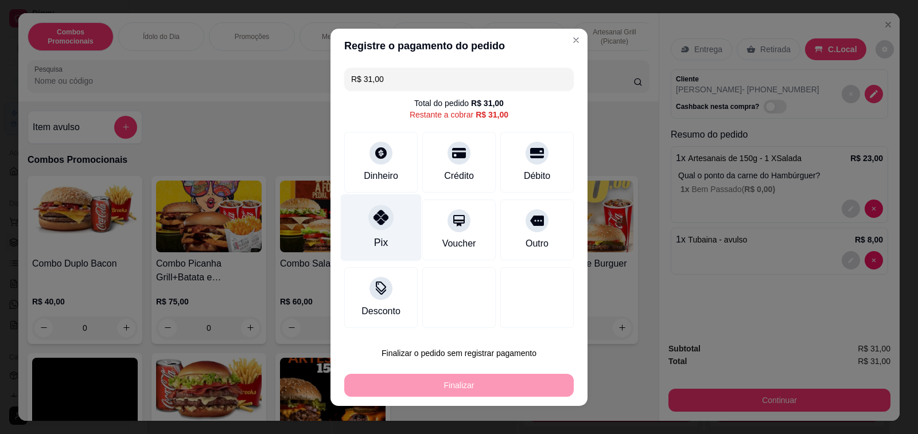
click at [381, 213] on div at bounding box center [380, 217] width 25 height 25
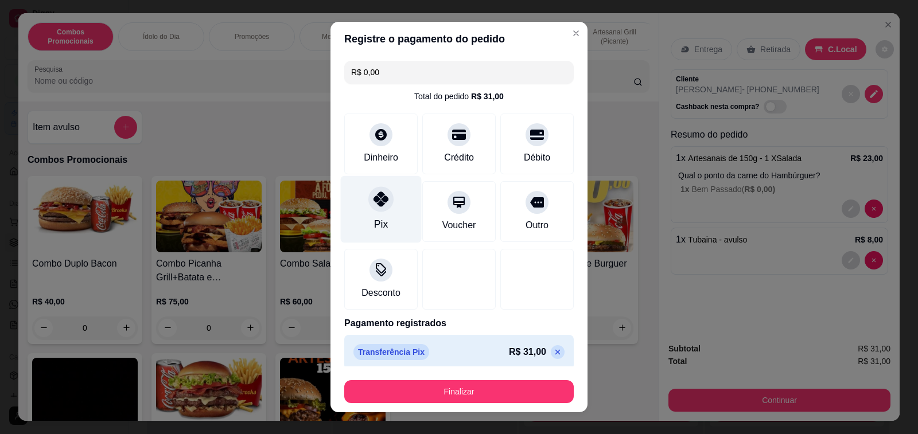
type input "R$ 0,00"
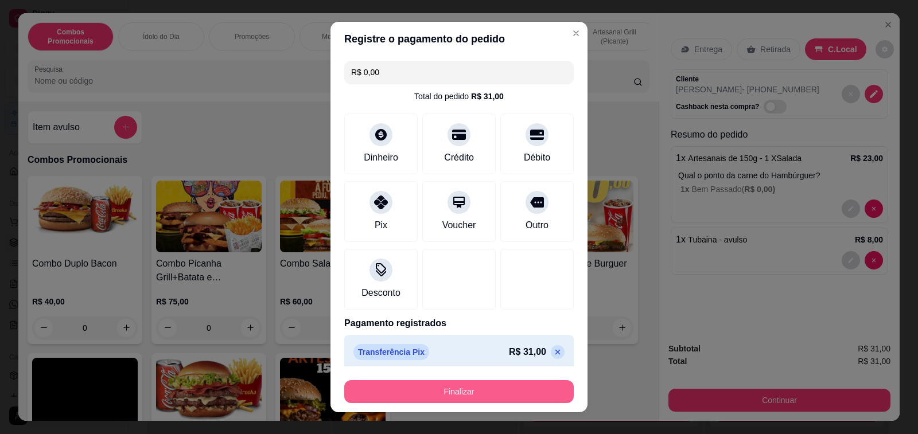
click at [458, 388] on button "Finalizar" at bounding box center [458, 391] width 229 height 23
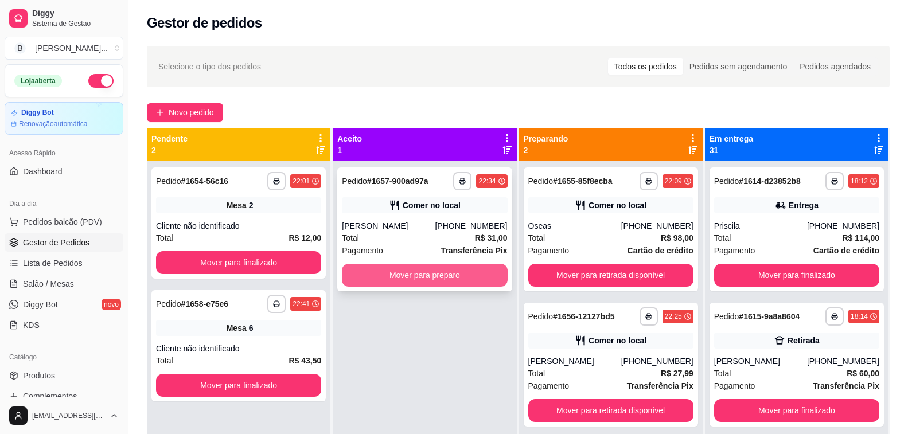
click at [442, 278] on button "Mover para preparo" at bounding box center [424, 275] width 165 height 23
click at [418, 273] on button "Mover para preparo" at bounding box center [424, 275] width 165 height 23
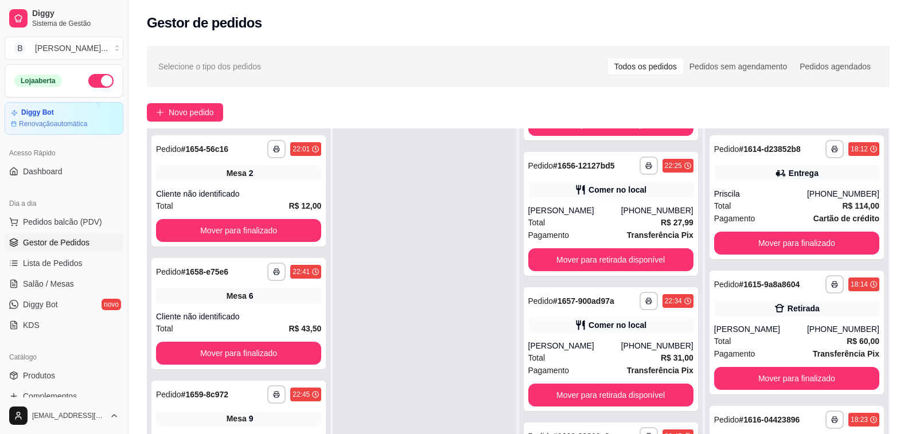
scroll to position [175, 0]
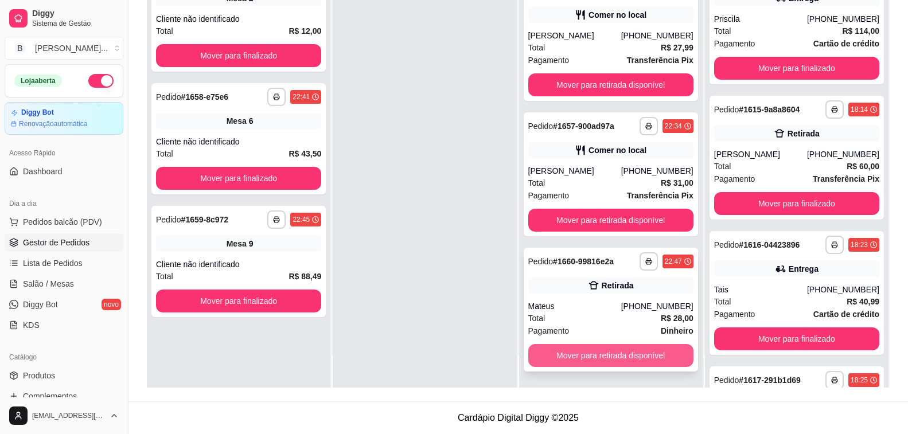
click at [562, 354] on button "Mover para retirada disponível" at bounding box center [610, 355] width 165 height 23
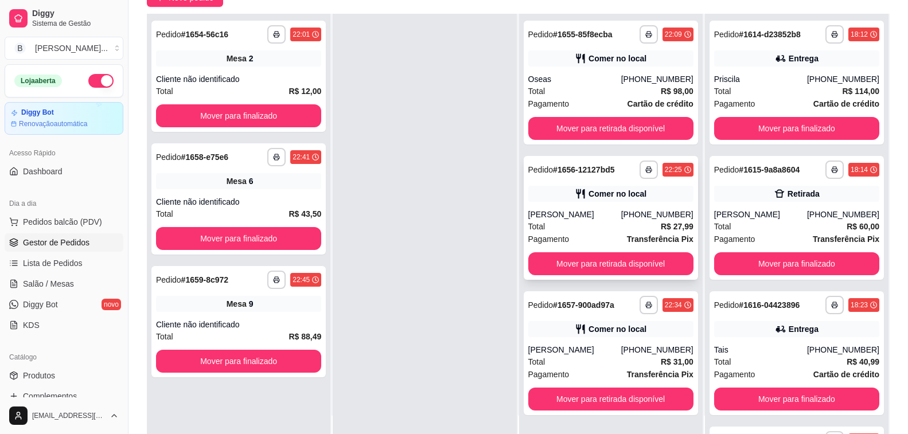
scroll to position [172, 0]
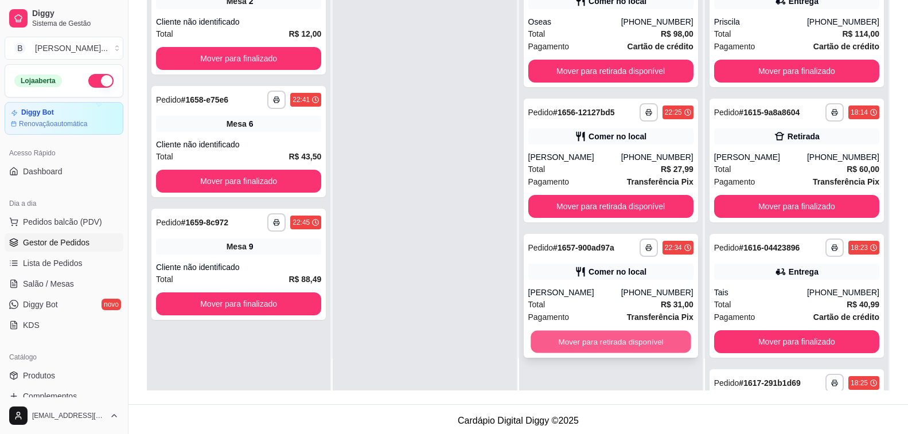
click at [627, 347] on button "Mover para retirada disponível" at bounding box center [611, 342] width 161 height 22
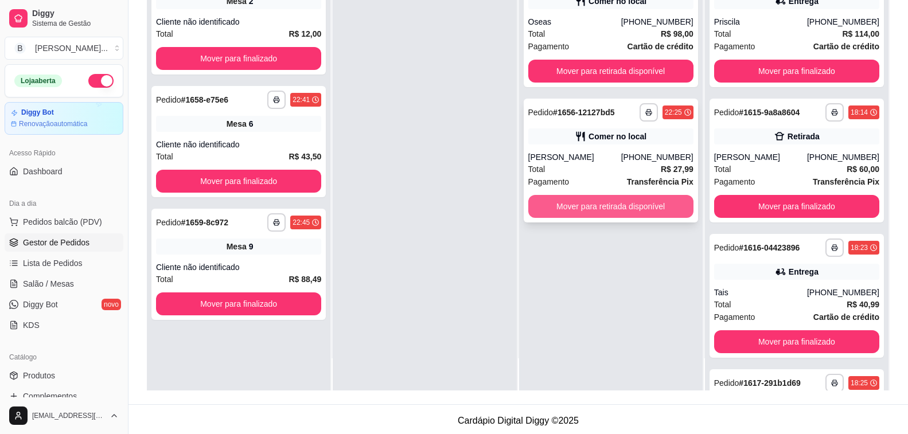
click at [614, 210] on button "Mover para retirada disponível" at bounding box center [610, 206] width 165 height 23
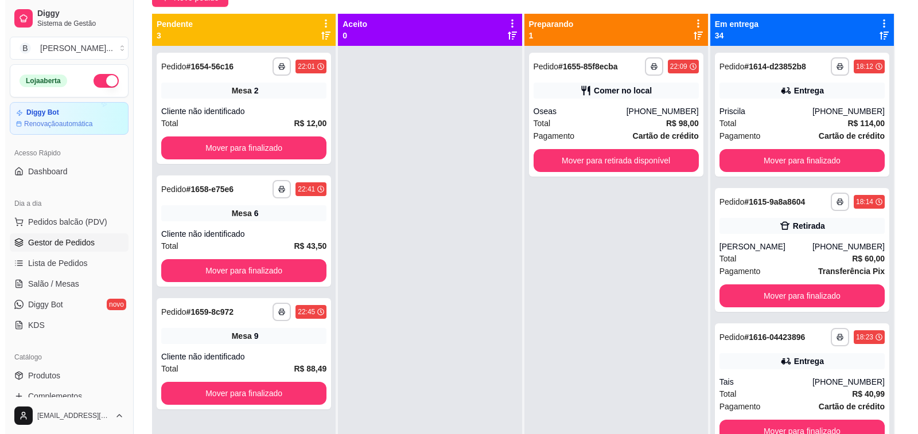
scroll to position [0, 0]
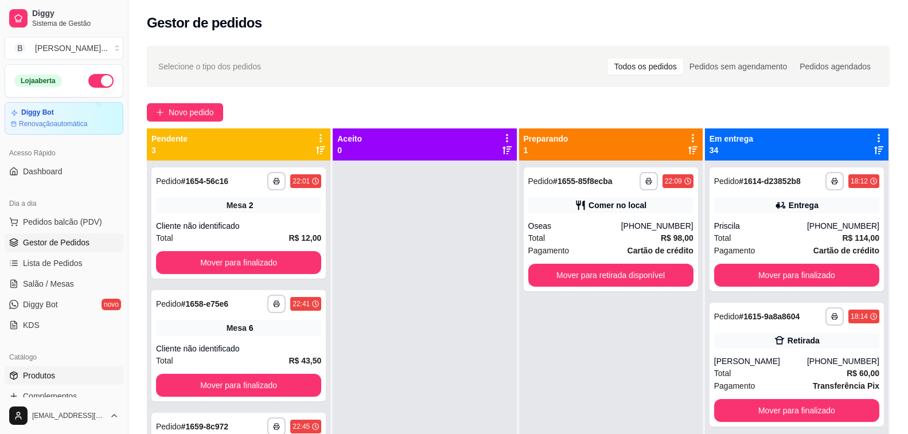
click at [73, 372] on link "Produtos" at bounding box center [64, 376] width 119 height 18
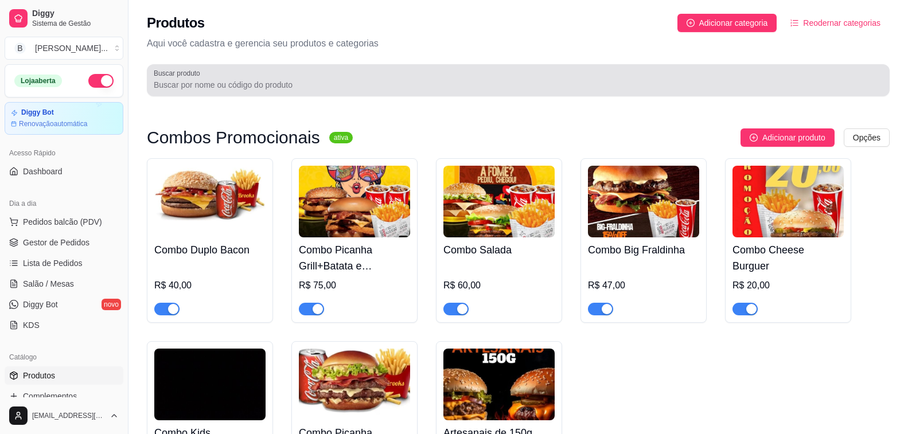
click at [270, 88] on input "Buscar produto" at bounding box center [518, 84] width 729 height 11
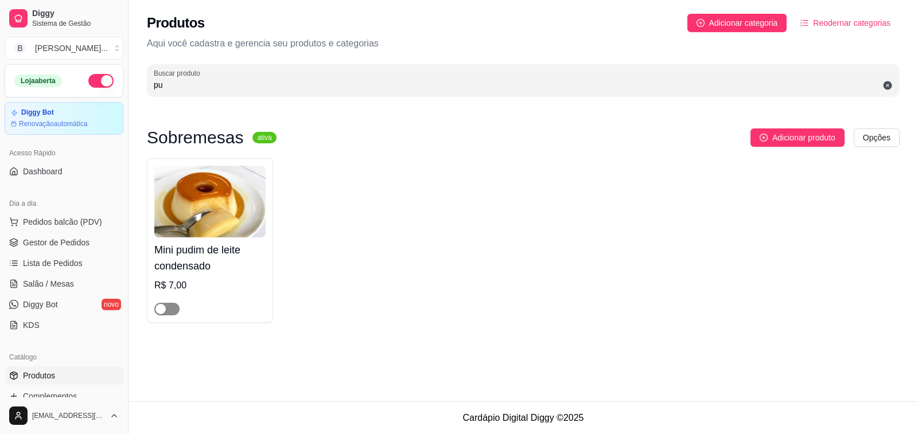
click at [173, 312] on span "button" at bounding box center [166, 309] width 25 height 13
click at [188, 88] on input "pu" at bounding box center [523, 84] width 739 height 11
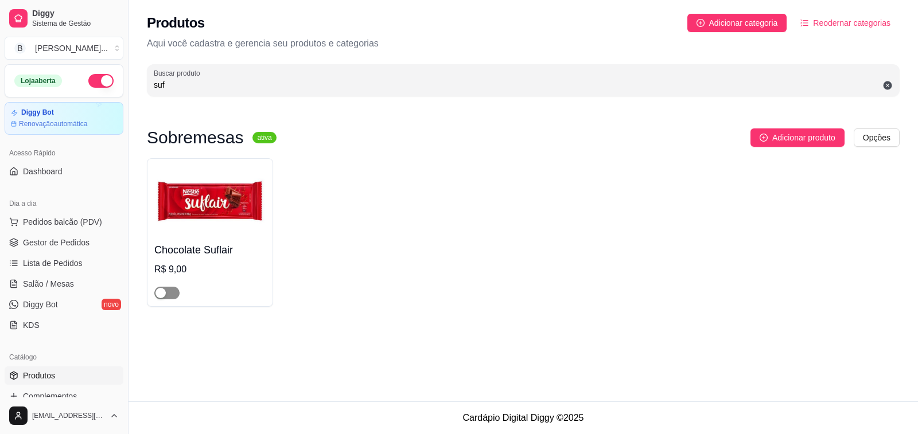
click at [171, 298] on span "button" at bounding box center [166, 293] width 25 height 13
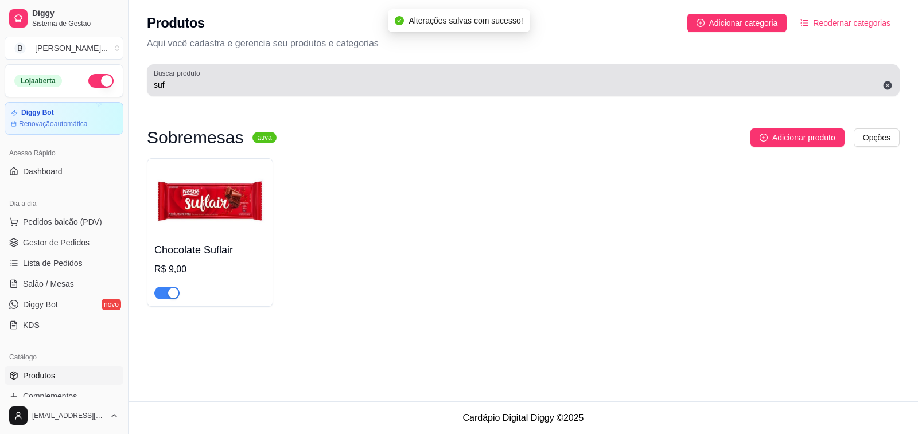
click at [171, 91] on div "suf" at bounding box center [523, 80] width 739 height 23
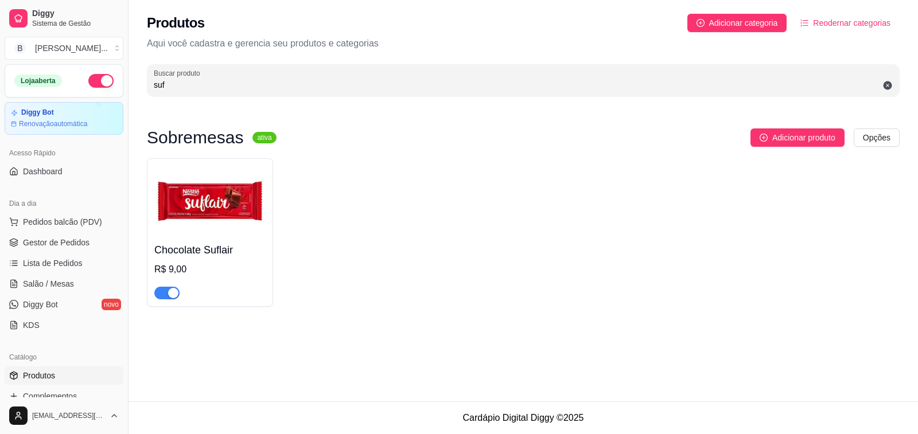
click at [165, 85] on input "suf" at bounding box center [523, 84] width 739 height 11
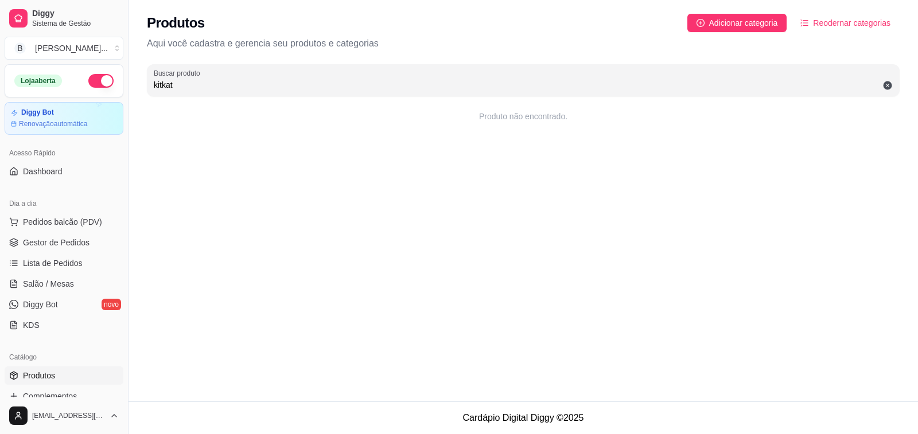
click at [165, 85] on input "kitkat" at bounding box center [523, 84] width 739 height 11
click at [161, 81] on input "kitkat" at bounding box center [523, 84] width 739 height 11
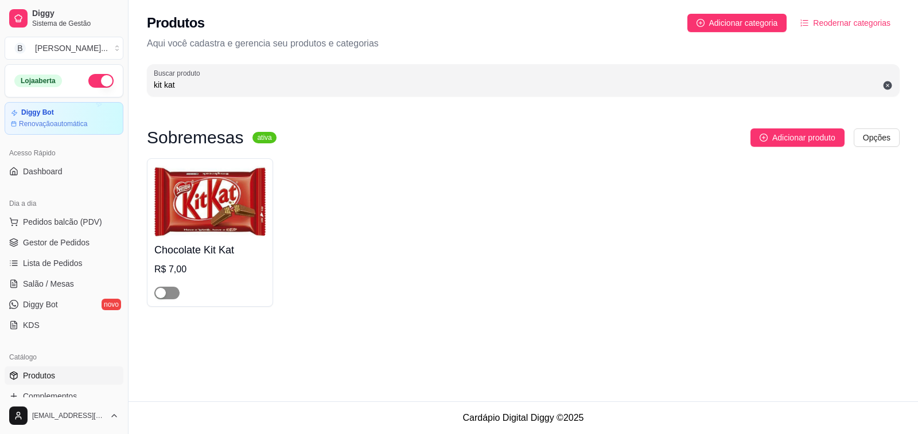
type input "kit kat"
click at [178, 294] on span "button" at bounding box center [166, 293] width 25 height 13
click at [89, 246] on link "Gestor de Pedidos" at bounding box center [64, 243] width 119 height 18
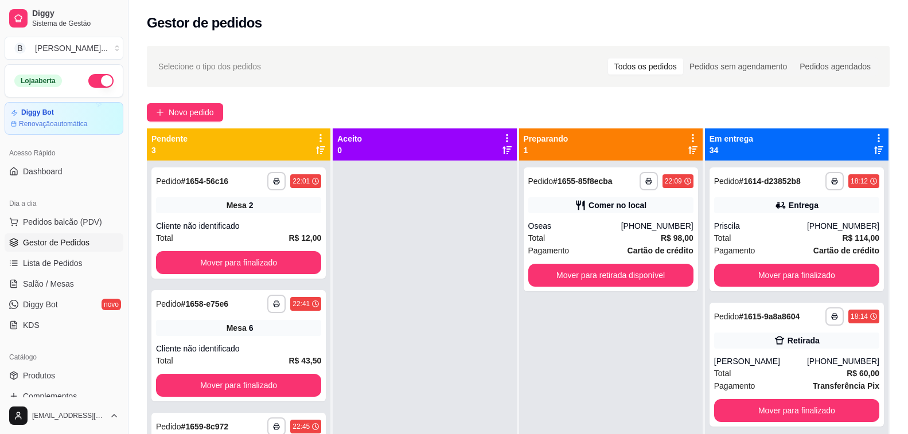
click at [569, 337] on div "**********" at bounding box center [611, 378] width 184 height 434
click at [394, 217] on div at bounding box center [425, 378] width 184 height 434
click at [53, 289] on span "Salão / Mesas" at bounding box center [48, 283] width 51 height 11
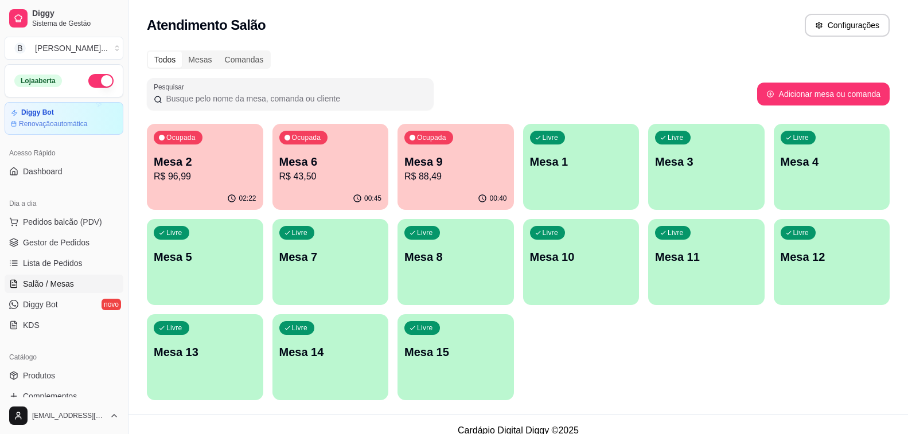
click at [473, 178] on p "R$ 88,49" at bounding box center [455, 177] width 103 height 14
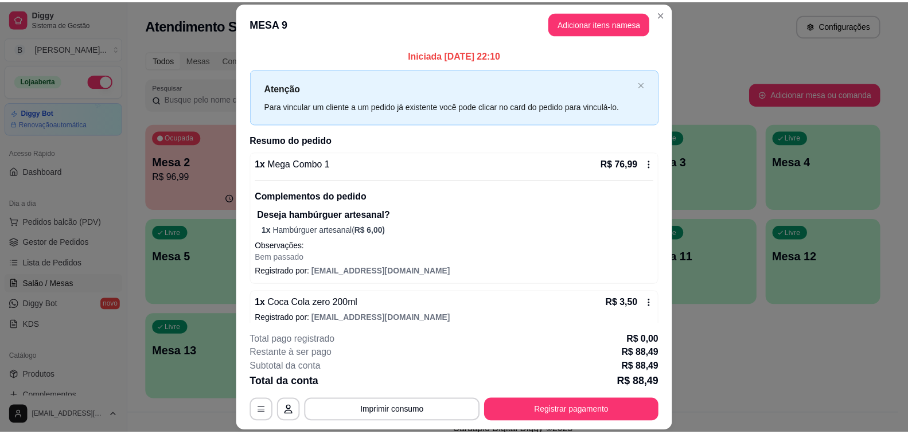
scroll to position [59, 0]
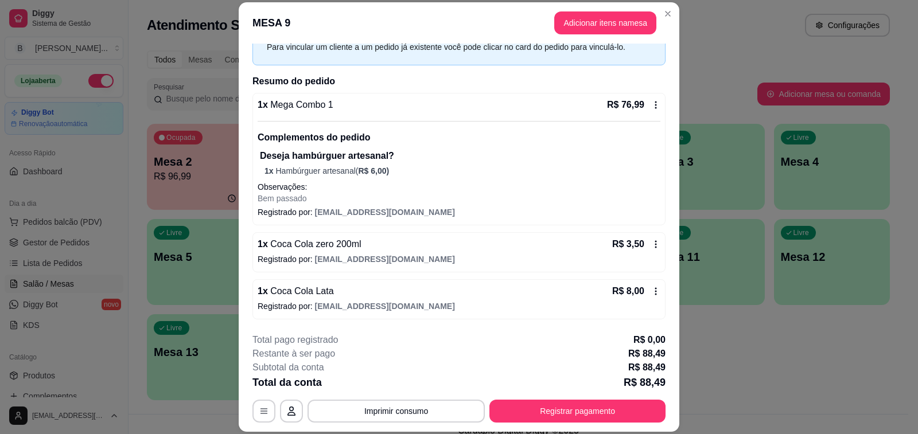
click at [651, 244] on icon at bounding box center [655, 244] width 9 height 9
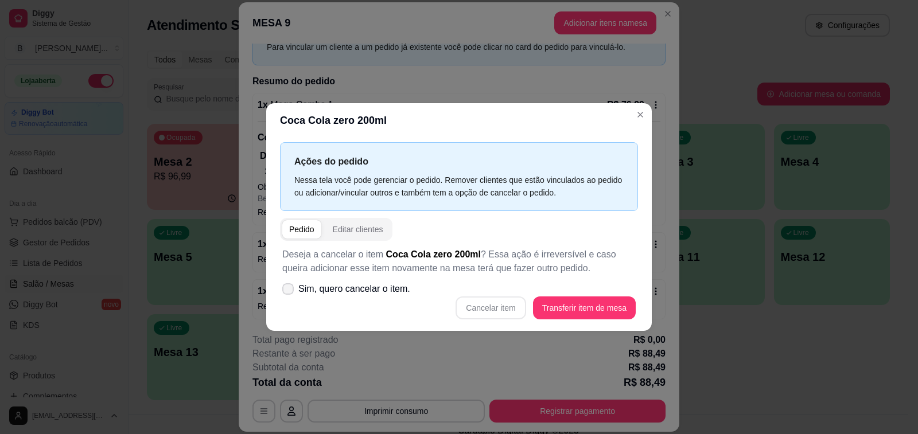
click at [399, 289] on span "Sim, quero cancelar o item." at bounding box center [354, 289] width 112 height 14
click at [289, 291] on input "Sim, quero cancelar o item." at bounding box center [285, 294] width 7 height 7
checkbox input "true"
click at [483, 308] on button "Cancelar item" at bounding box center [491, 308] width 70 height 23
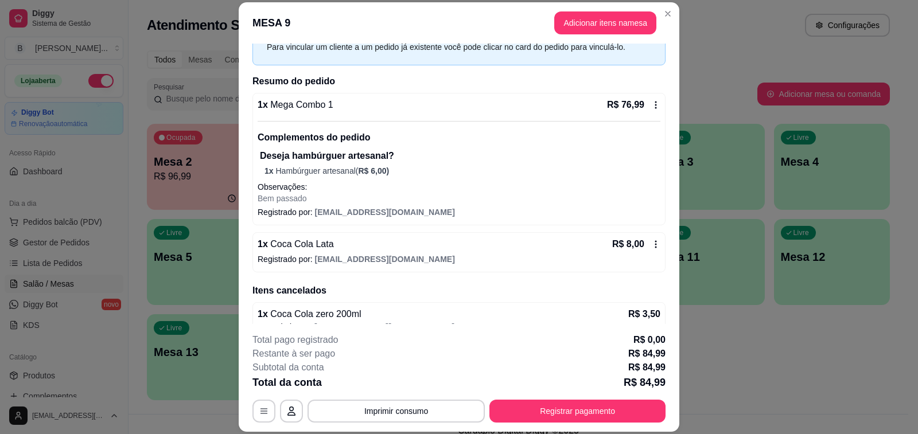
click at [651, 243] on icon at bounding box center [655, 244] width 9 height 9
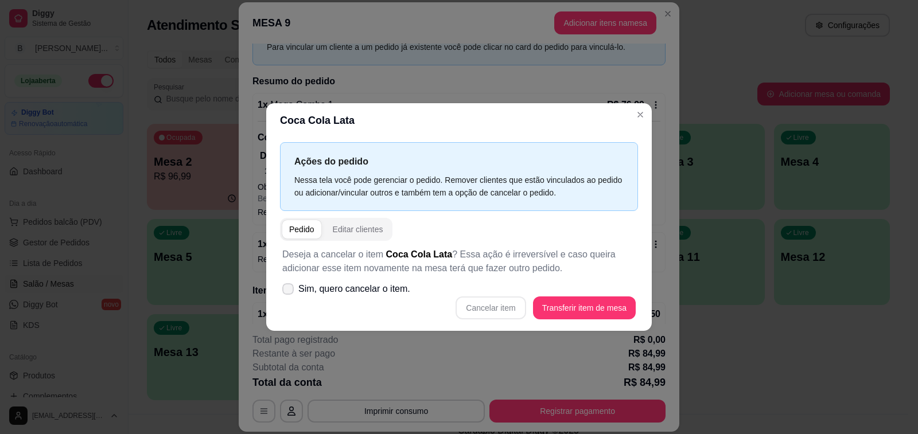
click at [328, 290] on span "Sim, quero cancelar o item." at bounding box center [354, 289] width 112 height 14
click at [289, 291] on input "Sim, quero cancelar o item." at bounding box center [285, 294] width 7 height 7
checkbox input "true"
click at [505, 308] on button "Cancelar item" at bounding box center [491, 308] width 70 height 23
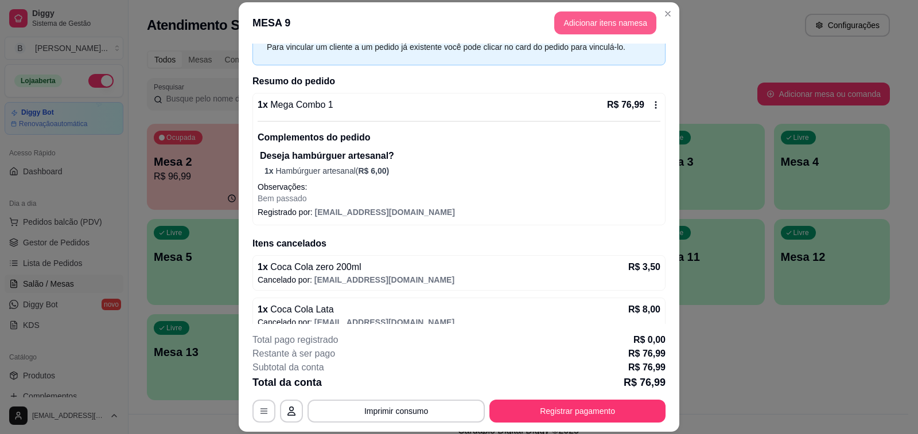
click at [616, 24] on button "Adicionar itens na mesa" at bounding box center [605, 22] width 102 height 23
click at [158, 84] on input "Pesquisa" at bounding box center [333, 80] width 599 height 11
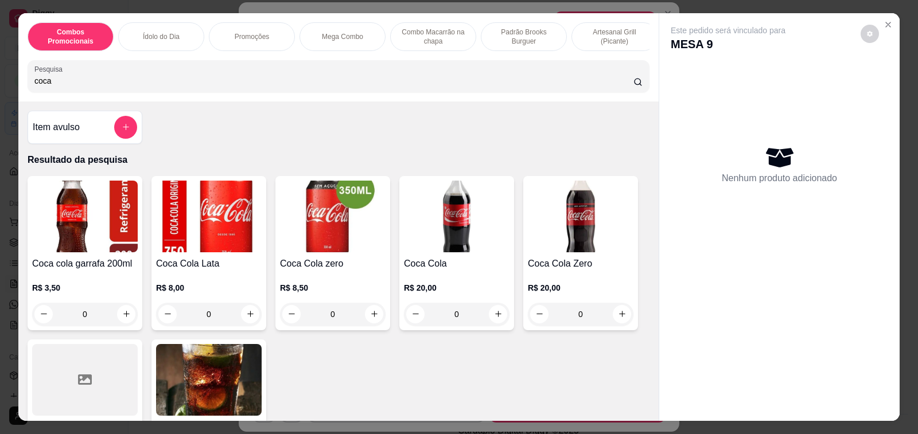
type input "coca"
click at [492, 316] on div "0" at bounding box center [457, 314] width 106 height 23
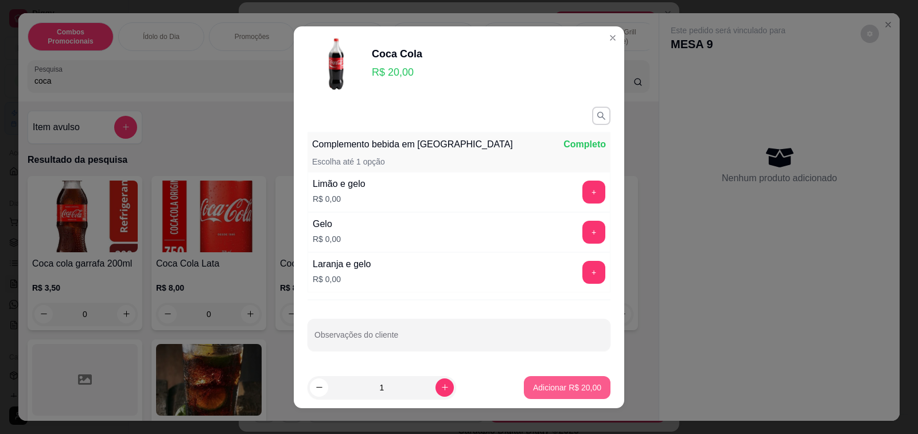
click at [541, 387] on p "Adicionar R$ 20,00" at bounding box center [567, 387] width 68 height 11
type input "1"
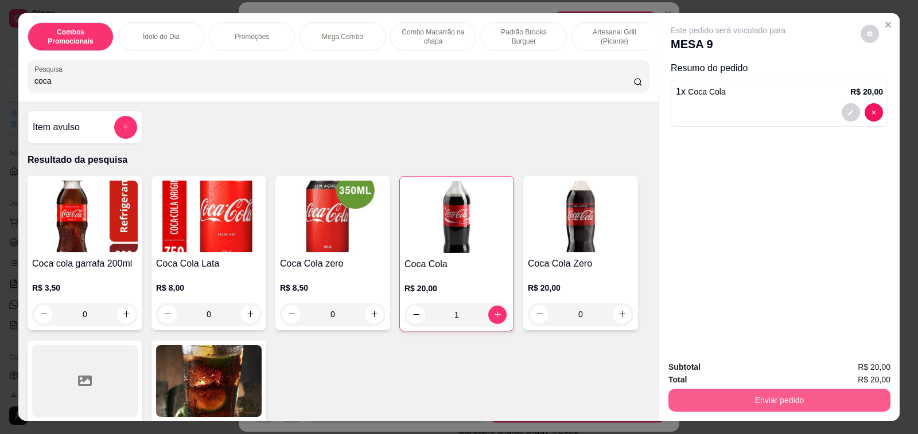
click at [752, 395] on button "Enviar pedido" at bounding box center [779, 400] width 222 height 23
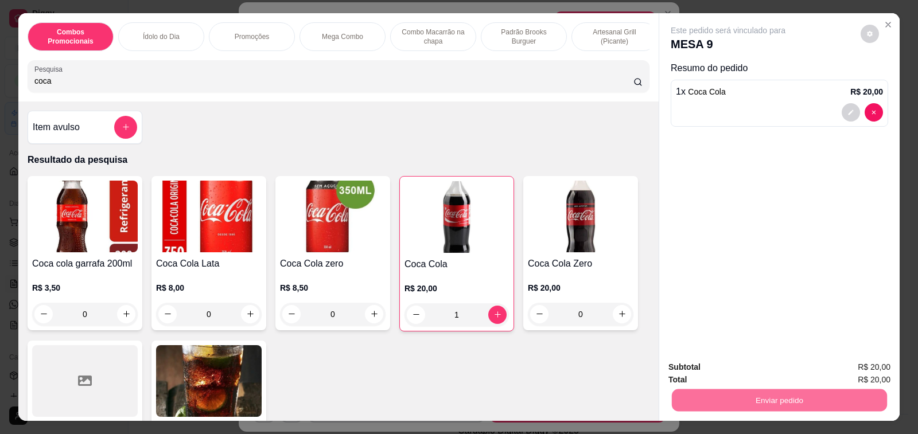
click at [852, 365] on button "Enviar pedido" at bounding box center [860, 368] width 65 height 22
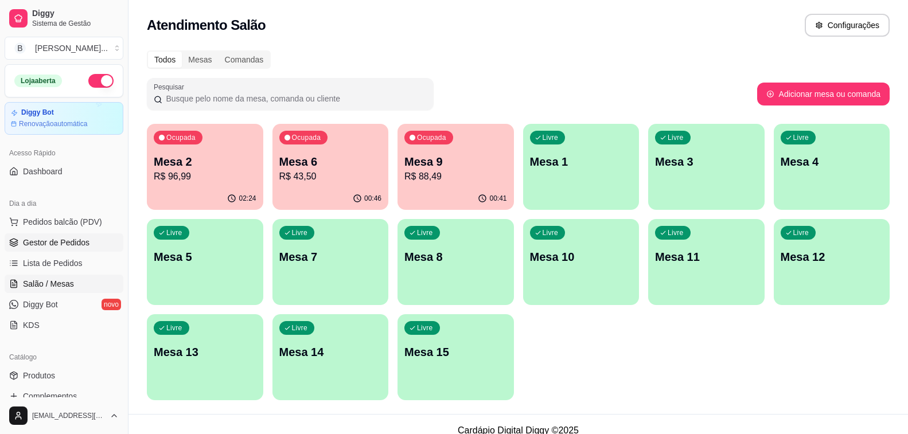
click at [72, 243] on span "Gestor de Pedidos" at bounding box center [56, 242] width 67 height 11
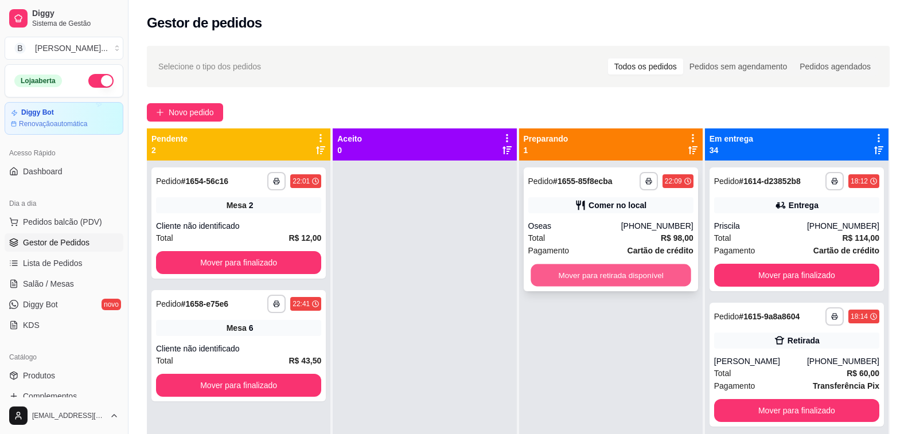
click at [603, 269] on button "Mover para retirada disponível" at bounding box center [611, 275] width 161 height 22
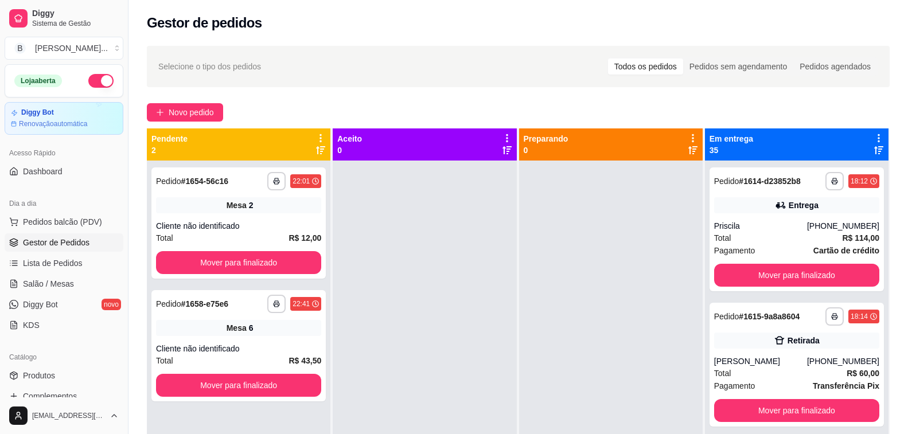
click at [334, 106] on div "Novo pedido" at bounding box center [518, 112] width 743 height 18
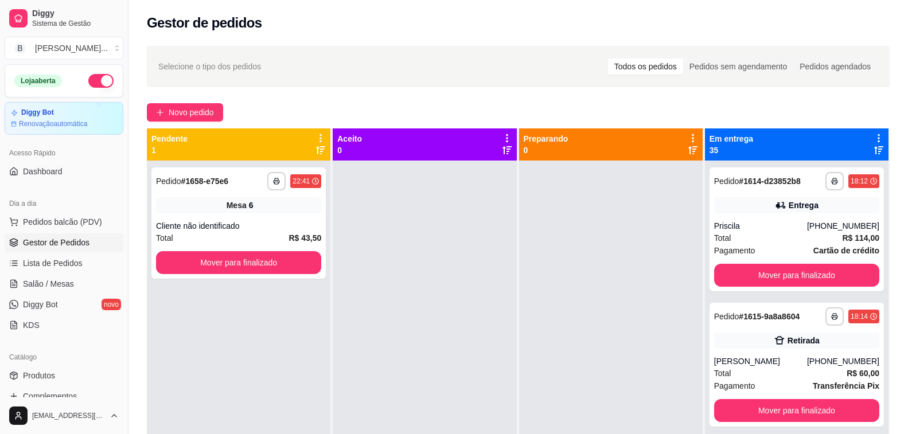
click at [345, 106] on div "Novo pedido" at bounding box center [518, 112] width 743 height 18
click at [749, 262] on div "**********" at bounding box center [797, 230] width 174 height 124
click at [793, 279] on button "Mover para finalizado" at bounding box center [796, 275] width 165 height 23
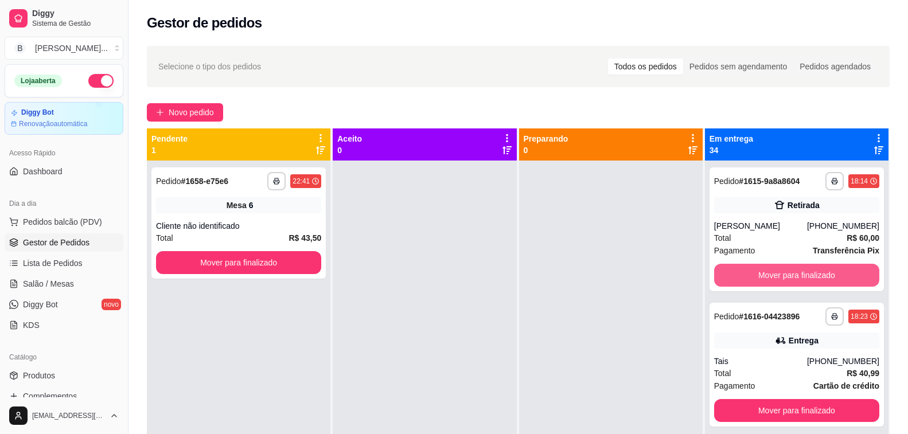
click at [793, 279] on button "Mover para finalizado" at bounding box center [796, 275] width 165 height 23
click at [793, 278] on button "Mover para finalizado" at bounding box center [796, 275] width 165 height 23
click at [795, 287] on button "Mover para finalizado" at bounding box center [796, 275] width 165 height 23
click at [758, 273] on button "Mover para finalizado" at bounding box center [796, 275] width 165 height 23
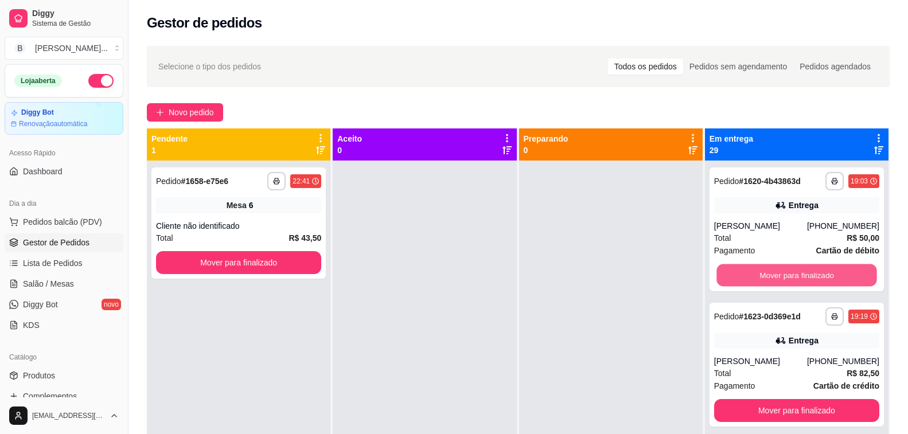
click at [758, 273] on button "Mover para finalizado" at bounding box center [797, 275] width 161 height 22
click at [758, 273] on button "Mover para finalizado" at bounding box center [796, 275] width 165 height 23
click at [758, 273] on button "Mover para finalizado" at bounding box center [797, 275] width 161 height 22
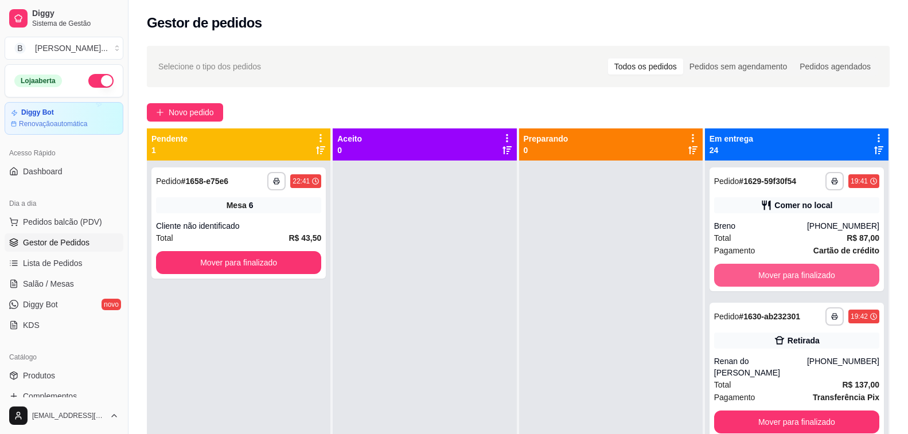
click at [758, 273] on button "Mover para finalizado" at bounding box center [796, 275] width 165 height 23
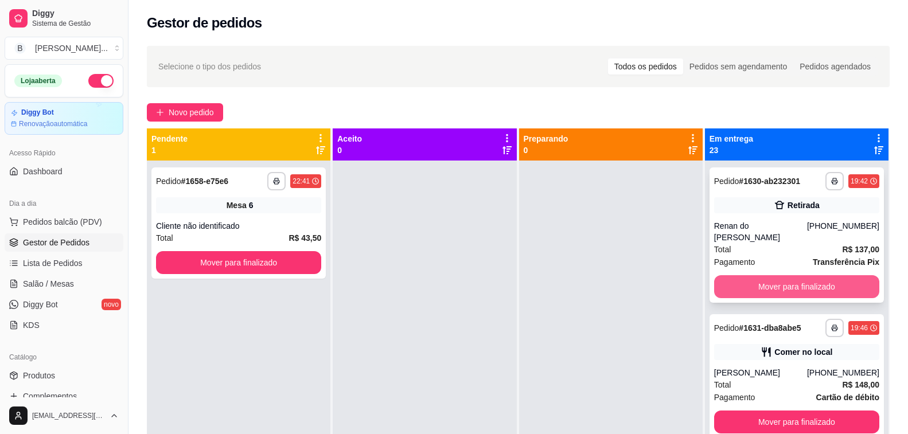
click at [775, 288] on button "Mover para finalizado" at bounding box center [796, 286] width 165 height 23
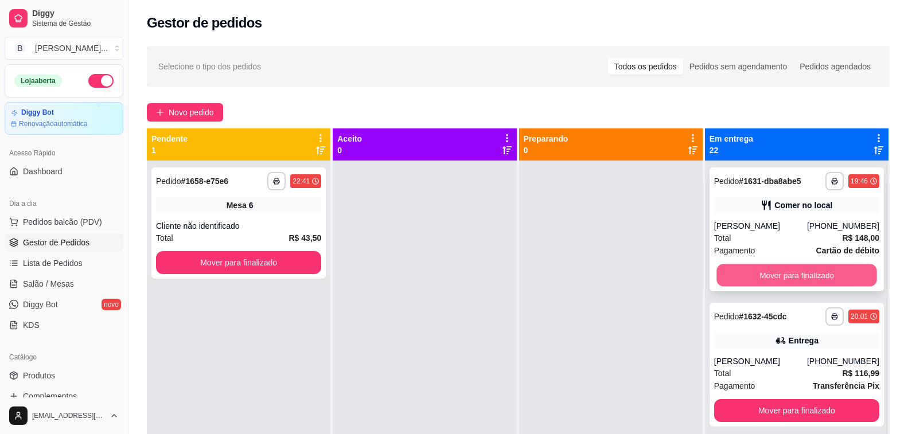
click at [777, 267] on button "Mover para finalizado" at bounding box center [797, 275] width 161 height 22
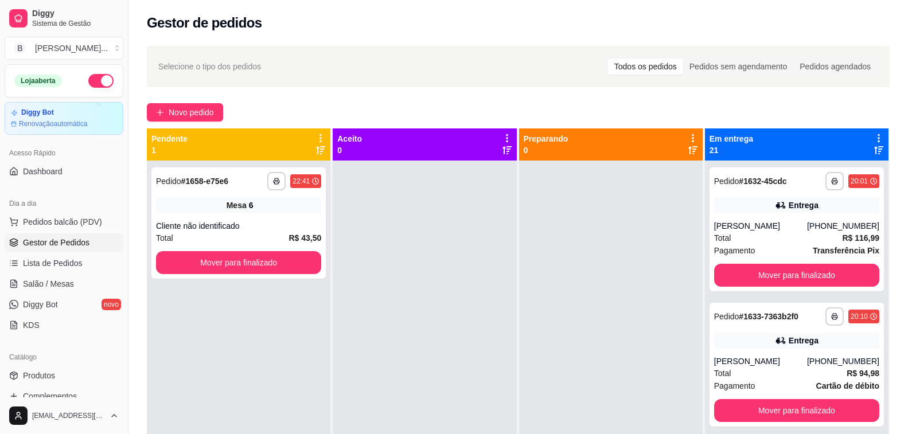
click at [595, 247] on div at bounding box center [611, 378] width 184 height 434
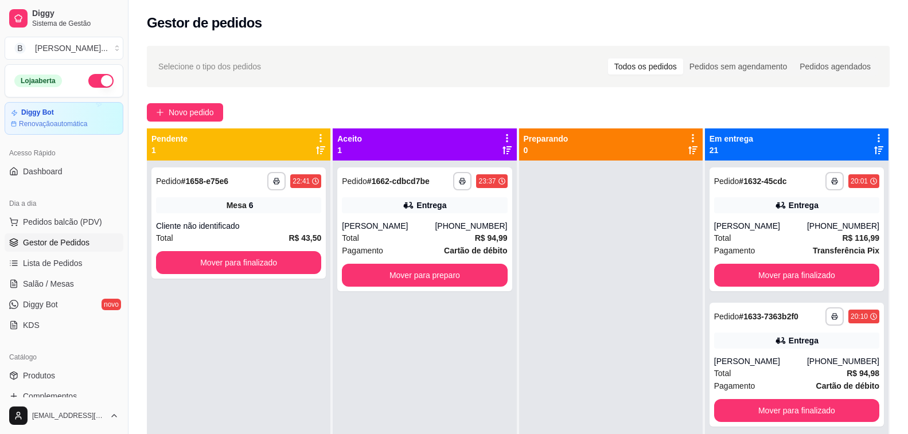
click at [311, 96] on div "**********" at bounding box center [519, 308] width 780 height 538
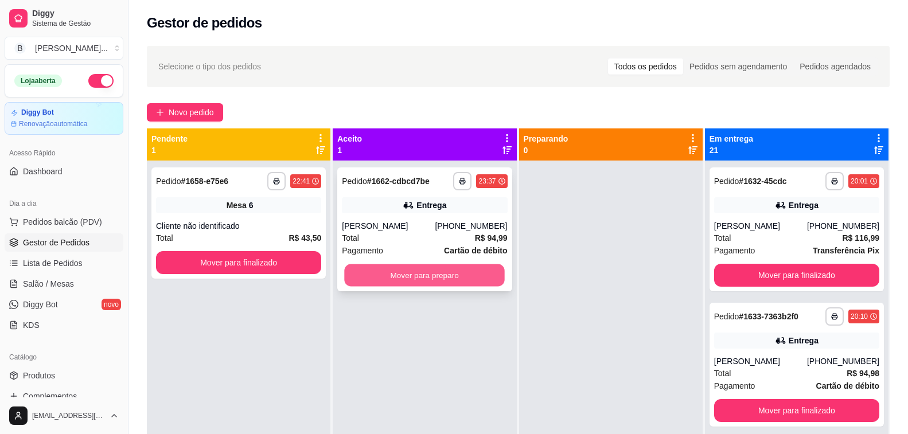
click at [415, 287] on button "Mover para preparo" at bounding box center [425, 275] width 161 height 22
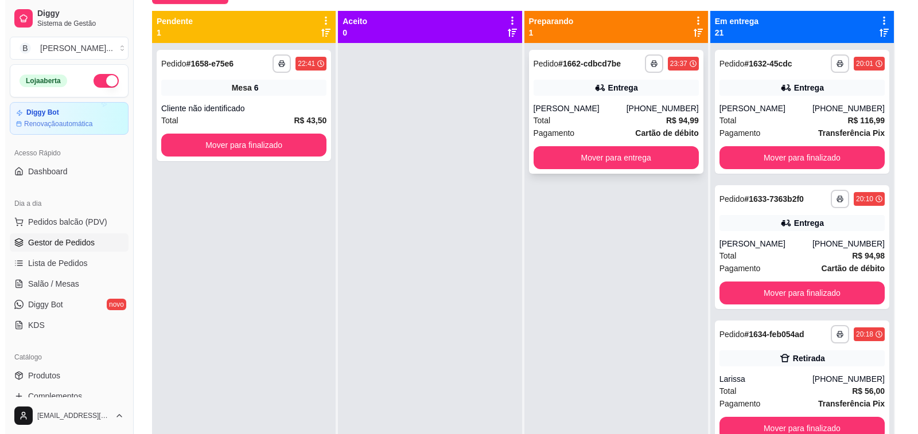
scroll to position [60, 0]
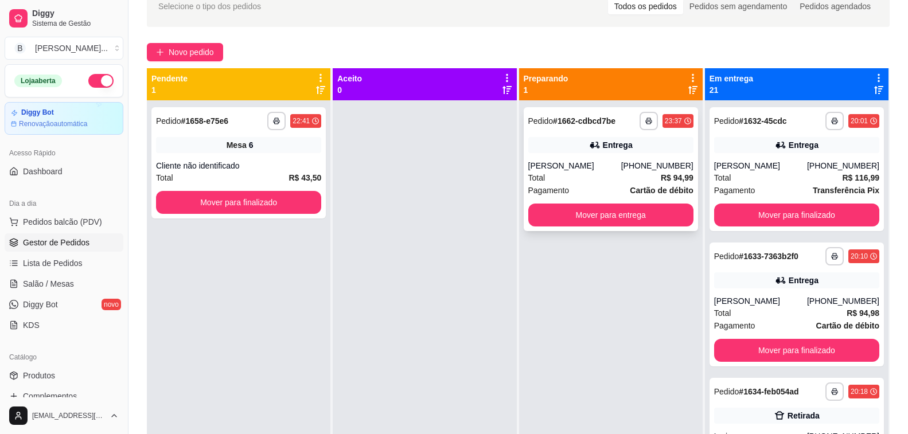
click at [583, 160] on div "[PERSON_NAME]" at bounding box center [574, 165] width 93 height 11
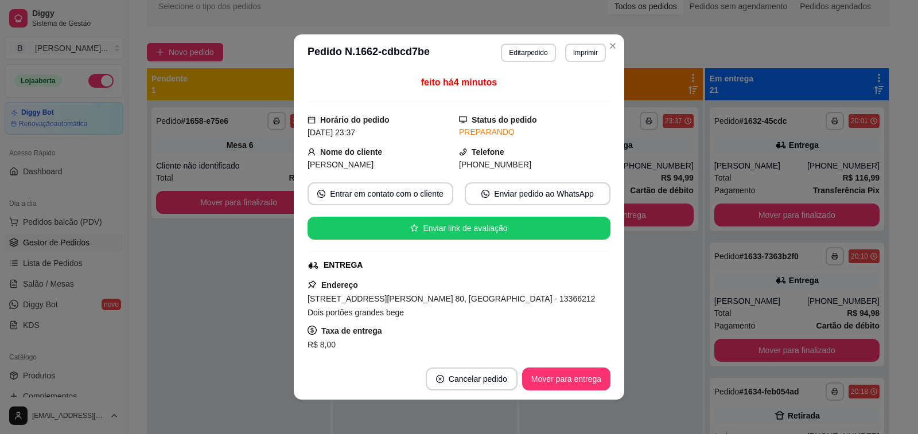
scroll to position [57, 0]
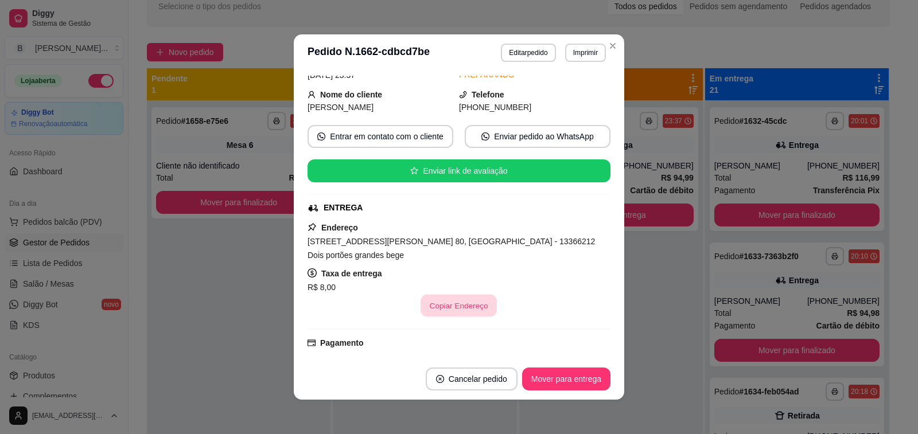
click at [465, 302] on button "Copiar Endereço" at bounding box center [459, 306] width 76 height 22
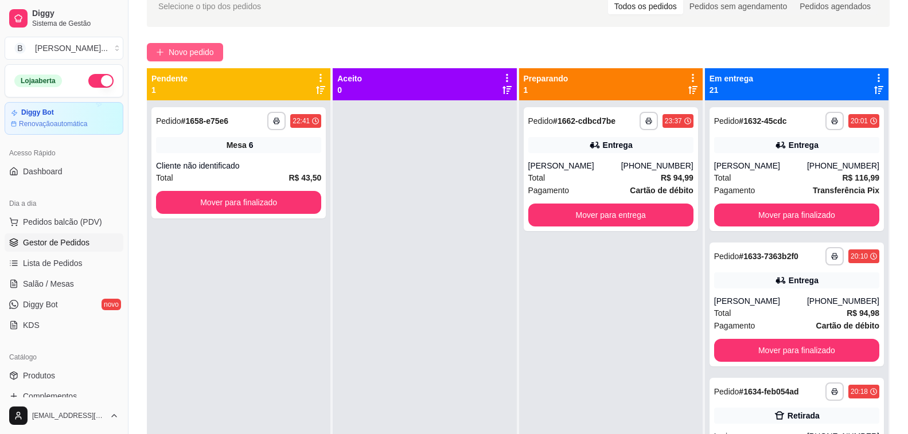
click at [176, 55] on span "Novo pedido" at bounding box center [191, 52] width 45 height 13
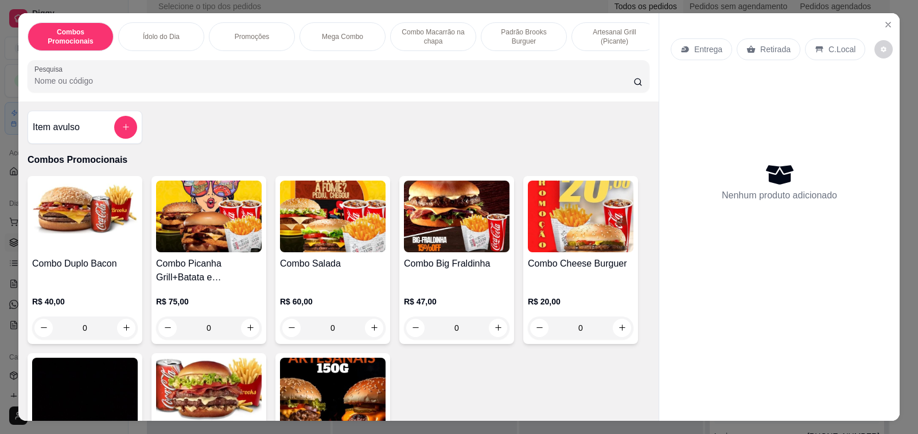
scroll to position [115, 0]
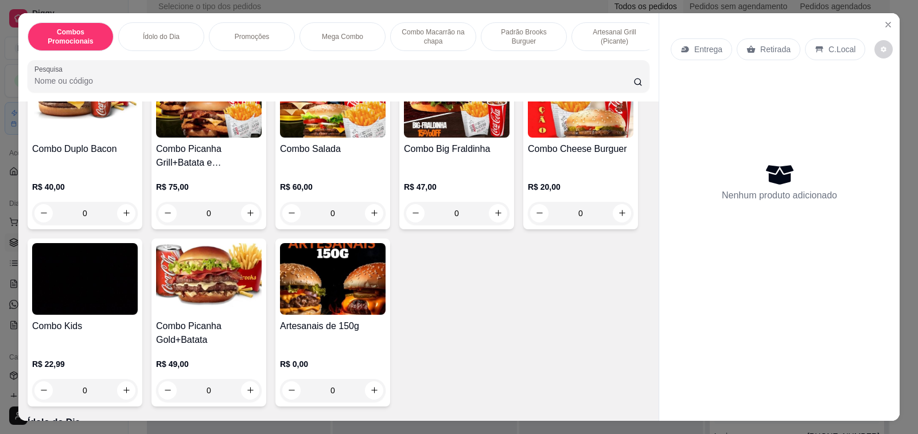
click at [321, 313] on img at bounding box center [333, 279] width 106 height 72
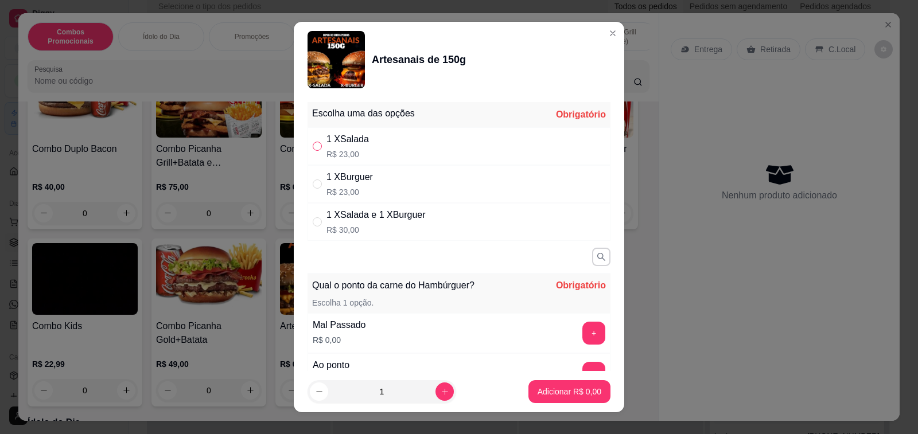
click at [313, 147] on input "" at bounding box center [317, 146] width 9 height 9
radio input "true"
click at [582, 362] on button "+" at bounding box center [593, 373] width 23 height 23
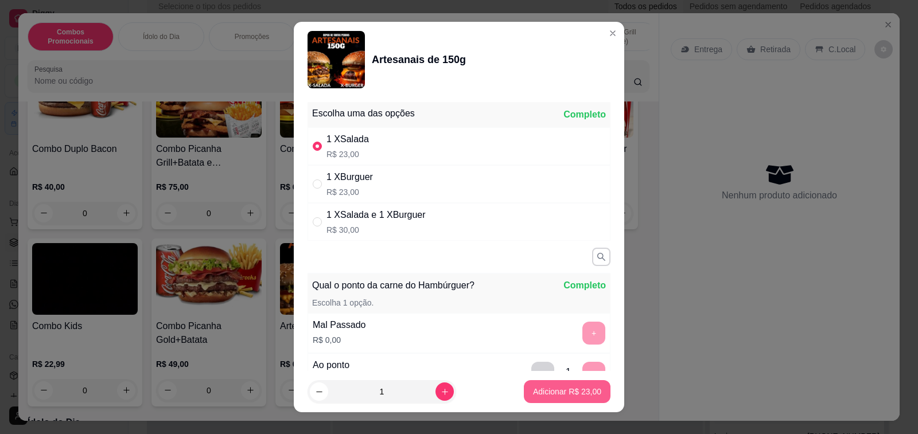
scroll to position [15, 0]
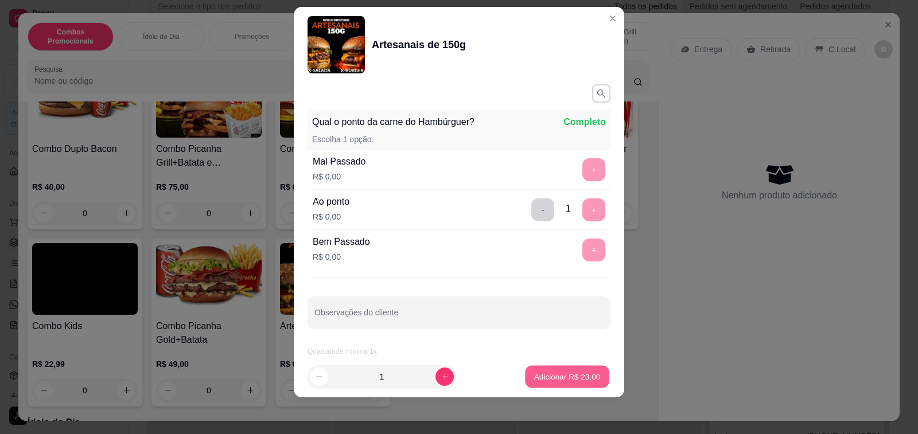
click at [552, 378] on p "Adicionar R$ 23,00" at bounding box center [567, 376] width 67 height 11
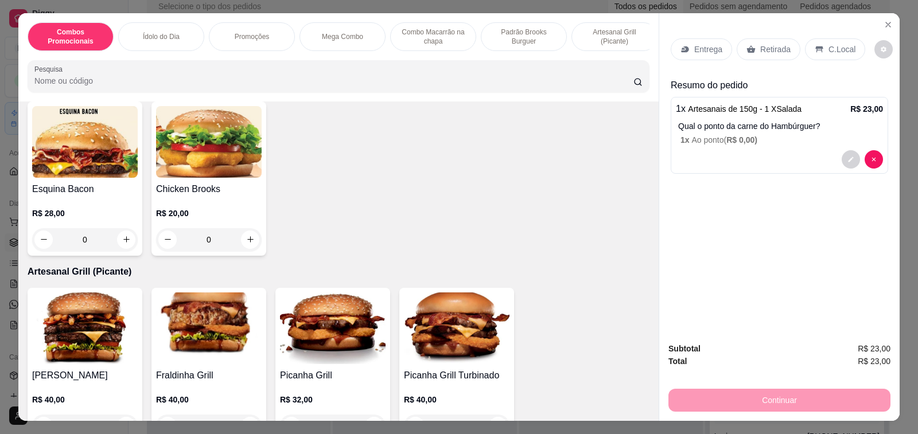
scroll to position [1951, 0]
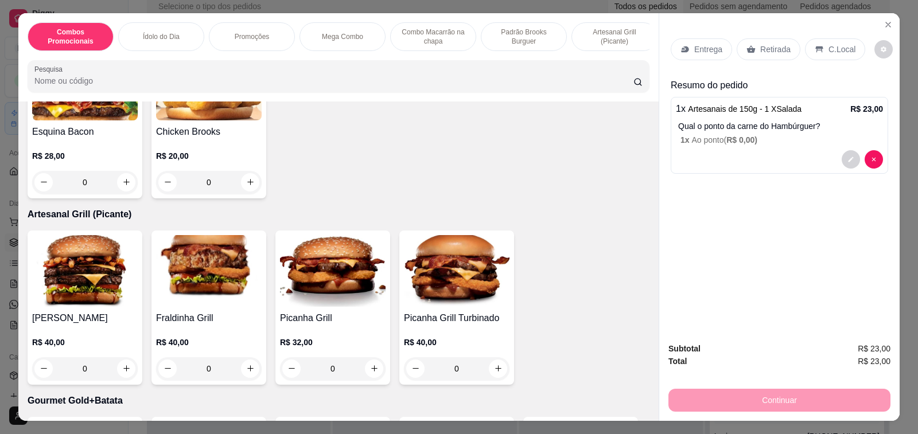
click at [303, 312] on h4 "Picanha Grill" at bounding box center [333, 319] width 106 height 14
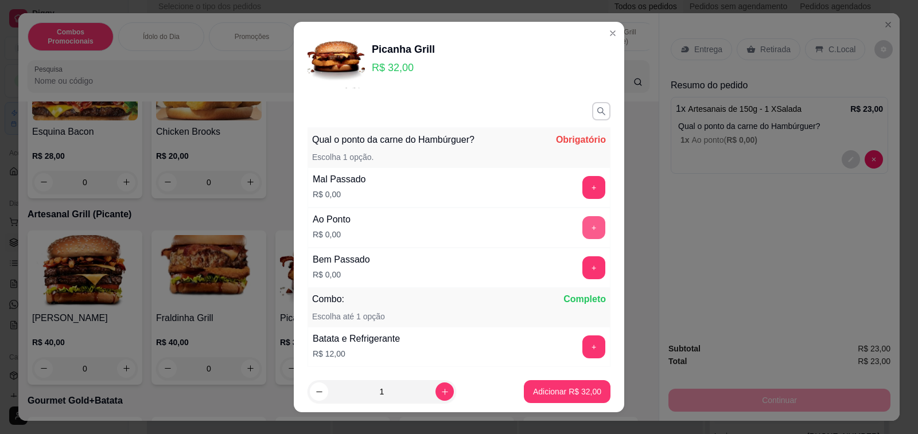
click at [582, 230] on button "+" at bounding box center [593, 227] width 23 height 23
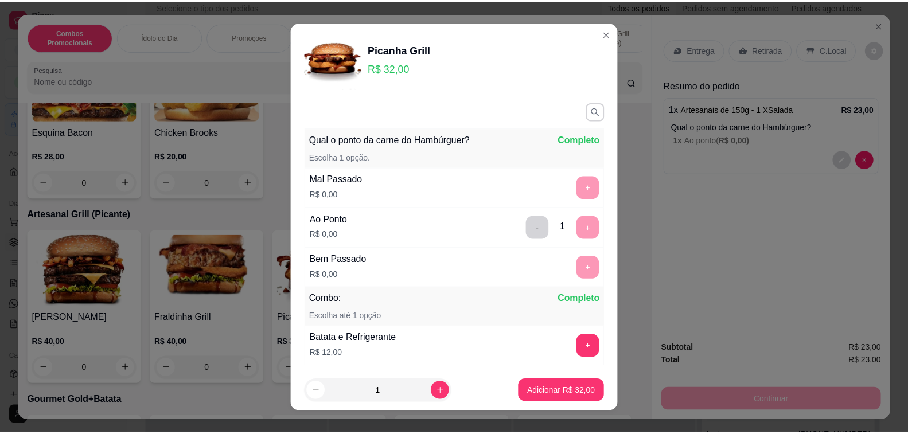
scroll to position [71, 0]
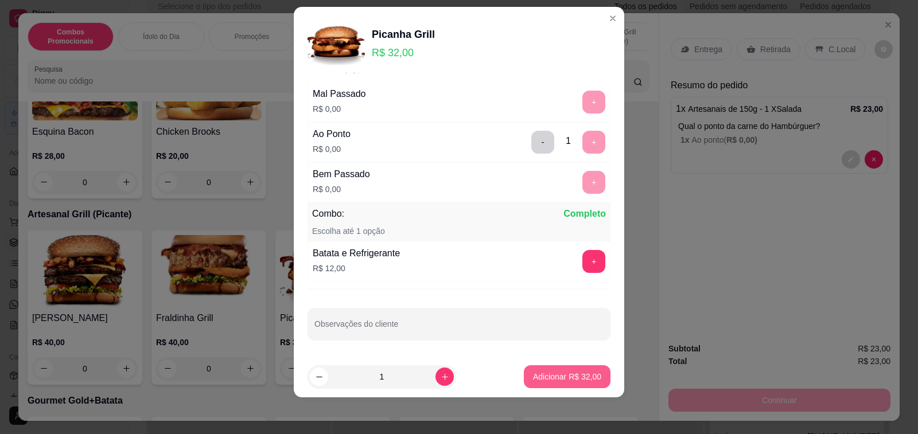
click at [571, 374] on p "Adicionar R$ 32,00" at bounding box center [567, 376] width 68 height 11
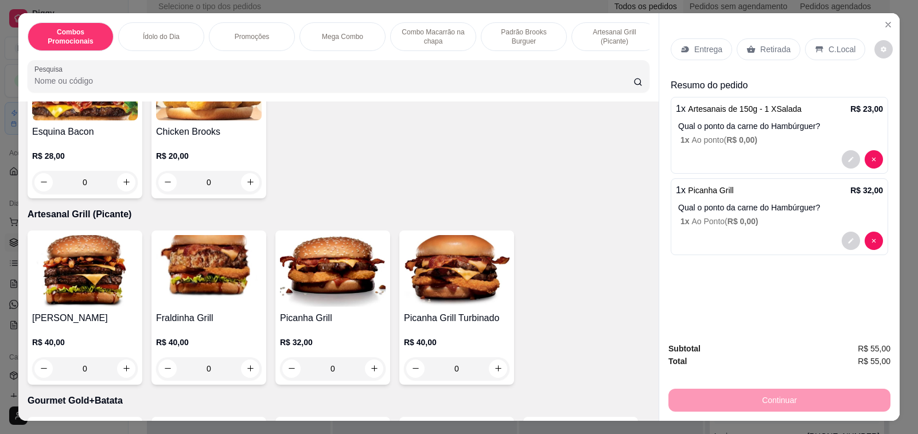
click at [765, 48] on p "Retirada" at bounding box center [775, 49] width 30 height 11
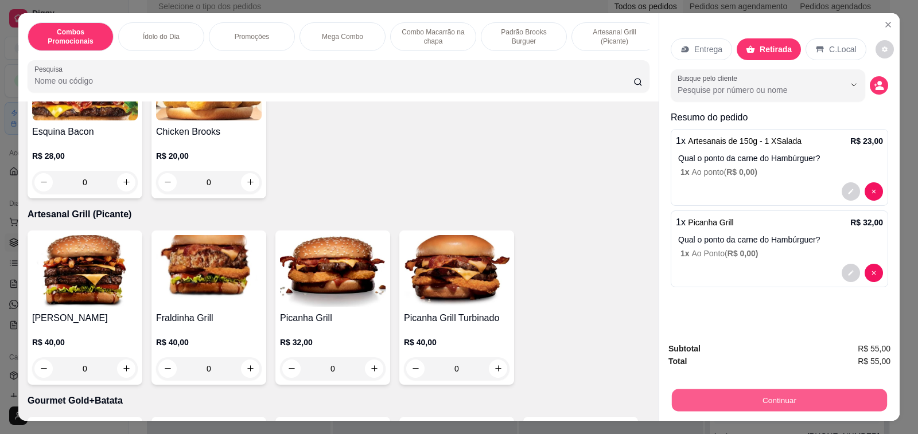
click at [724, 397] on button "Continuar" at bounding box center [779, 401] width 215 height 22
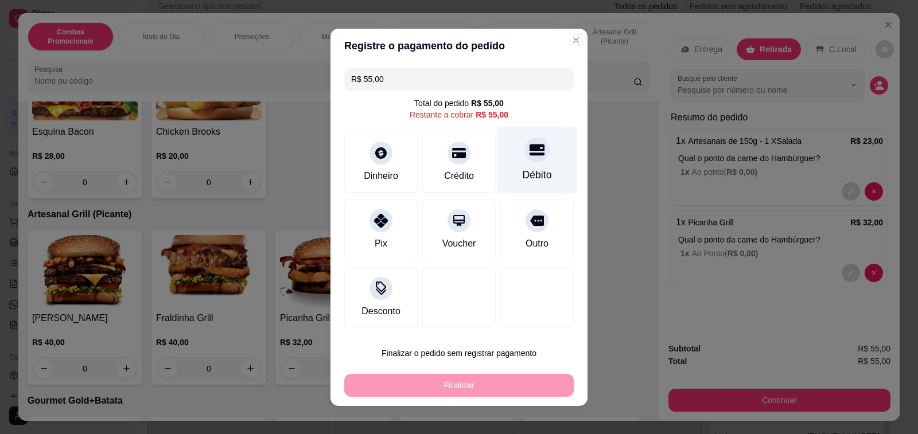
click at [535, 153] on div at bounding box center [536, 149] width 25 height 25
click at [535, 153] on div "Débito" at bounding box center [537, 159] width 81 height 67
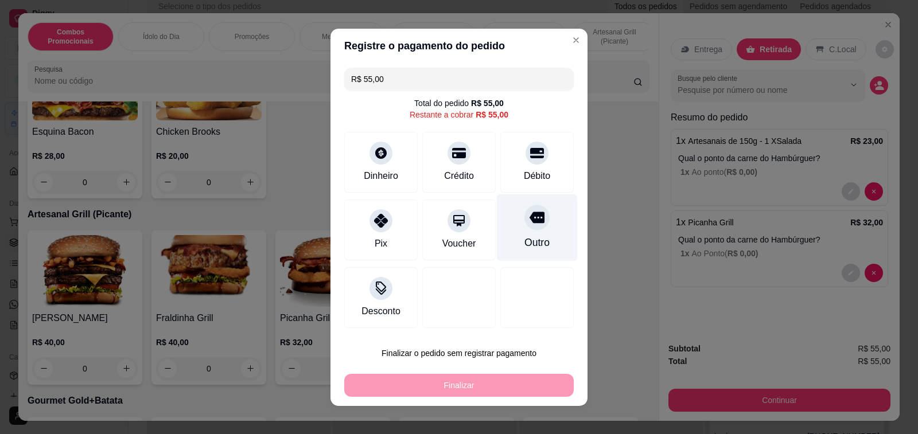
type input "R$ 0,00"
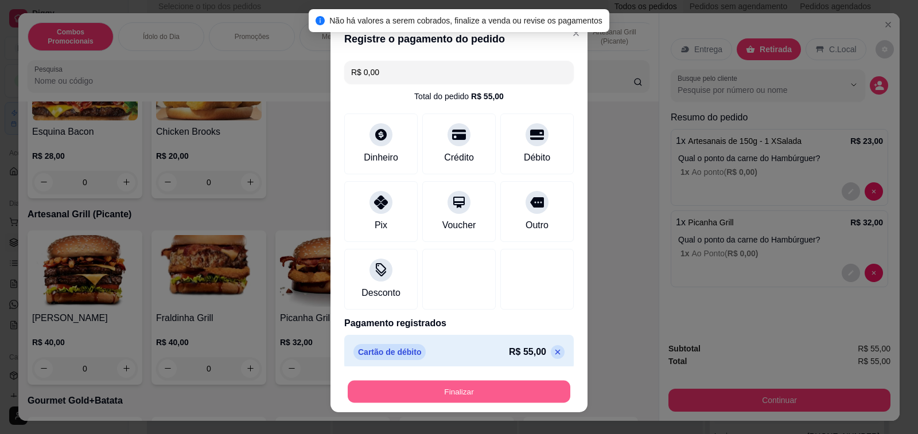
click at [498, 387] on button "Finalizar" at bounding box center [459, 392] width 223 height 22
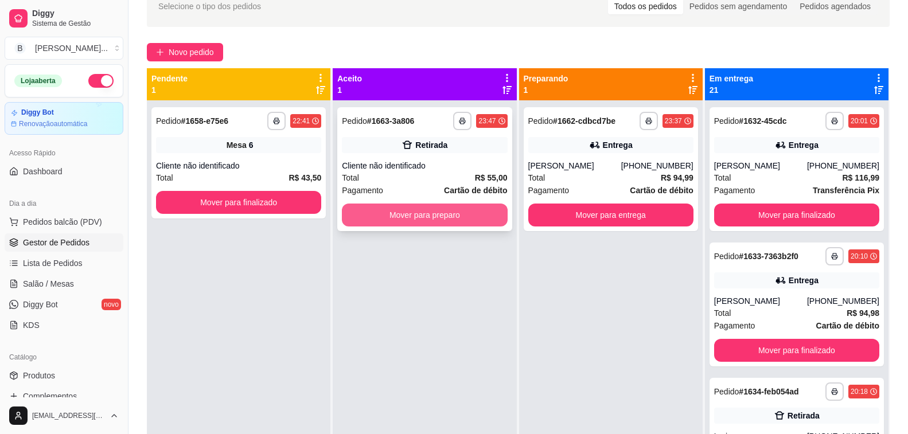
click at [417, 219] on button "Mover para preparo" at bounding box center [424, 215] width 165 height 23
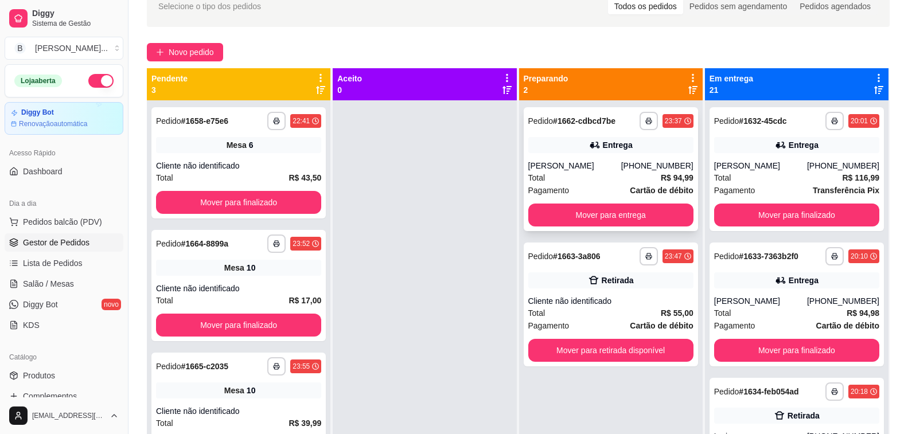
click at [603, 164] on div "[PERSON_NAME]" at bounding box center [574, 165] width 93 height 11
click at [575, 227] on button "Mover para entrega" at bounding box center [610, 215] width 165 height 23
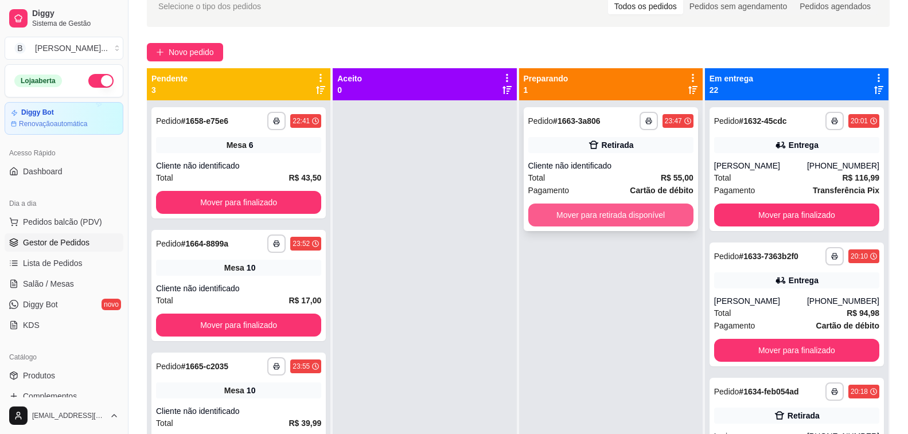
click at [578, 214] on button "Mover para retirada disponível" at bounding box center [610, 215] width 165 height 23
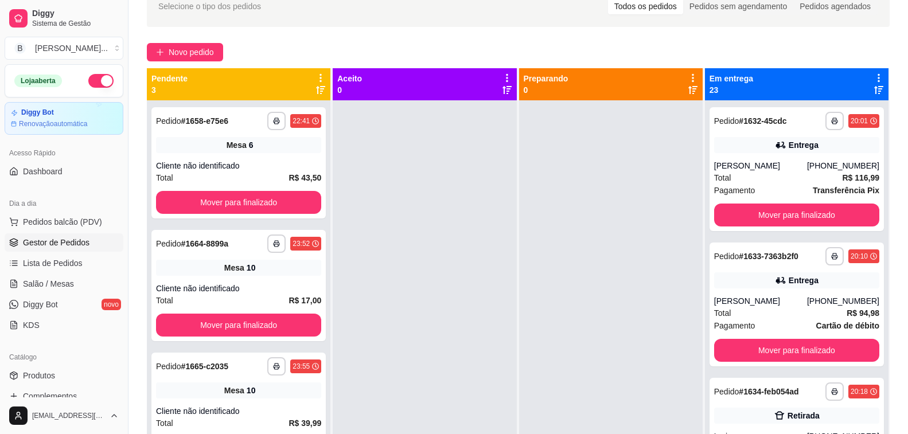
click at [563, 248] on div at bounding box center [611, 317] width 184 height 434
click at [717, 221] on button "Mover para finalizado" at bounding box center [797, 215] width 161 height 22
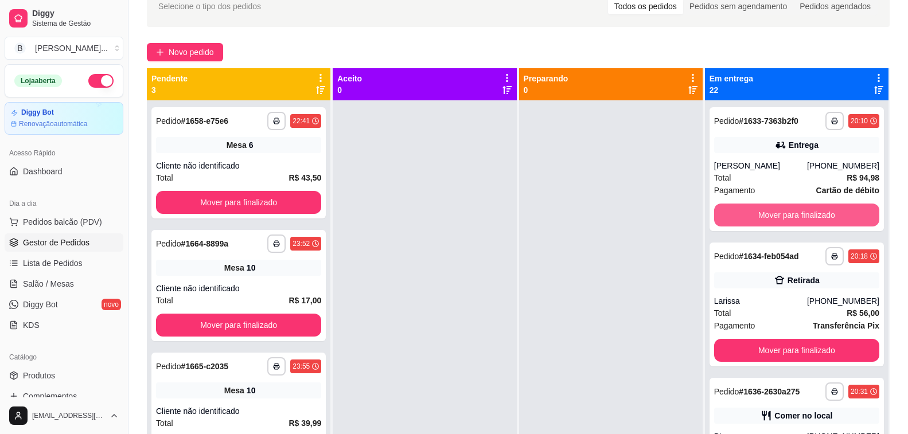
click at [717, 221] on button "Mover para finalizado" at bounding box center [796, 215] width 165 height 23
click at [717, 221] on button "Mover para finalizado" at bounding box center [797, 215] width 161 height 22
click at [717, 221] on button "Mover para finalizado" at bounding box center [796, 215] width 165 height 23
click at [717, 221] on button "Mover para finalizado" at bounding box center [797, 215] width 161 height 22
click at [717, 221] on button "Mover para finalizado" at bounding box center [796, 215] width 165 height 23
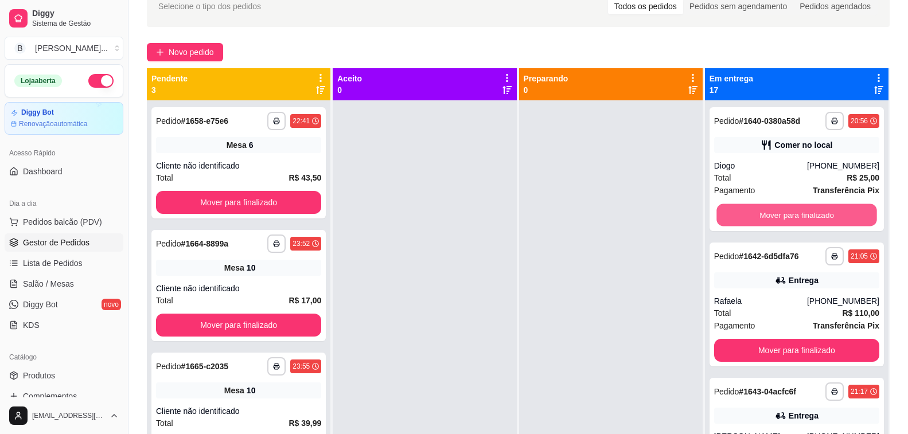
click at [717, 221] on button "Mover para finalizado" at bounding box center [797, 215] width 161 height 22
click at [717, 221] on button "Mover para finalizado" at bounding box center [796, 215] width 165 height 23
click at [717, 221] on button "Mover para finalizado" at bounding box center [797, 215] width 161 height 22
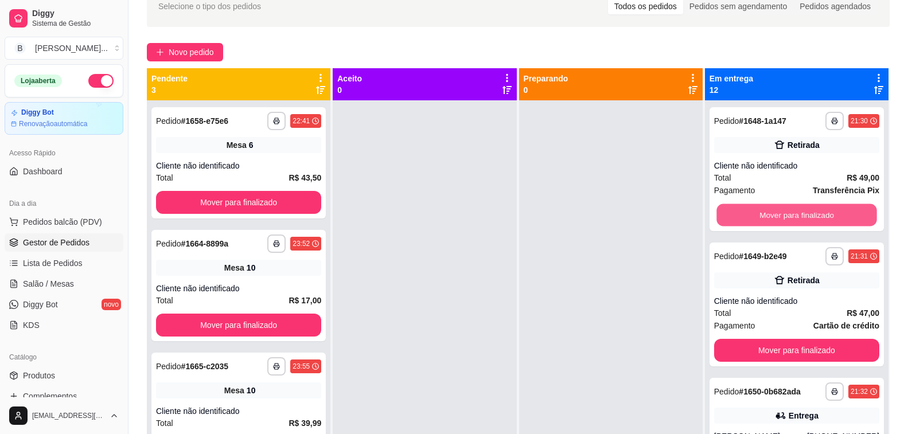
click at [717, 221] on button "Mover para finalizado" at bounding box center [797, 215] width 161 height 22
click at [717, 221] on button "Mover para finalizado" at bounding box center [796, 215] width 165 height 23
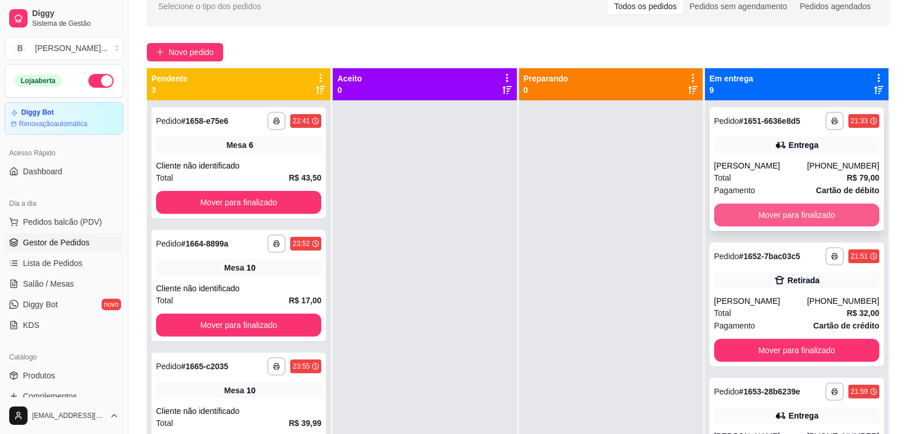
click at [797, 213] on button "Mover para finalizado" at bounding box center [796, 215] width 165 height 23
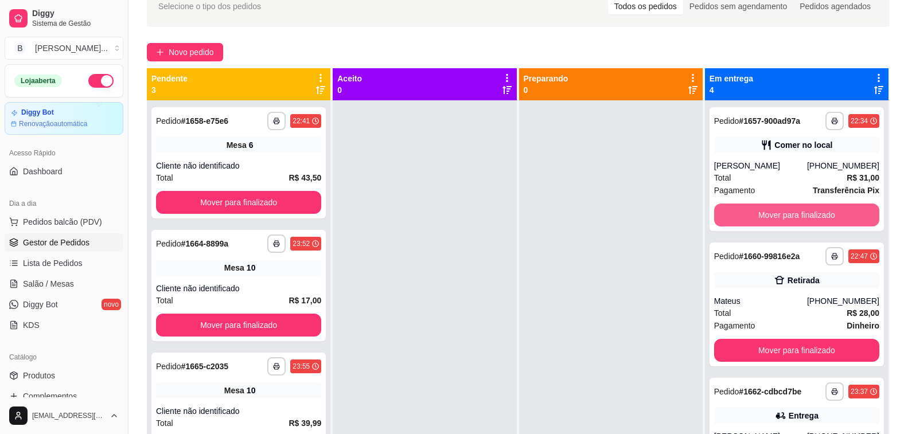
click at [797, 213] on button "Mover para finalizado" at bounding box center [796, 215] width 165 height 23
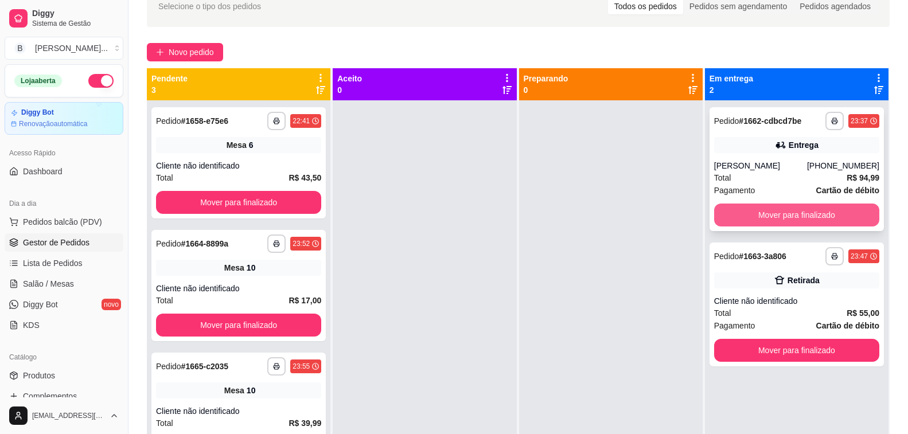
click at [799, 221] on button "Mover para finalizado" at bounding box center [796, 215] width 165 height 23
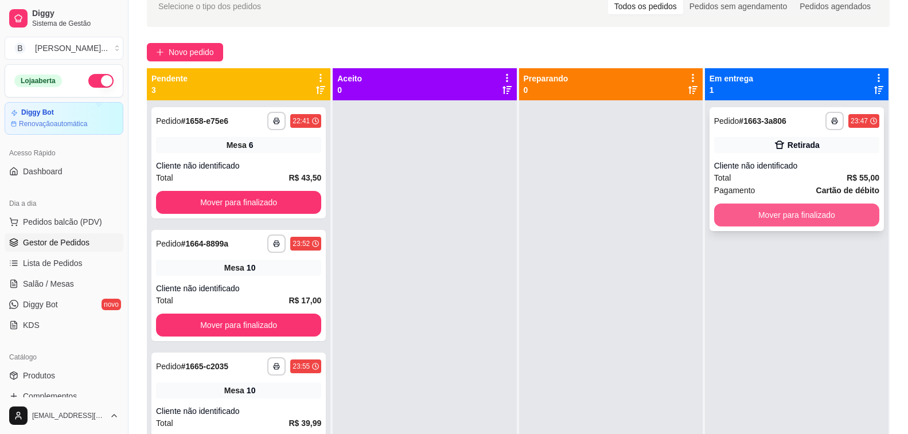
click at [792, 214] on button "Mover para finalizado" at bounding box center [796, 215] width 165 height 23
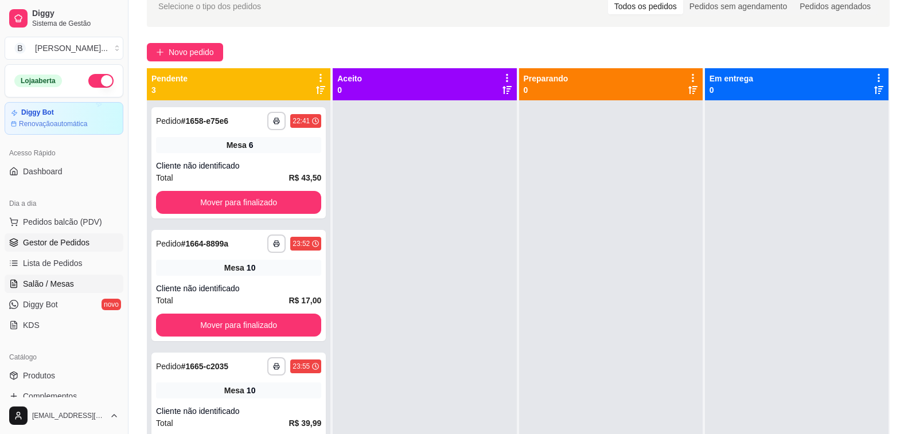
click at [64, 289] on span "Salão / Mesas" at bounding box center [48, 283] width 51 height 11
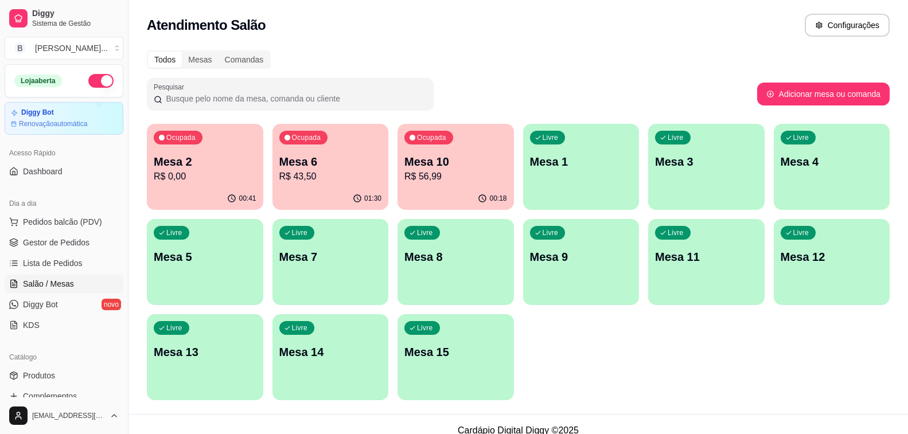
click at [294, 166] on p "Mesa 6" at bounding box center [330, 162] width 103 height 16
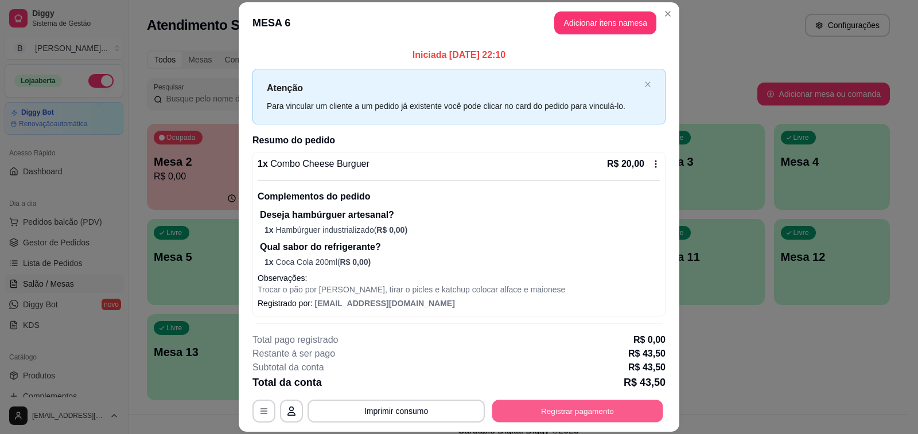
click at [512, 404] on button "Registrar pagamento" at bounding box center [577, 411] width 171 height 22
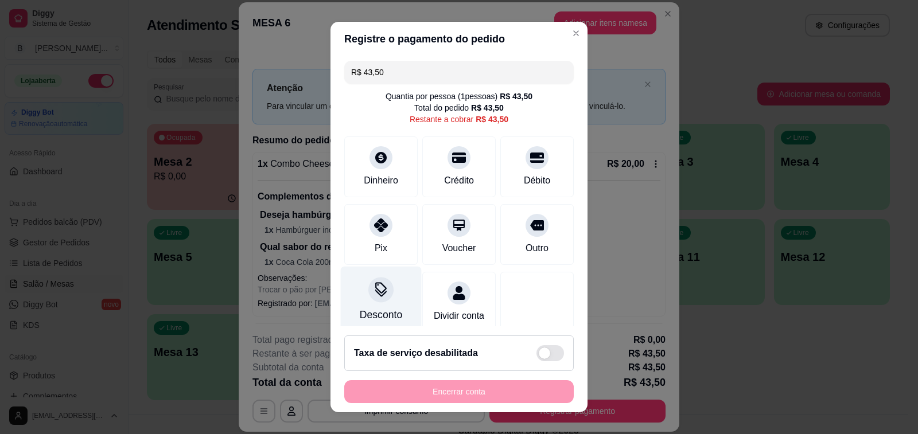
click at [375, 289] on icon at bounding box center [380, 287] width 11 height 11
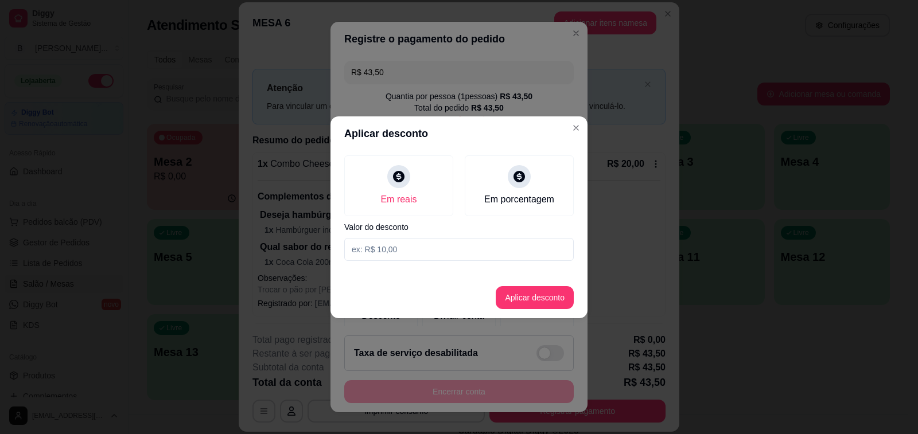
click at [418, 246] on input at bounding box center [458, 249] width 229 height 23
type input "8,50"
click at [520, 297] on button "Aplicar desconto" at bounding box center [535, 297] width 78 height 23
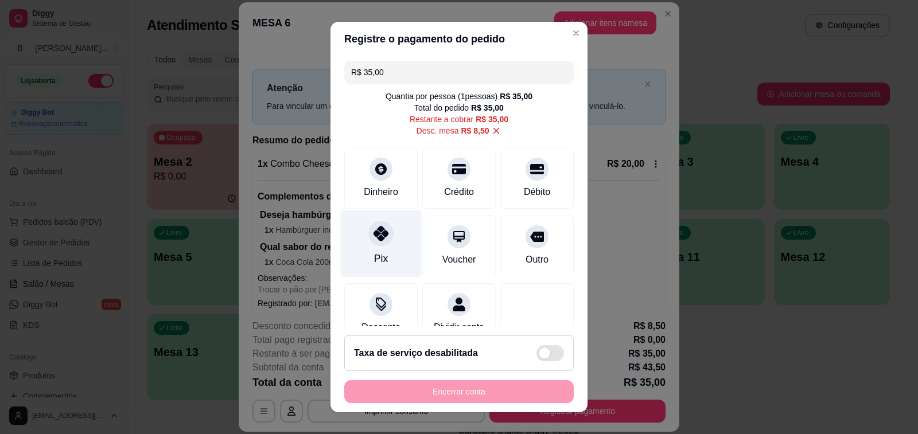
click at [373, 240] on icon at bounding box center [380, 233] width 15 height 15
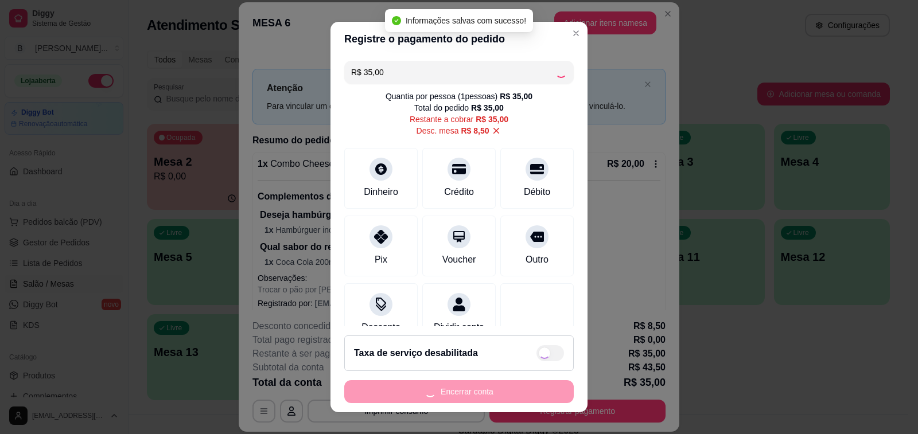
type input "R$ 0,00"
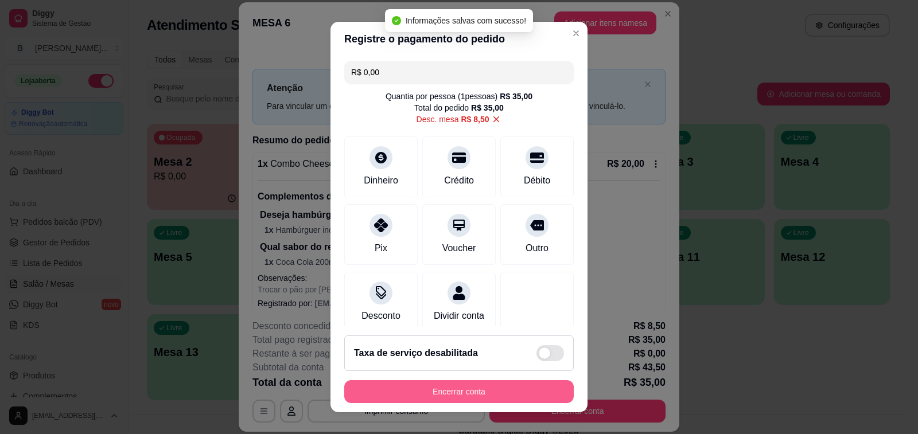
click at [456, 392] on button "Encerrar conta" at bounding box center [458, 391] width 229 height 23
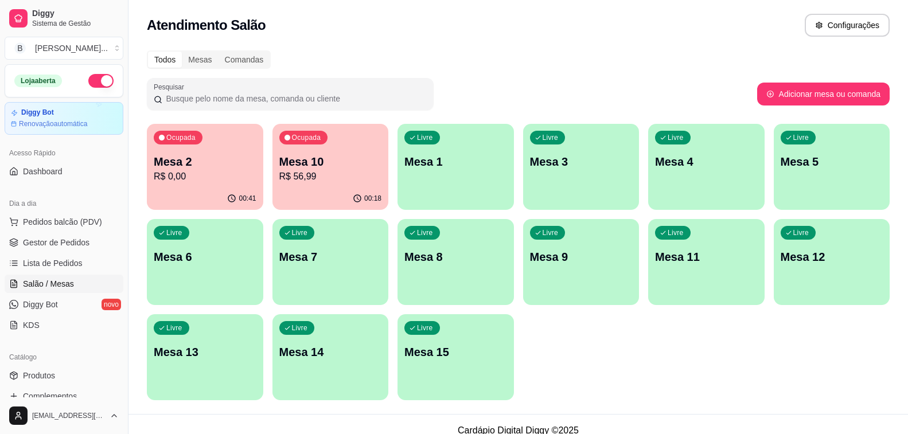
click at [196, 165] on p "Mesa 2" at bounding box center [205, 162] width 103 height 16
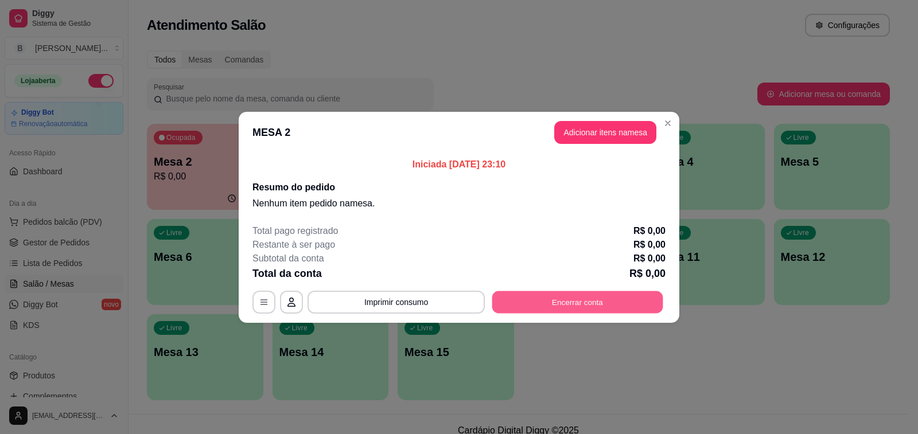
click at [538, 303] on button "Encerrar conta" at bounding box center [577, 302] width 171 height 22
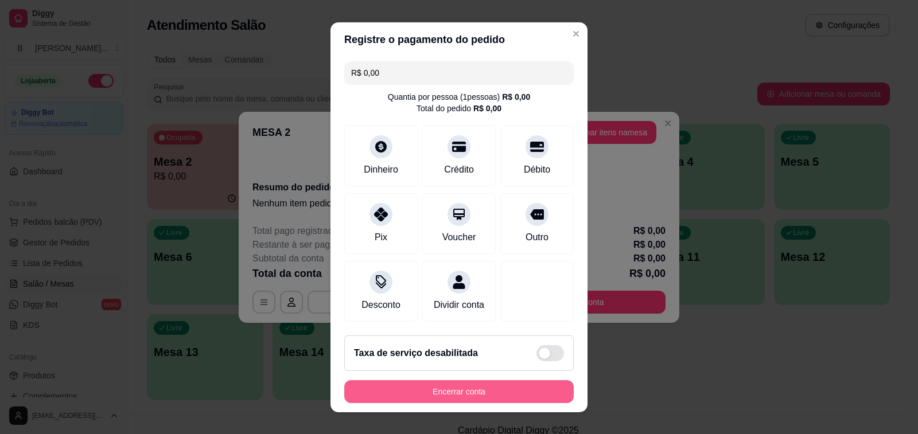
click at [476, 387] on button "Encerrar conta" at bounding box center [458, 391] width 229 height 23
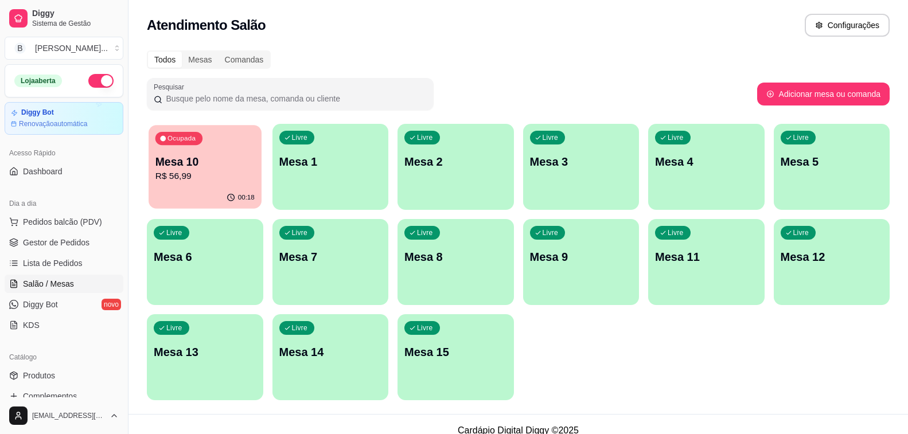
click at [219, 176] on p "R$ 56,99" at bounding box center [204, 176] width 99 height 13
click at [205, 161] on p "Mesa 10" at bounding box center [205, 162] width 103 height 16
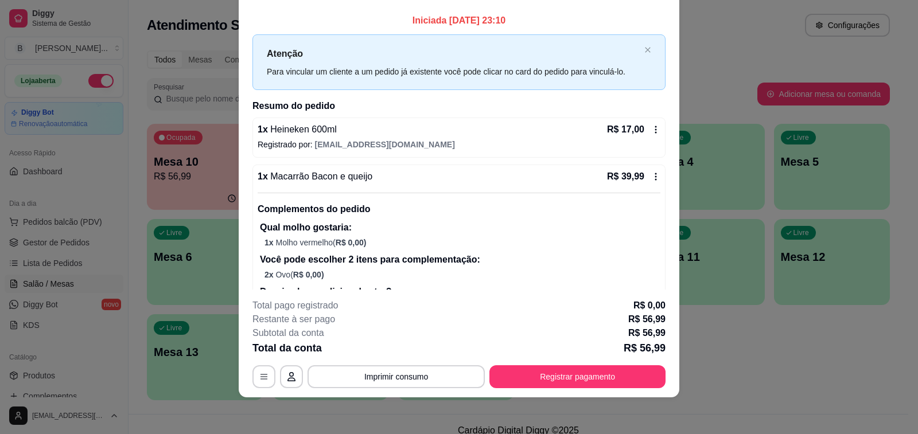
scroll to position [81, 0]
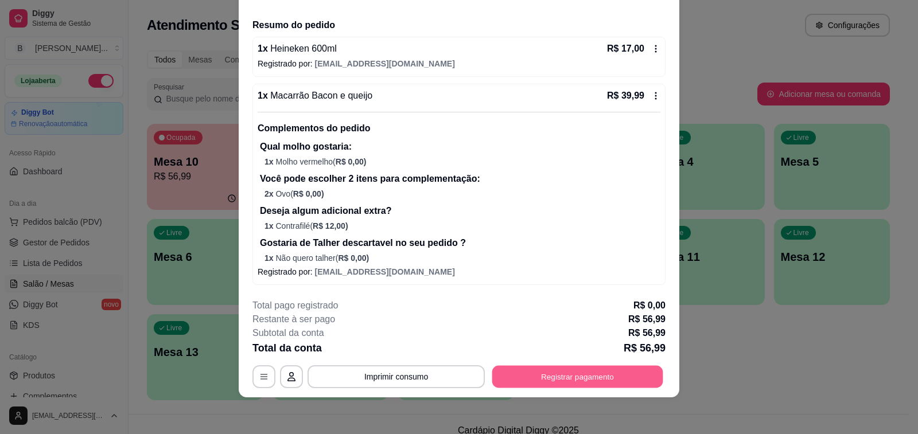
click at [543, 373] on button "Registrar pagamento" at bounding box center [577, 377] width 171 height 22
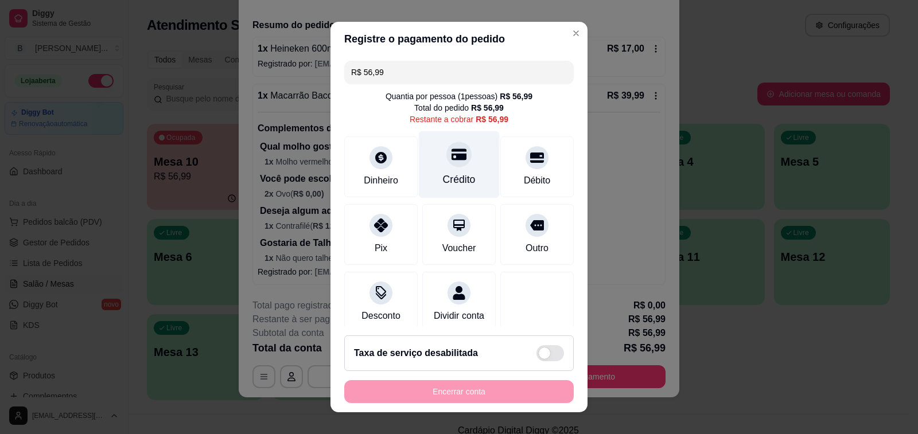
click at [452, 158] on icon at bounding box center [459, 154] width 15 height 11
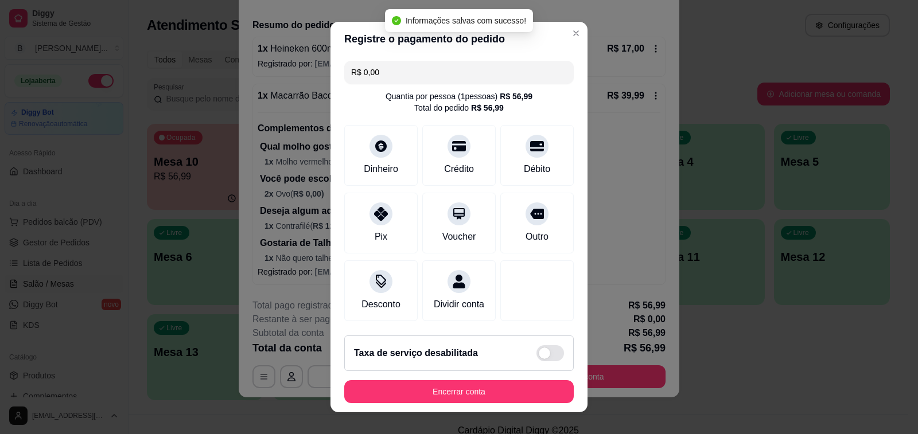
type input "R$ 0,00"
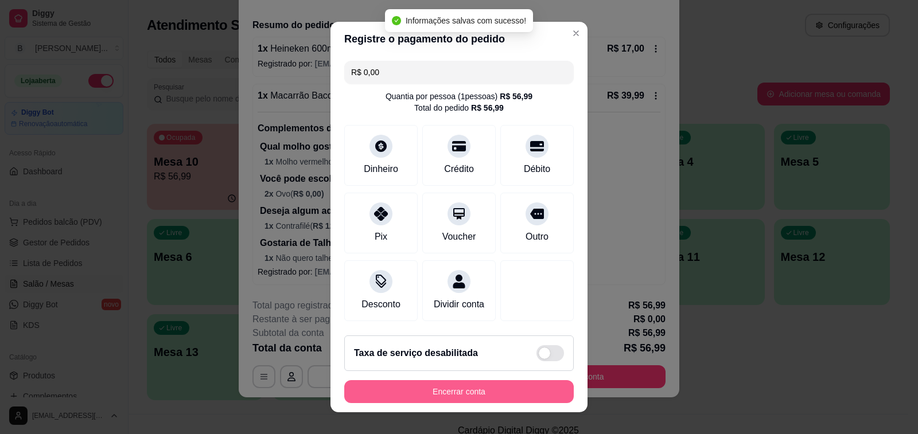
click at [460, 394] on button "Encerrar conta" at bounding box center [458, 391] width 229 height 23
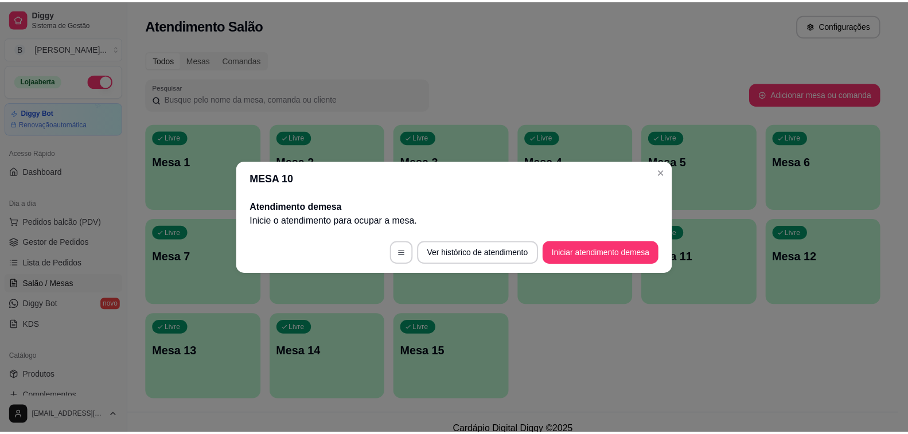
scroll to position [0, 0]
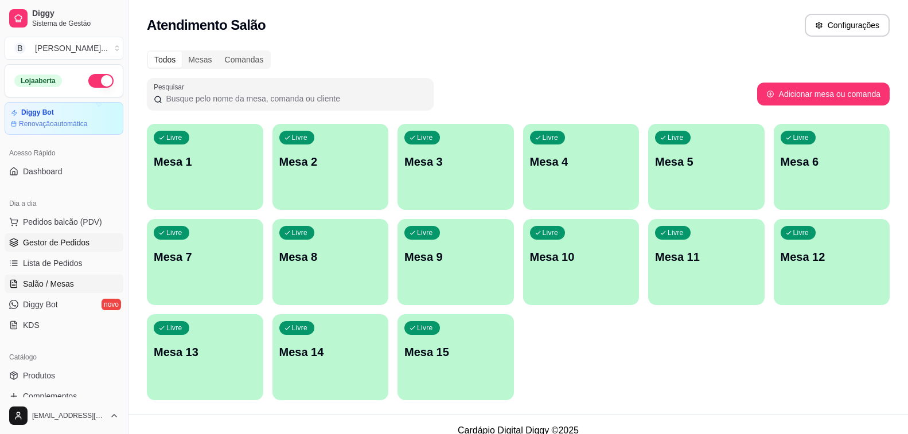
click at [71, 239] on span "Gestor de Pedidos" at bounding box center [56, 242] width 67 height 11
